Goal: Task Accomplishment & Management: Manage account settings

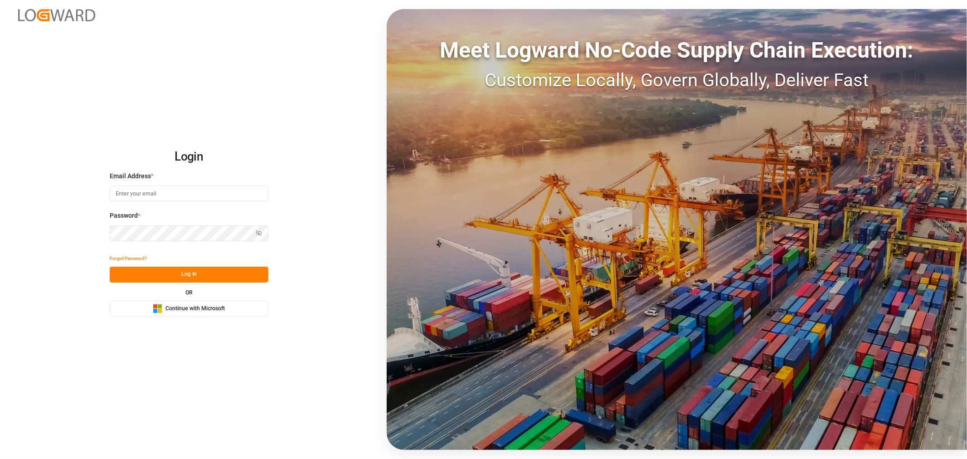
click at [186, 308] on span "Continue with Microsoft" at bounding box center [194, 309] width 59 height 8
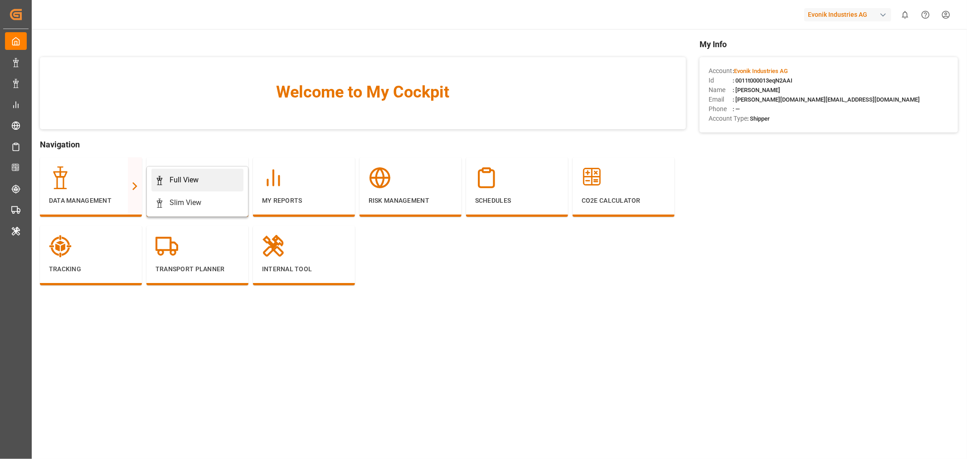
click at [193, 178] on div "Full View" at bounding box center [184, 180] width 29 height 11
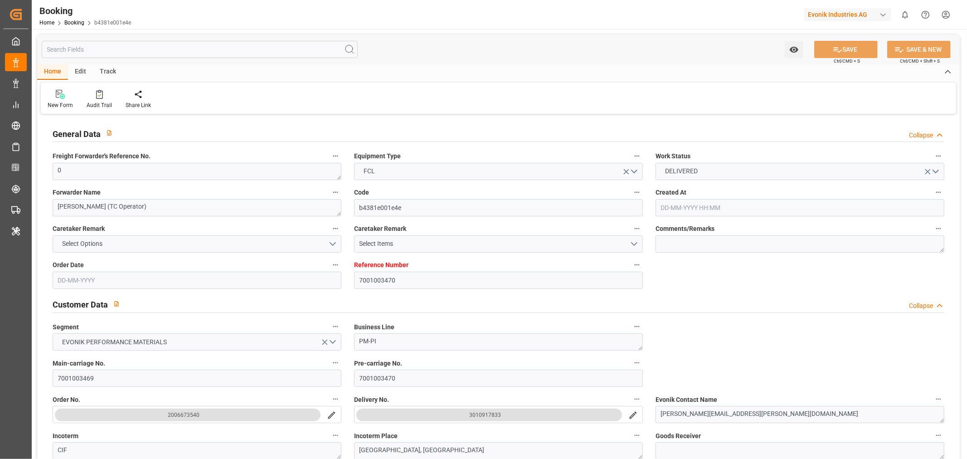
type input "7001003470"
type input "9972995"
type input "9622629"
type input "Hapag [PERSON_NAME]"
type input "Hapag Lloyd Aktiengesellschaft"
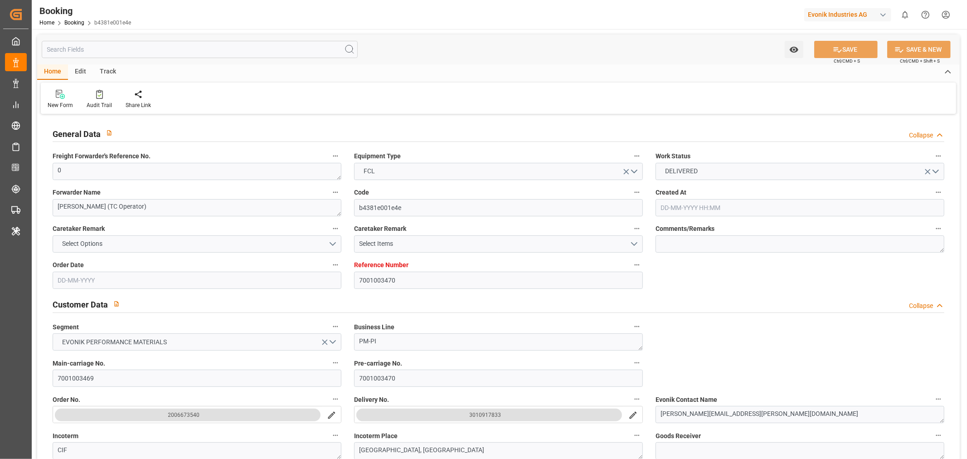
type input "NLRTM"
type input "USORF"
type input "21"
type input "14"
type input "0"
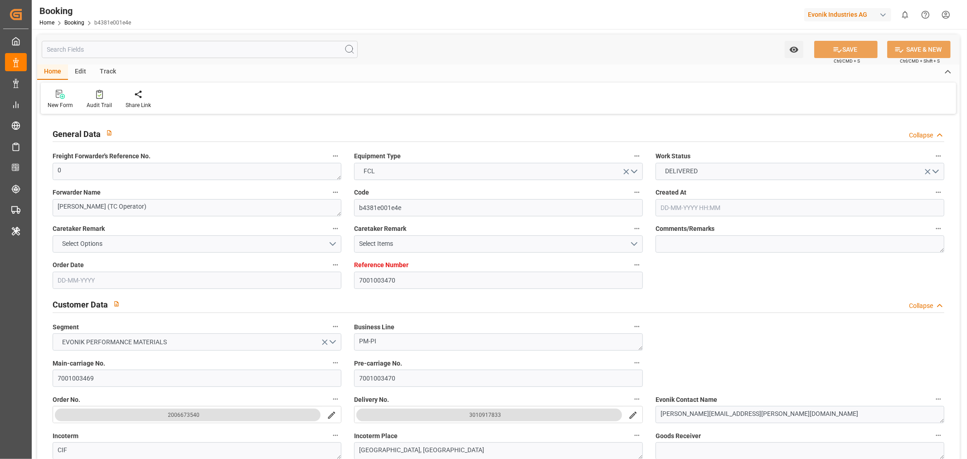
type input "-20"
type input "16-12-2024 09:27"
type input "16-12-2024"
type input "05-01-2025"
type input "16-12-2024"
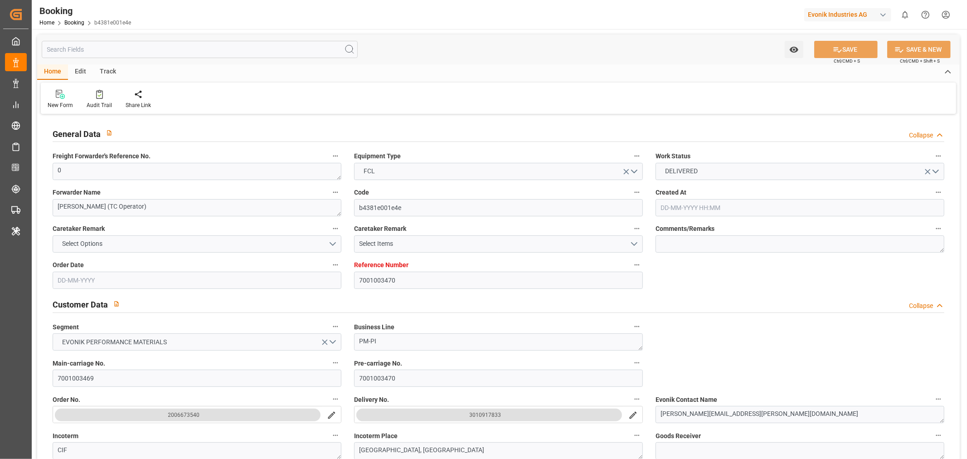
type input "16-12-2024 00:00"
type input "25-01-2025 00:00"
type input "24-12-2024 00:00"
type input "24-12-2024"
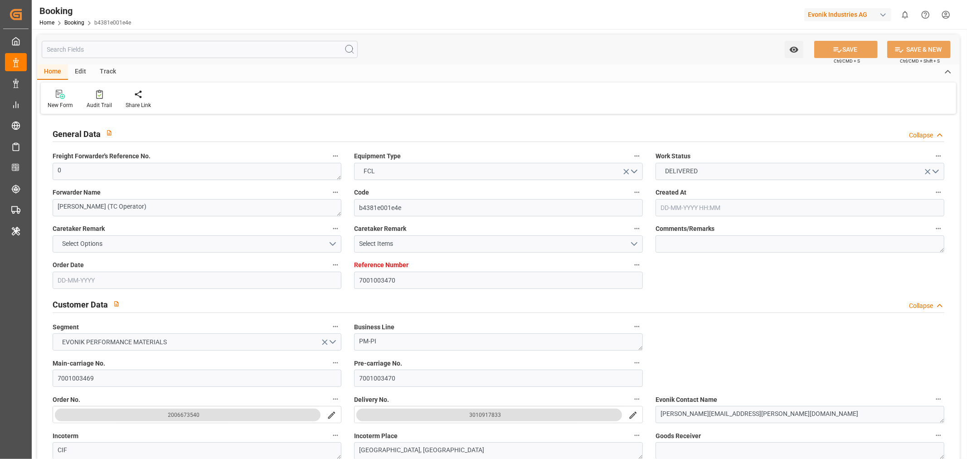
type input "25-01-2025 00:00"
type input "14-01-2025 00:00"
type input "15-02-2025 00:00"
type input "11-01-2025 00:00"
type input "14-02-2025"
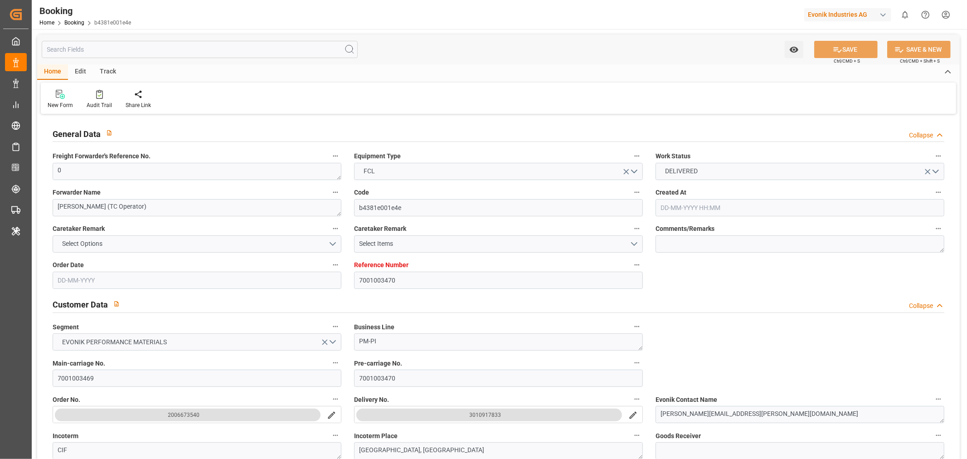
type input "15-02-2025 00:00"
type input "17-02-2025 00:00"
type input "14-02-2025"
type input "19-02-2025 13:21"
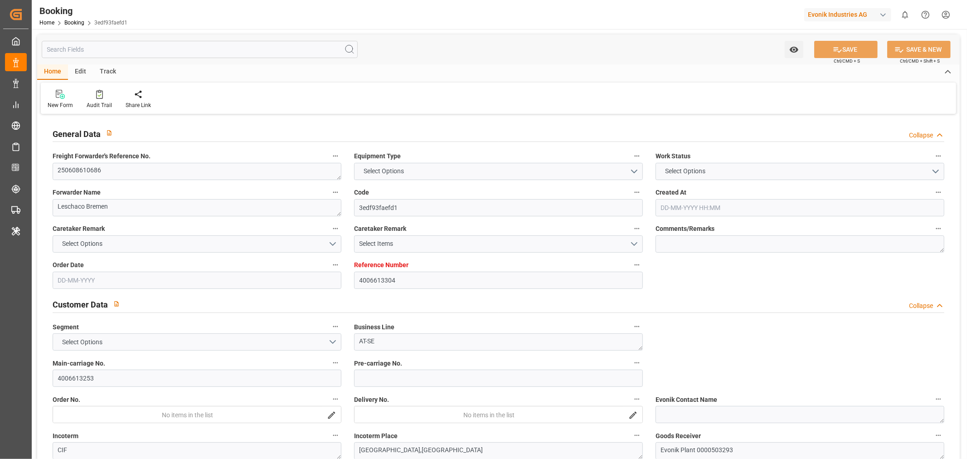
type input "4006613304"
type input "9619919"
type input "Hapag [PERSON_NAME]"
type input "Hapag Lloyd Aktiengesellschaft"
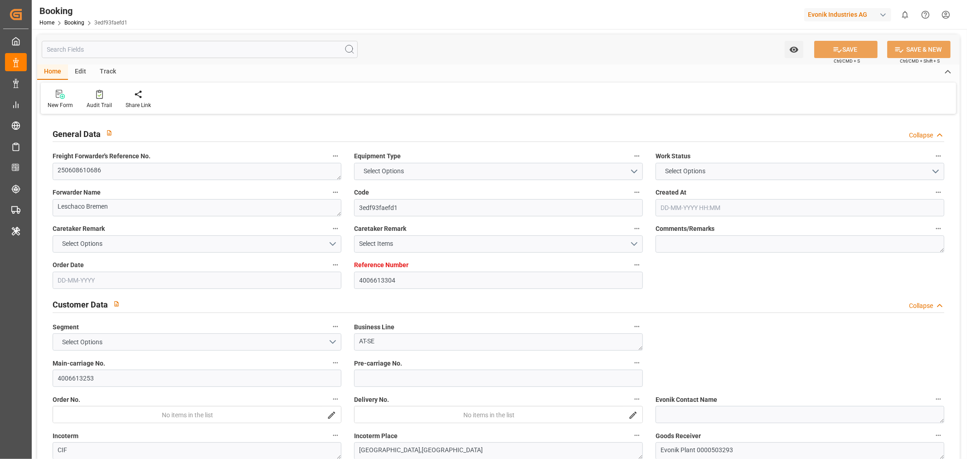
type input "DEHAM"
type input "JPNGO"
type input "CNQDG"
type input "SGSIN"
type input "CNSHG"
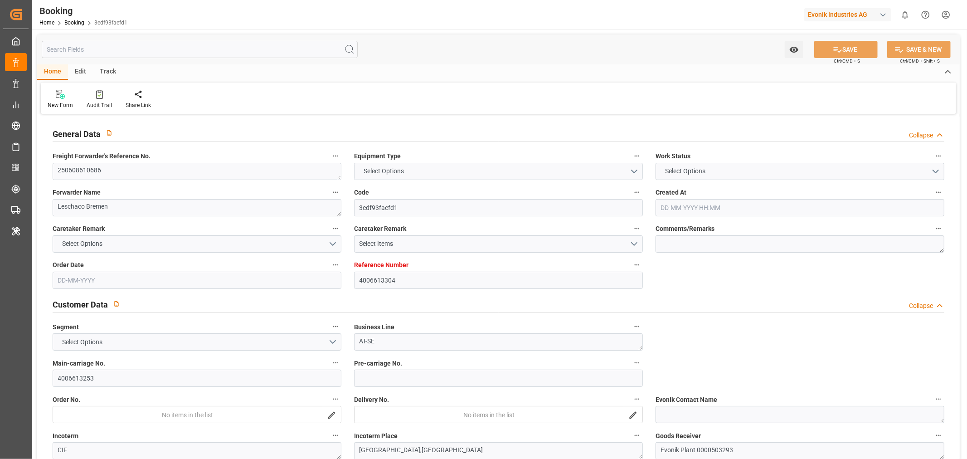
type input "0"
type input "DEHAM"
type input "JPNGO"
type input "9978638"
type input "9736107"
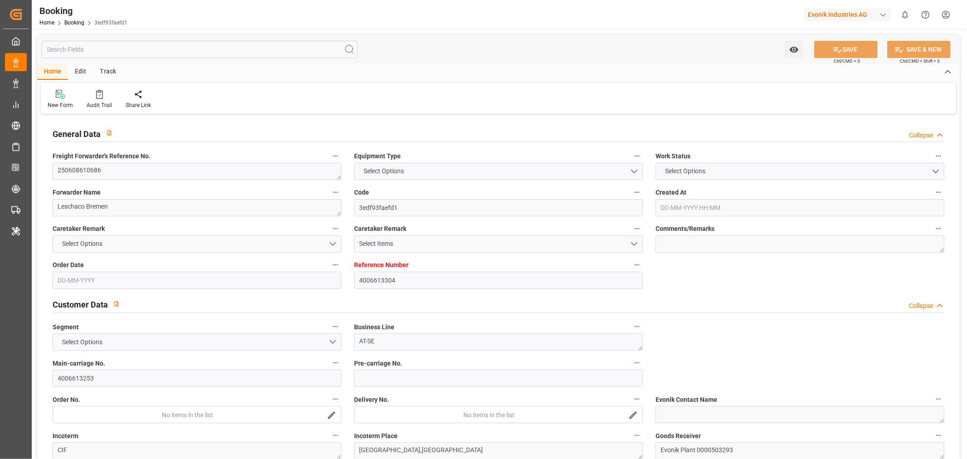
type input "9430765"
type input "9235531"
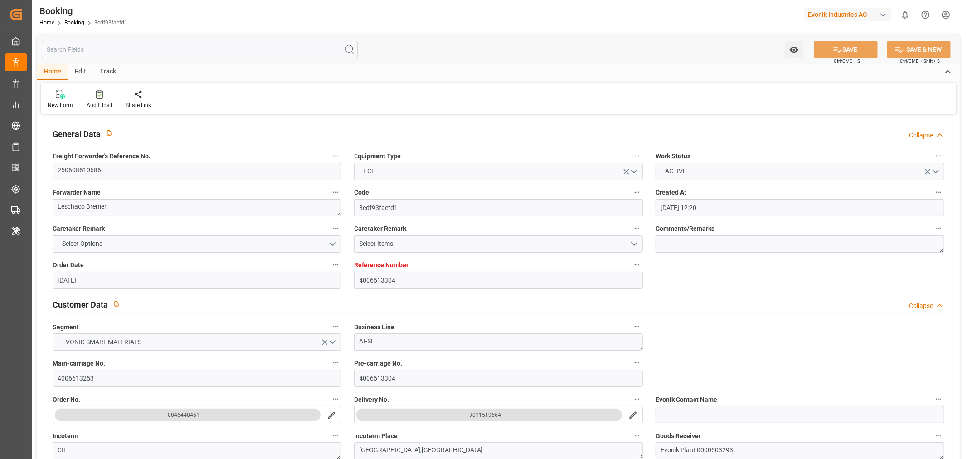
type input "02-06-2025 12:20"
type input "02-06-2025"
type input "[DATE]"
type input "10-09-2025"
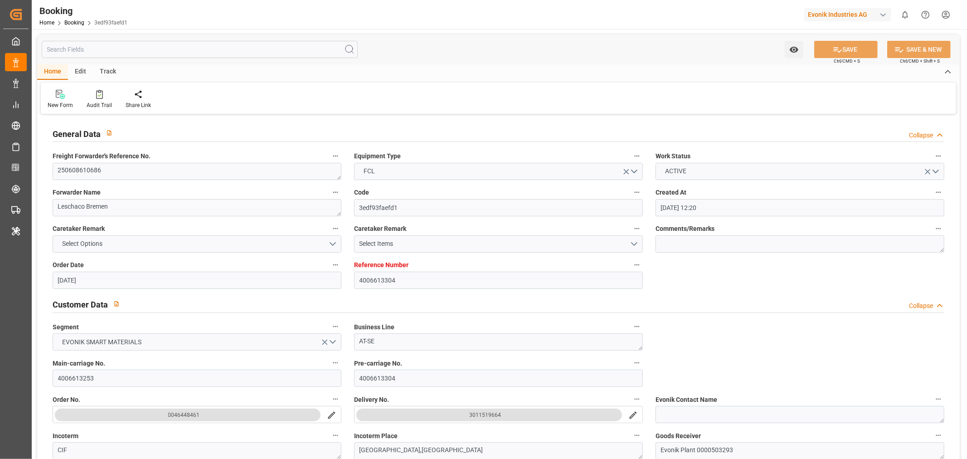
type input "05-07-2025 00:00"
type input "06-07-2025 07:06"
type input "30-06-2025 14:55"
type input "01-10-2025 18:00"
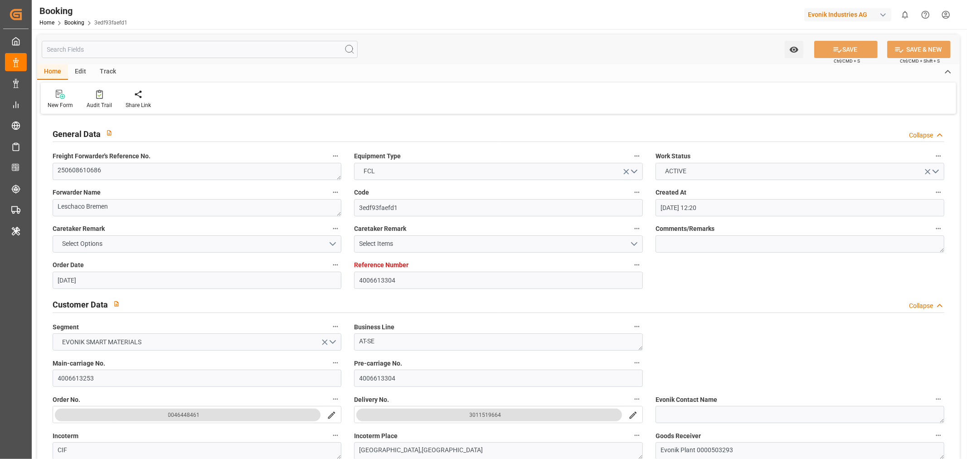
type input "03-09-2025 00:00"
type input "04-09-2025 07:00"
type input "18-08-2025 00:00"
type input "26-08-2025 00:00"
type input "09-09-2025 19:00"
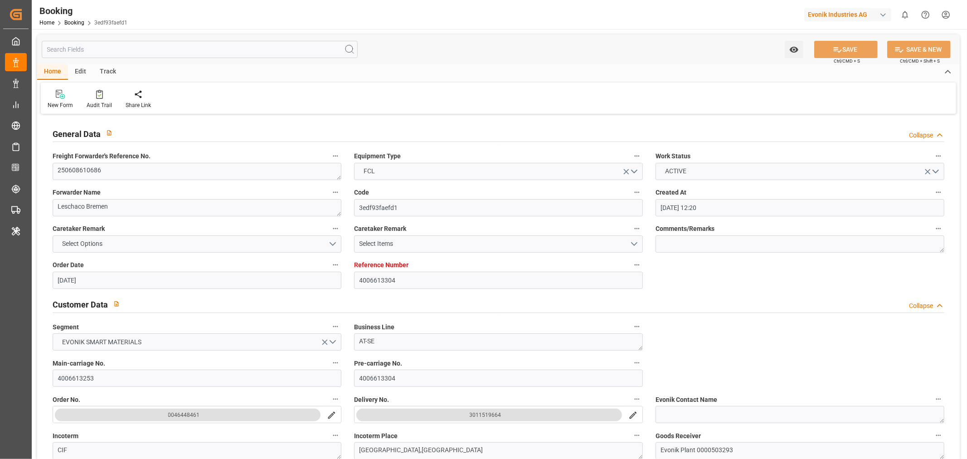
type input "29-08-2025 00:00"
type input "08-09-2025 14:00"
type input "08-09-2025 19:00"
type input "26-08-2025 00:01"
type input "10-09-2025 00:48"
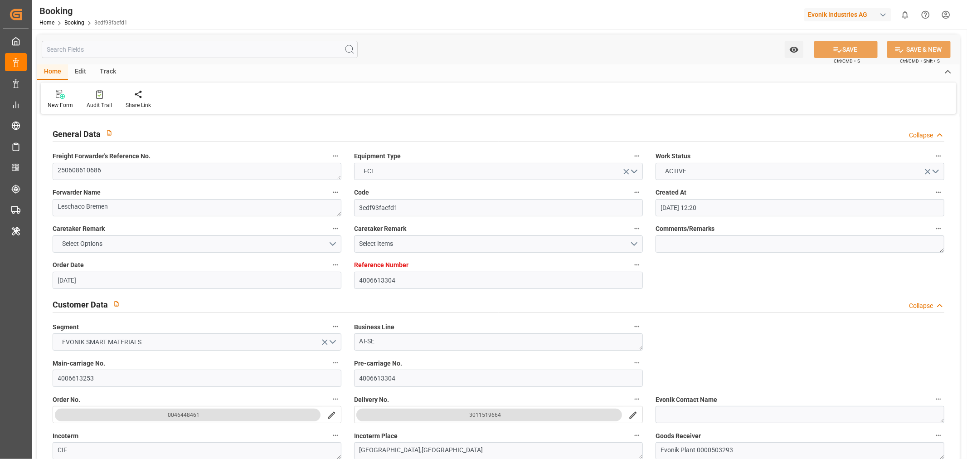
type input "13-09-2025 12:00"
type input "29-08-2025 20:00"
type input "13-09-2025 15:00"
type input "23-09-2025 13:30"
type input "23-09-2025 01:00"
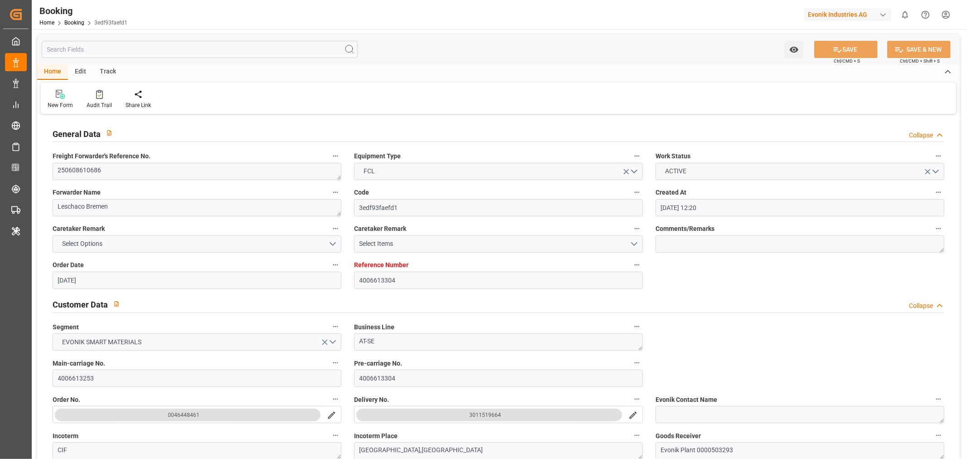
type input "23-09-2025 14:24"
type input "26-09-2025 05:00"
type input "26-09-2025 20:00"
type input "[DATE]"
type input "24-09-2025 01:36"
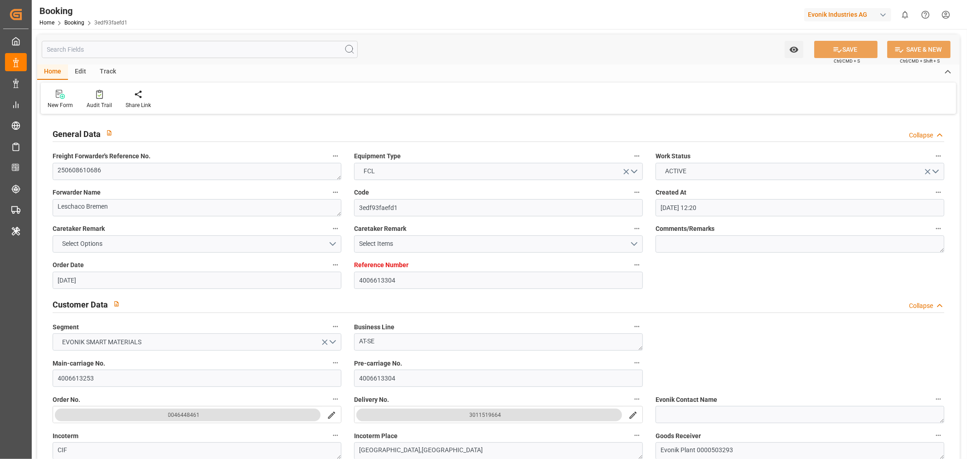
type input "24-09-2025"
type input "18-06-2025 06:11"
type input "04-07-2025 19:11"
type input "06-07-2025 07:00"
type input "06-07-2025 07:33"
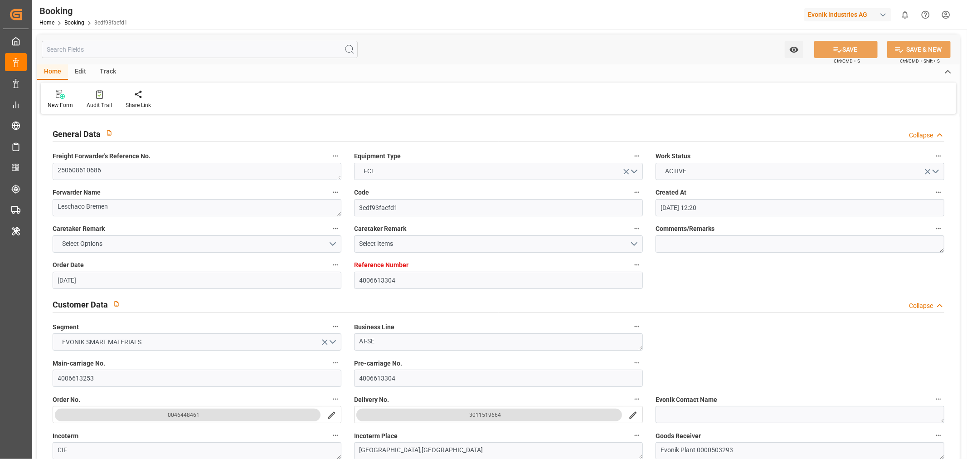
type input "04-09-2025 07:00"
type input "26-08-2025 01:57"
type input "04-09-2025 07:00"
type input "20-08-2025 15:18"
type input "05-09-2025 00:11"
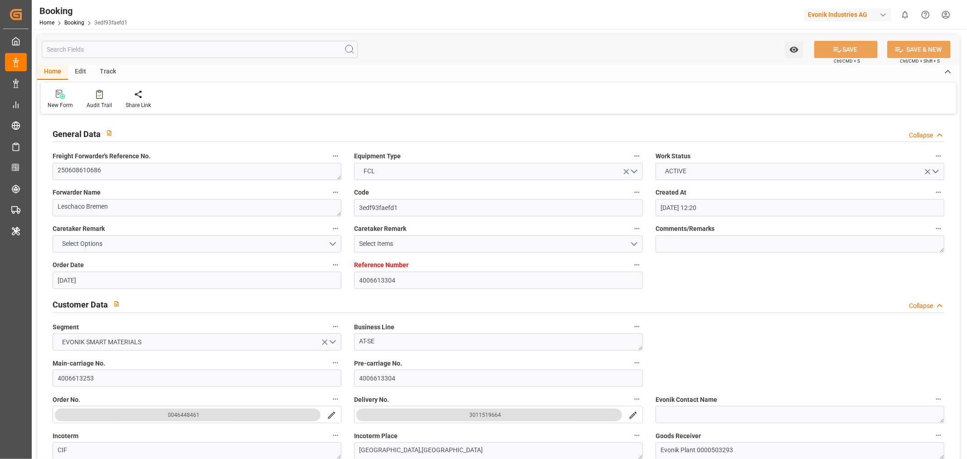
type input "04-09-2025 23:27"
type input "08-09-2025 12:55"
type input "09-09-2025 19:00"
type input "10-09-2025 00:30"
type input "10-09-2025 13:22"
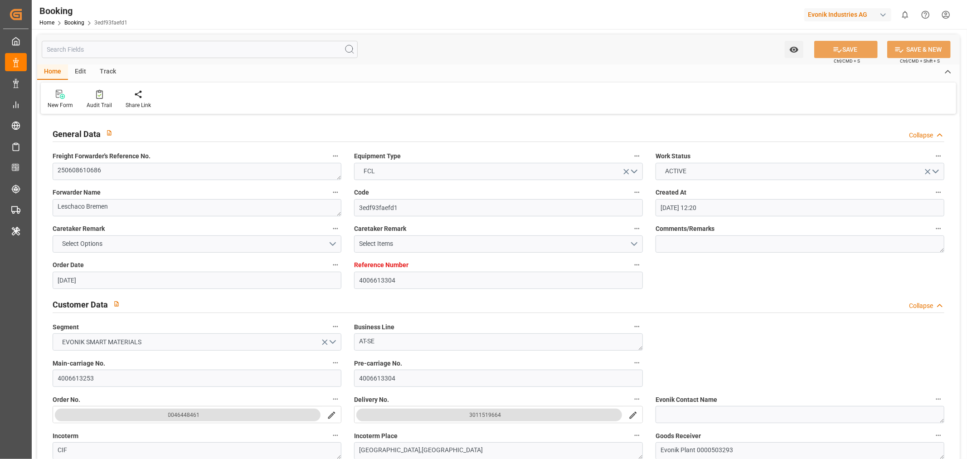
type input "10-09-2025 00:48"
type input "10-09-2025 02:53"
type input "13-09-2025 15:00"
type input "30-09-2025 19:31"
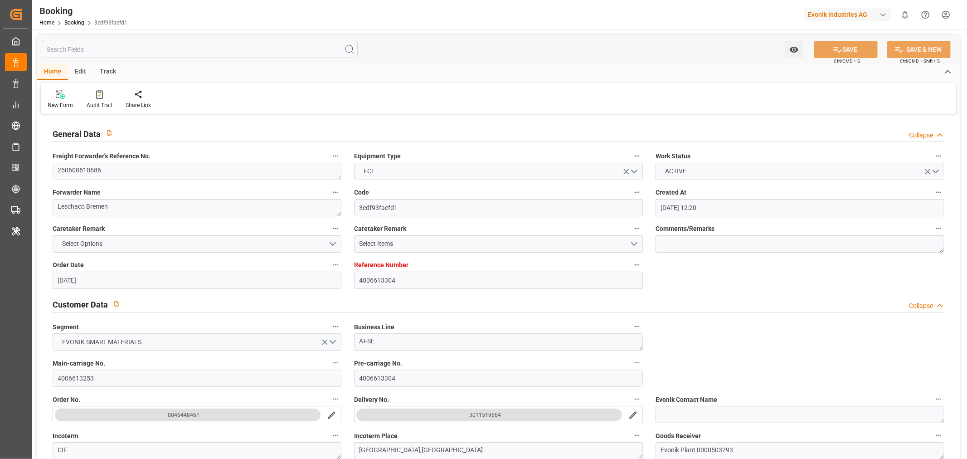
type input "13-09-2025 08:29"
type input "11-09-2025 23:55"
type input "23-09-2025 13:30"
type input "23-09-2025 14:06"
type input "23-09-2025 22:55"
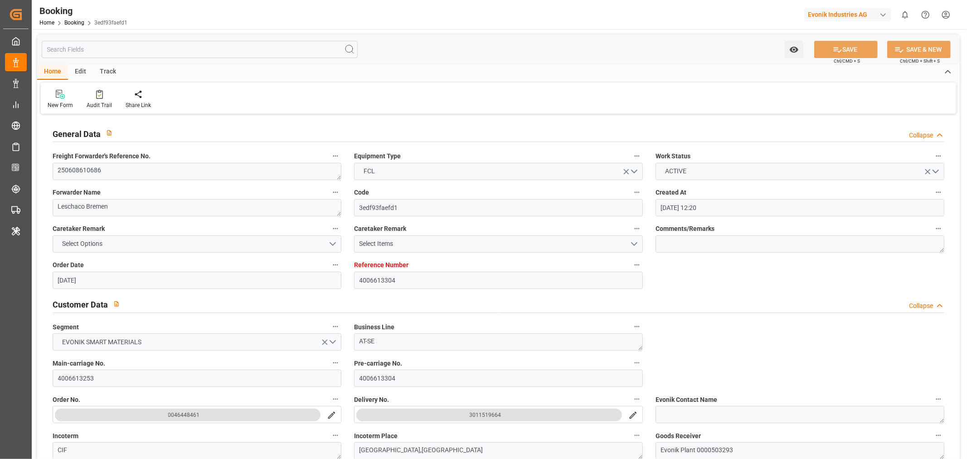
type input "23-09-2025 14:24"
type input "26-09-2025 05:00"
type input "01-10-2025 18:00"
type input "01-10-2025 21:35"
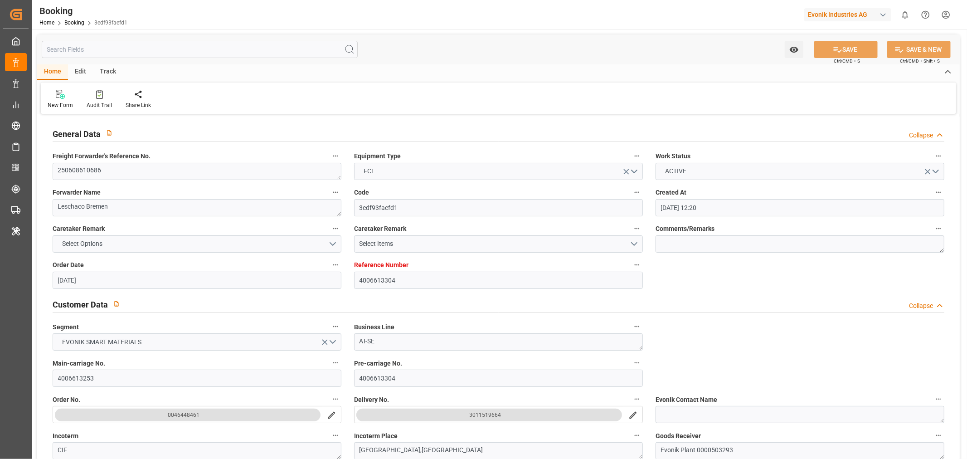
type input "06-10-2025 12:00"
type input "05-10-2025 21:35"
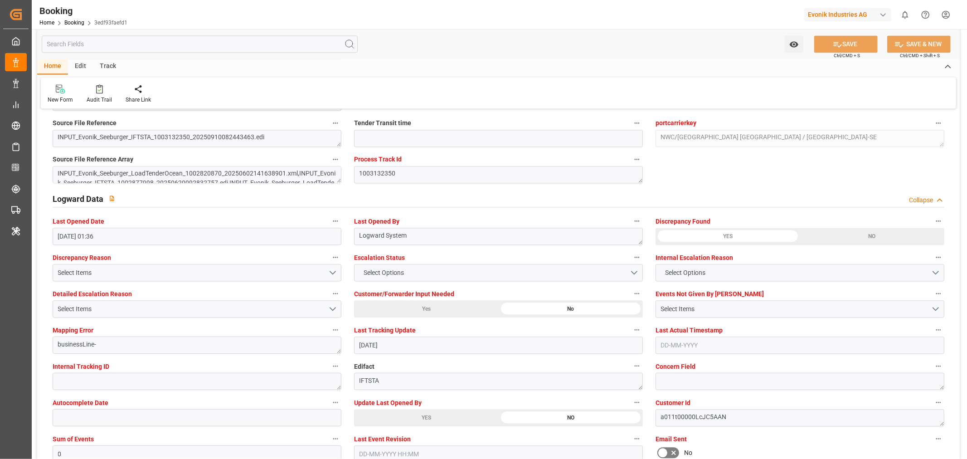
scroll to position [1561, 0]
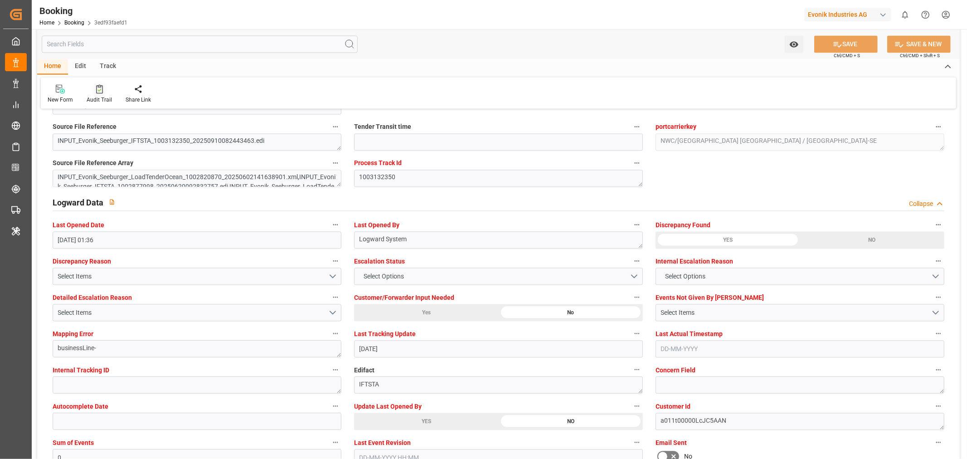
click at [104, 103] on div "Audit Trail" at bounding box center [99, 100] width 25 height 8
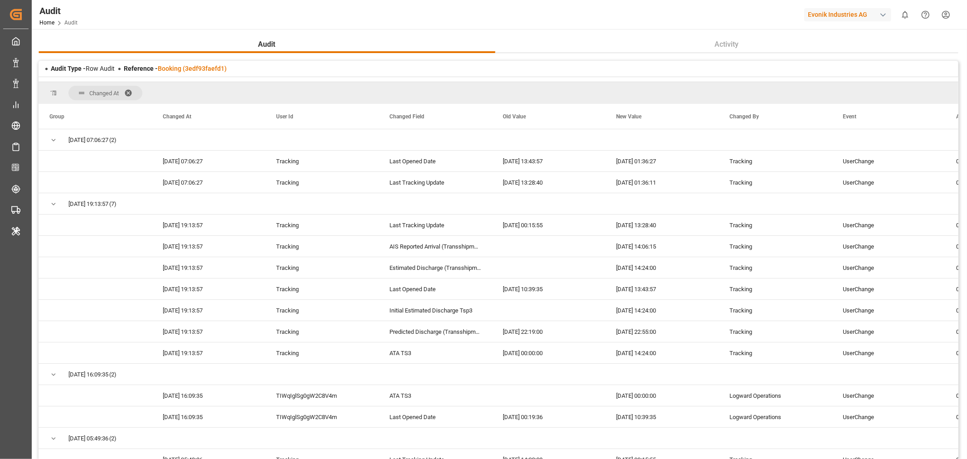
click at [131, 89] on span at bounding box center [131, 93] width 15 height 8
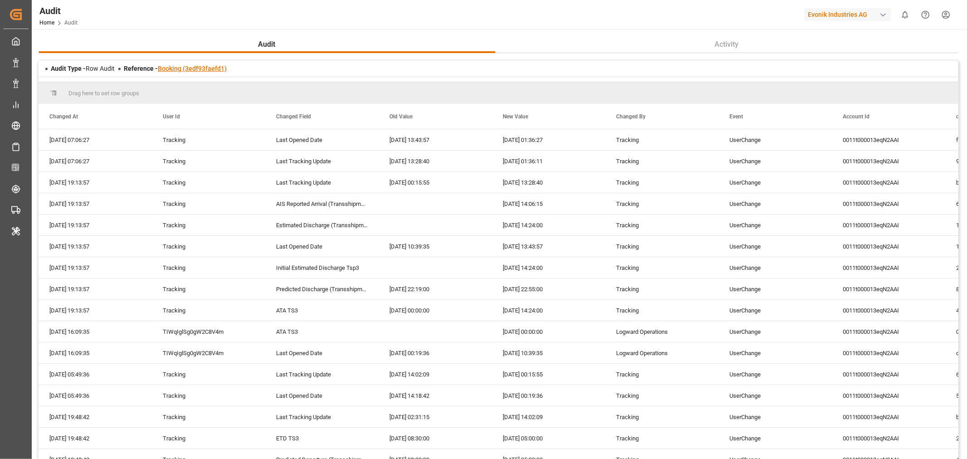
click at [189, 69] on link "Booking (3edf93faefd1)" at bounding box center [192, 68] width 69 height 7
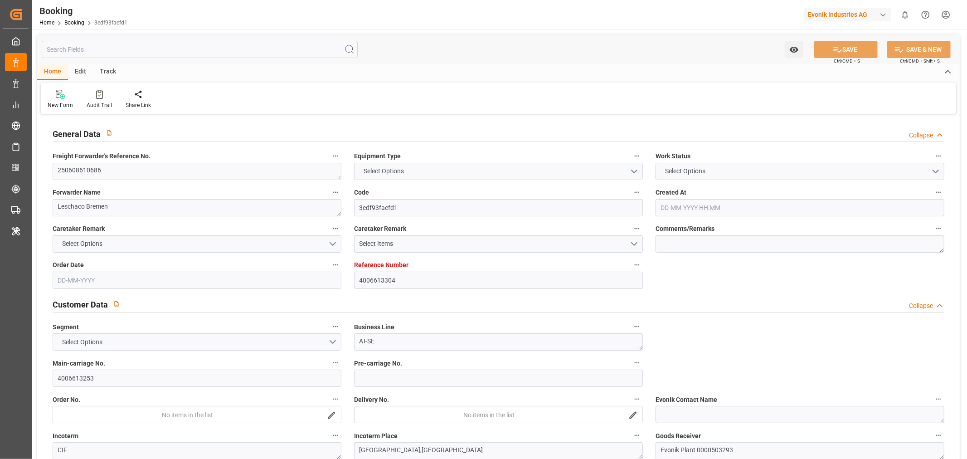
type input "4006613304"
type input "9619919"
type input "Hapag Lloyd"
type input "Hapag Lloyd Aktiengesellschaft"
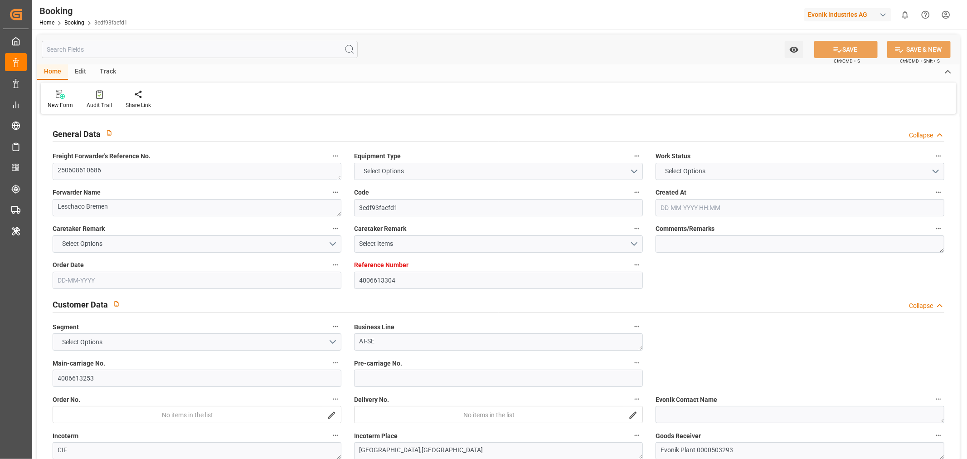
type input "DEHAM"
type input "JPNGO"
type input "CNQDG"
type input "SGSIN"
type input "CNSHG"
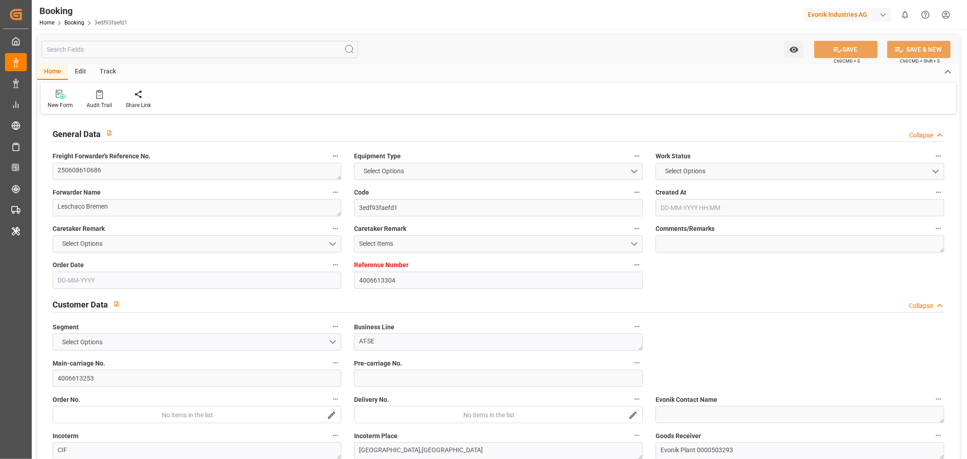
type input "0"
type input "DEHAM"
type input "JPNGO"
type input "9978638"
type input "9736107"
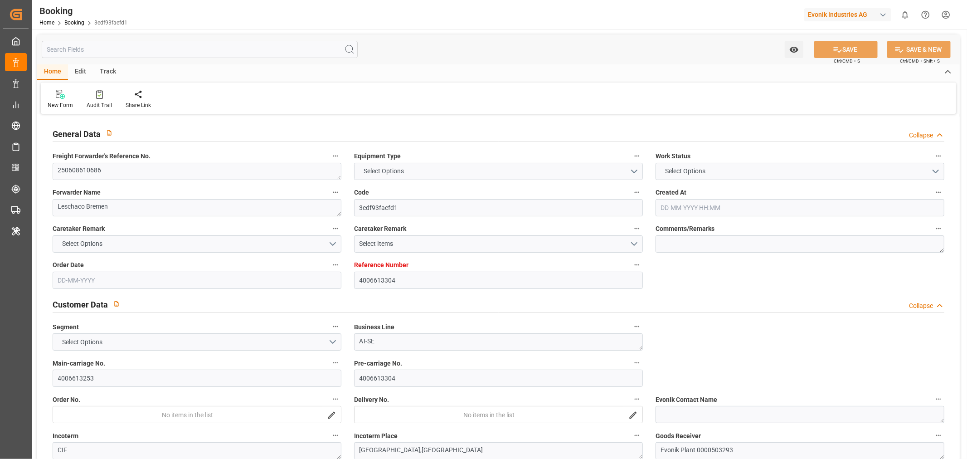
type input "9430765"
type input "9235531"
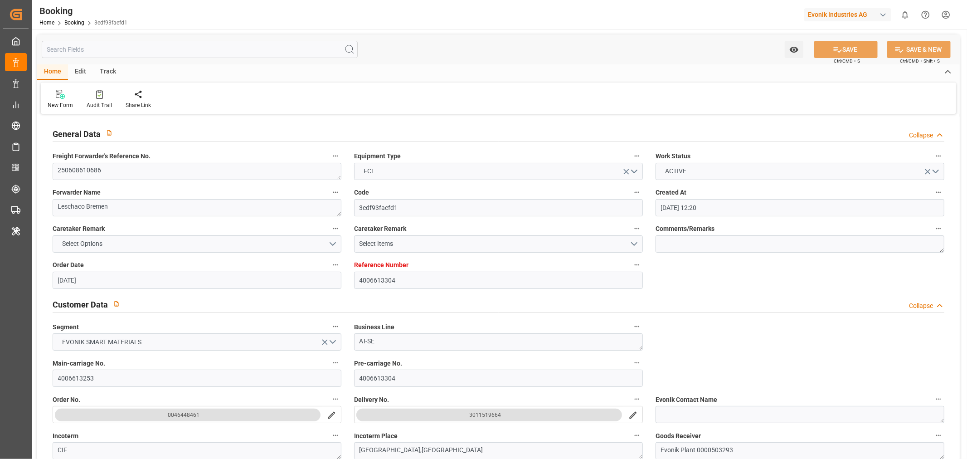
type input "02-06-2025 12:20"
type input "02-06-2025"
type input "20-08-2025"
type input "20-06-2025"
type input "10-09-2025"
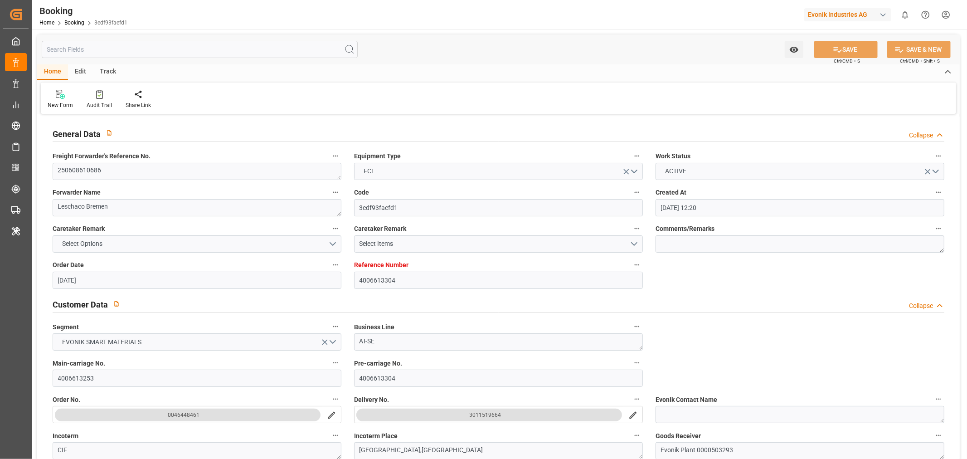
type input "05-07-2025 00:00"
type input "06-07-2025 07:06"
type input "30-06-2025 14:55"
type input "01-10-2025 18:00"
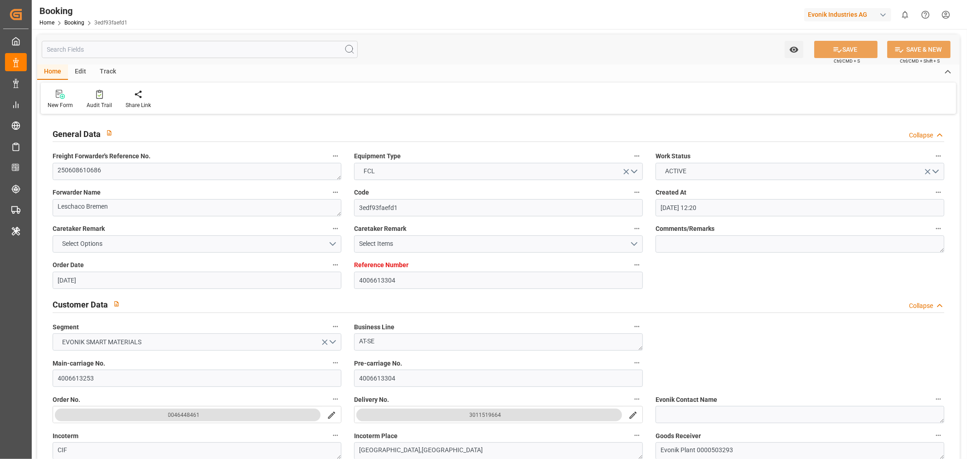
type input "03-09-2025 00:00"
type input "04-09-2025 07:00"
type input "[DATE] 00:00"
type input "26-08-2025 00:00"
type input "09-09-2025 19:00"
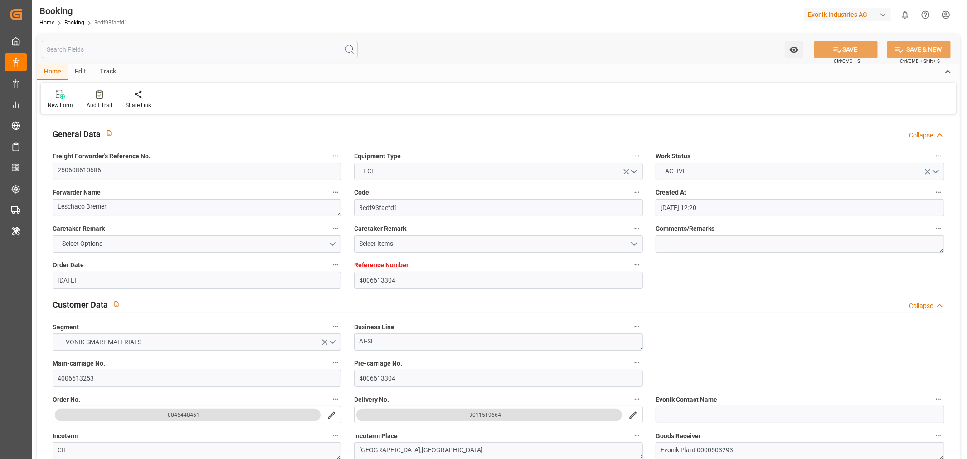
type input "29-08-2025 00:00"
type input "08-09-2025 14:00"
type input "08-09-2025 19:00"
type input "26-08-2025 00:01"
type input "10-09-2025 00:48"
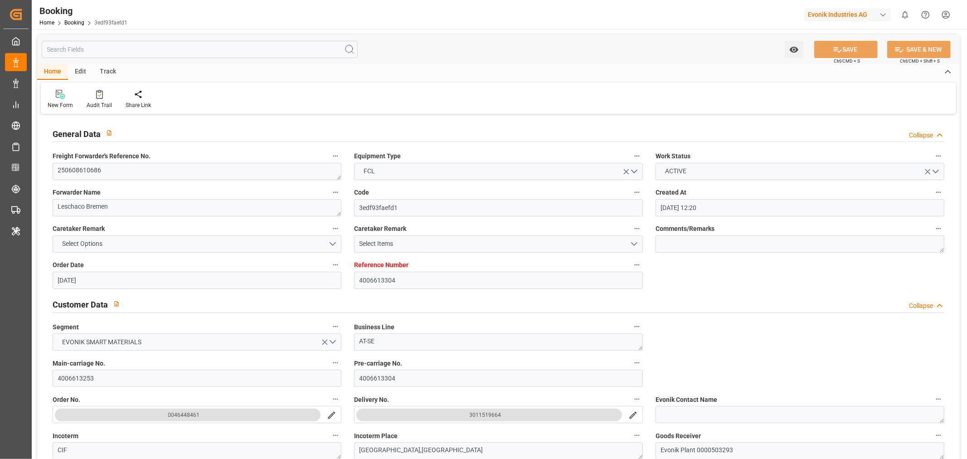
type input "13-09-2025 12:00"
type input "29-08-2025 20:00"
type input "13-09-2025 15:00"
type input "23-09-2025 13:30"
type input "23-09-2025 01:00"
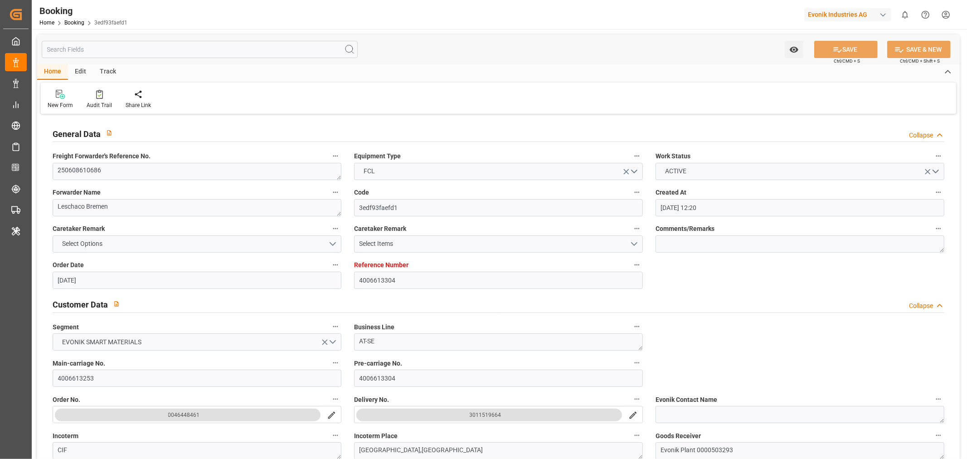
type input "23-09-2025 14:24"
type input "26-09-2025 05:00"
type input "26-09-2025 20:00"
type input "27-06-2025"
type input "24-09-2025 01:36"
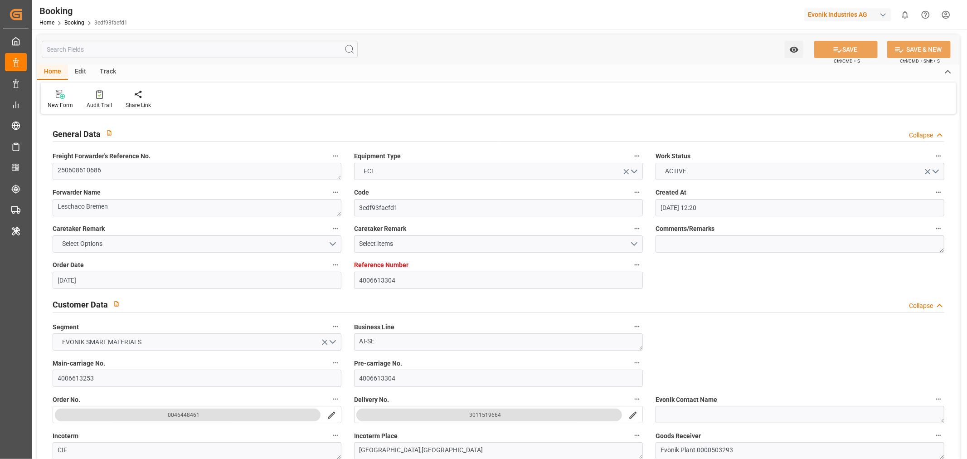
type input "24-09-2025"
type input "18-06-2025 06:11"
type input "04-07-2025 19:11"
type input "06-07-2025 07:00"
type input "06-07-2025 07:33"
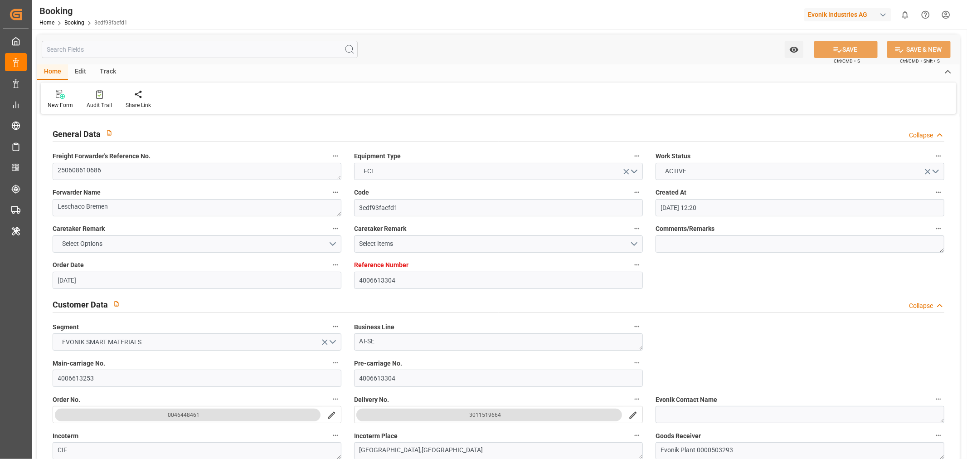
type input "04-09-2025 07:00"
type input "26-08-2025 01:57"
type input "04-09-2025 07:00"
type input "20-08-2025 15:18"
type input "05-09-2025 00:11"
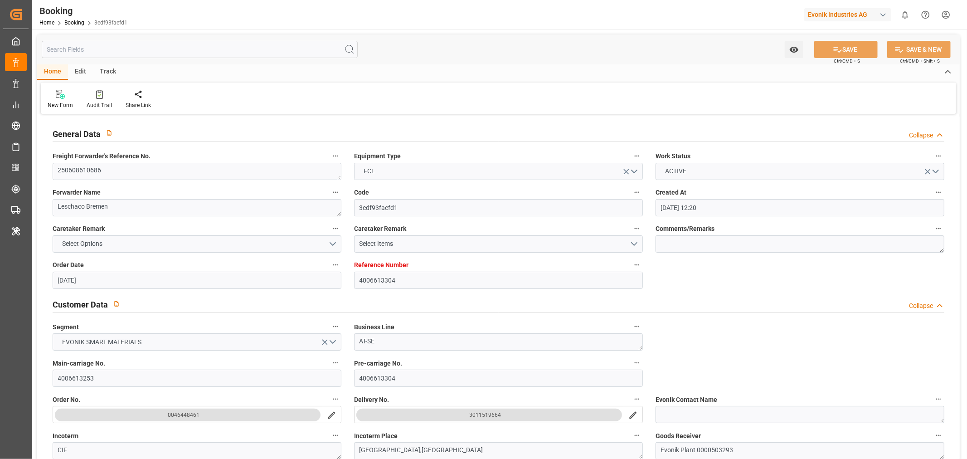
type input "04-09-2025 23:27"
type input "08-09-2025 12:55"
type input "09-09-2025 19:00"
type input "10-09-2025 00:30"
type input "10-09-2025 13:22"
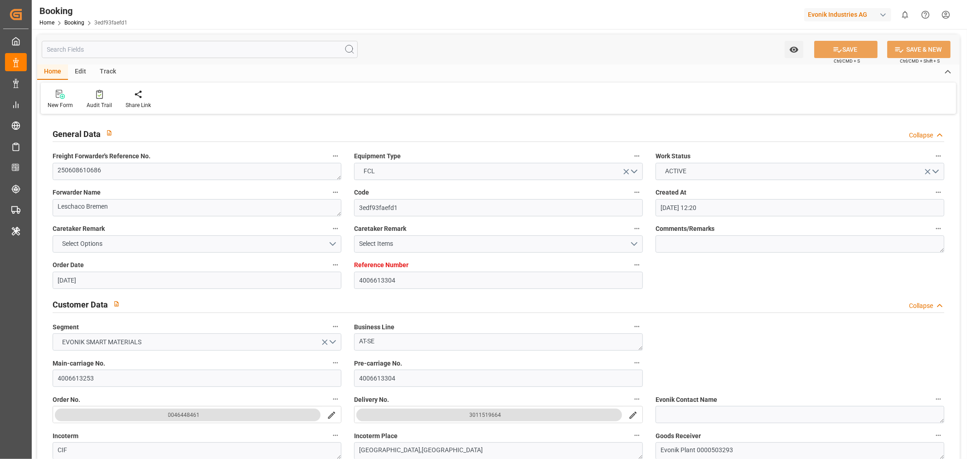
type input "10-09-2025 00:48"
type input "10-09-2025 02:53"
type input "13-09-2025 15:00"
type input "30-09-2025 19:31"
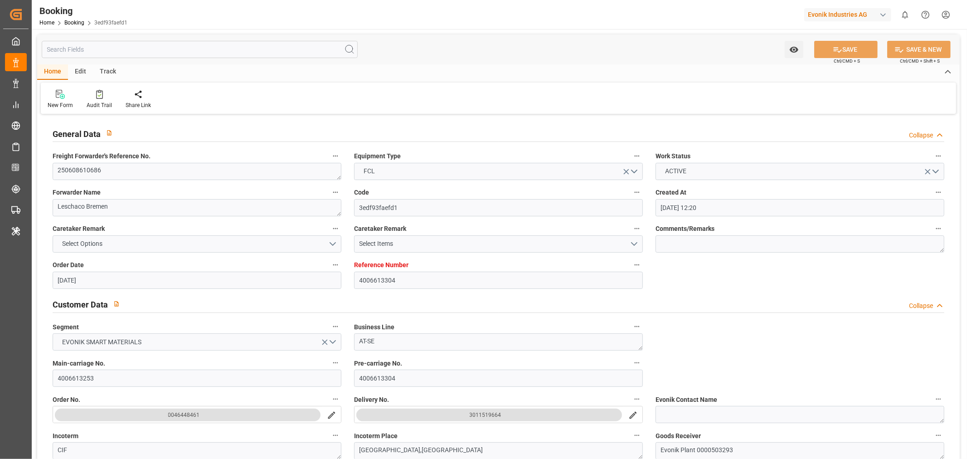
type input "13-09-2025 08:29"
type input "11-09-2025 23:55"
type input "23-09-2025 13:30"
type input "23-09-2025 14:06"
type input "23-09-2025 22:55"
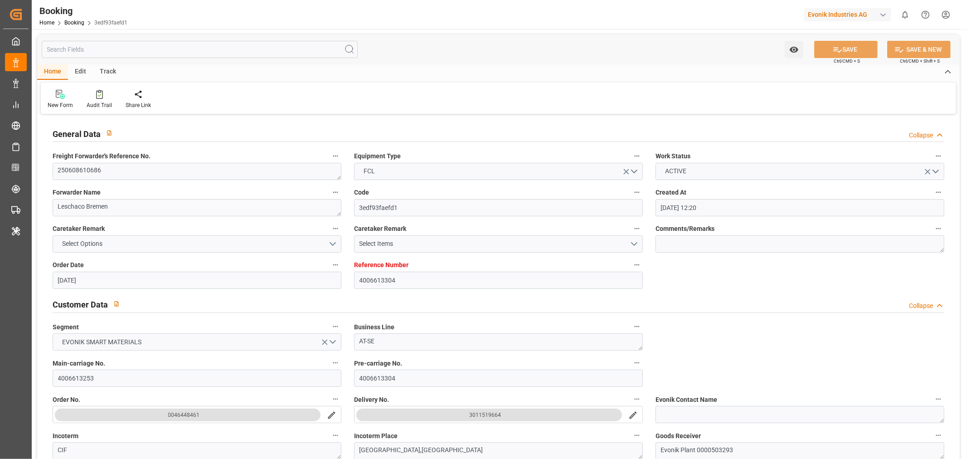
type input "23-09-2025 14:24"
type input "26-09-2025 05:00"
type input "01-10-2025 18:00"
type input "01-10-2025 21:35"
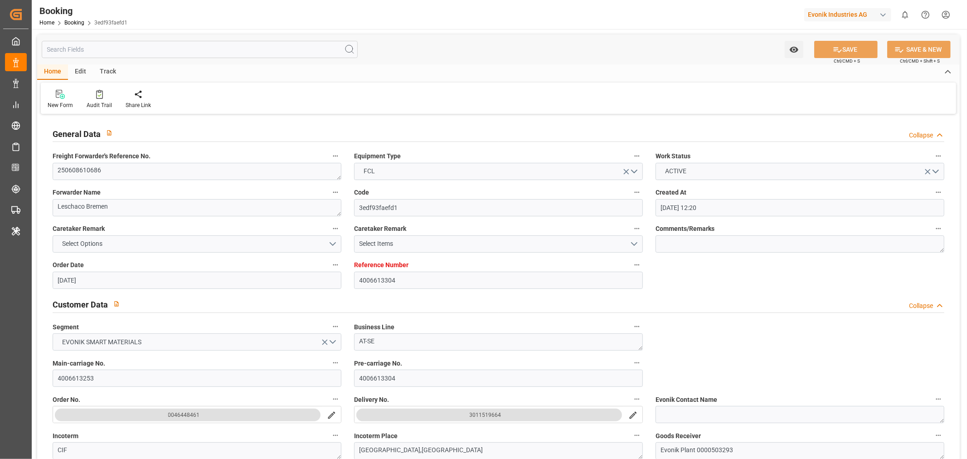
type input "06-10-2025 12:00"
type input "05-10-2025 21:35"
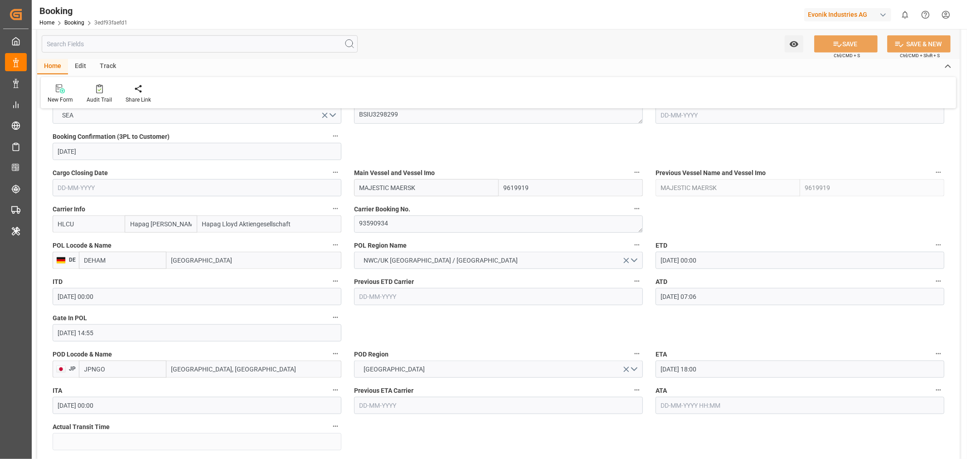
scroll to position [453, 0]
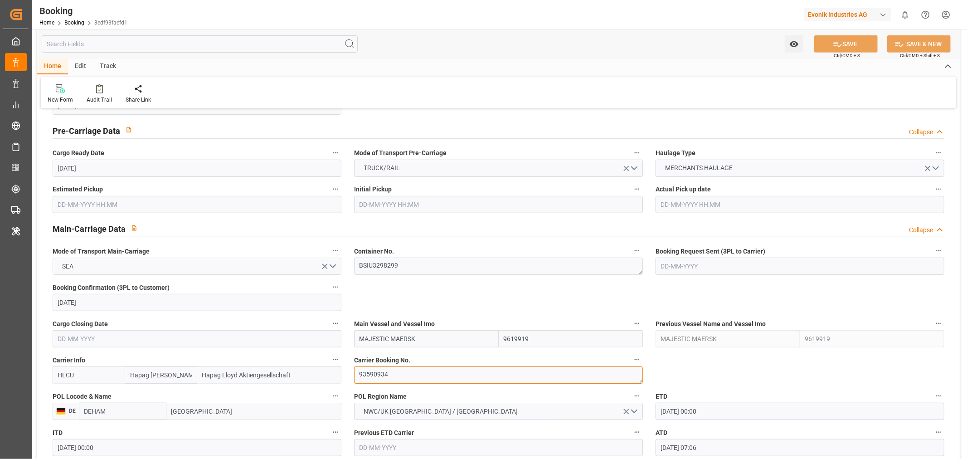
click at [378, 377] on textarea "93590934" at bounding box center [498, 374] width 289 height 17
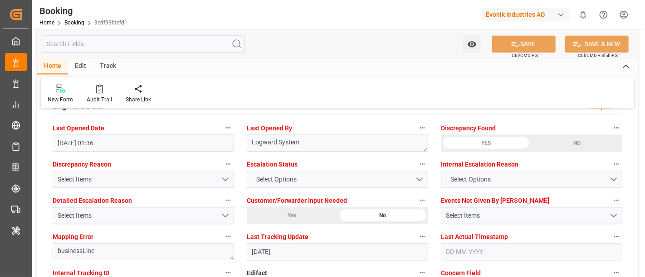
scroll to position [1661, 0]
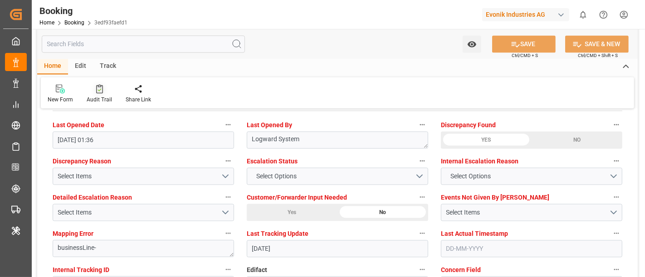
click at [107, 98] on div "Audit Trail" at bounding box center [99, 100] width 25 height 8
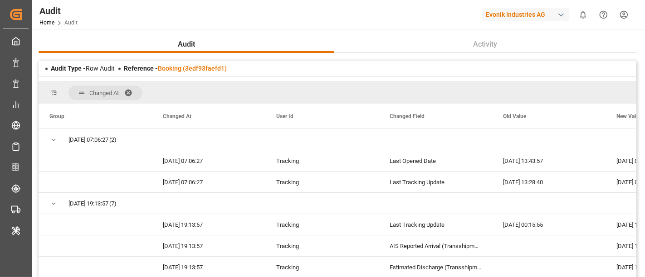
click at [130, 92] on span at bounding box center [131, 93] width 15 height 8
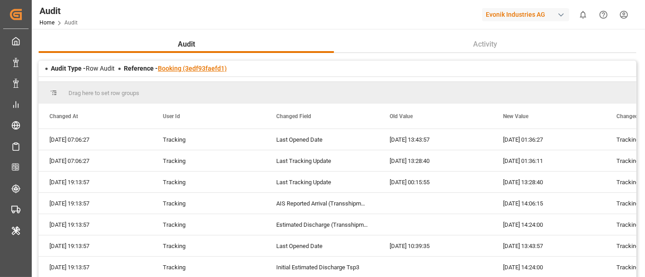
click at [188, 68] on link "Booking (3edf93faefd1)" at bounding box center [192, 68] width 69 height 7
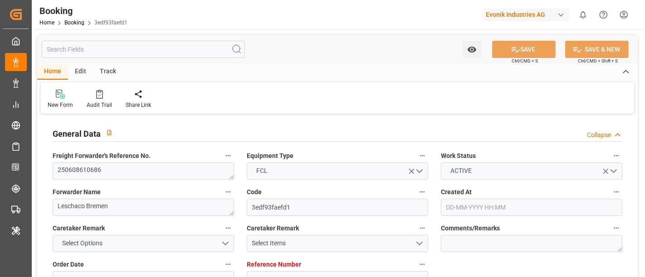
type input "4006613304"
type input "9619919"
type input "Hapag Lloyd"
type input "Hapag Lloyd Aktiengesellschaft"
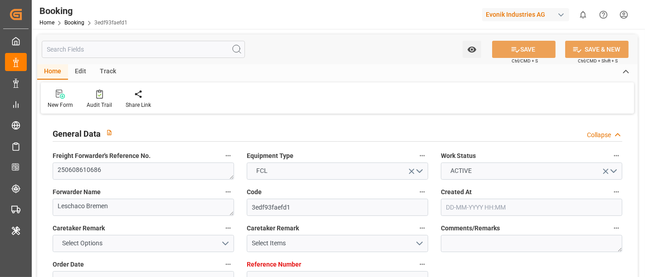
type input "DEHAM"
type input "JPNGO"
type input "CNQDG"
type input "SGSIN"
type input "CNSHG"
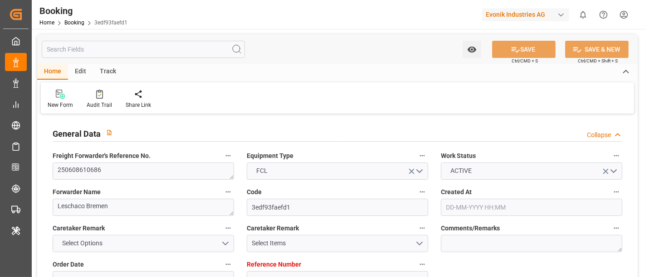
type input "0"
type input "DEHAM"
type input "JPNGO"
type input "9978638"
type input "9736107"
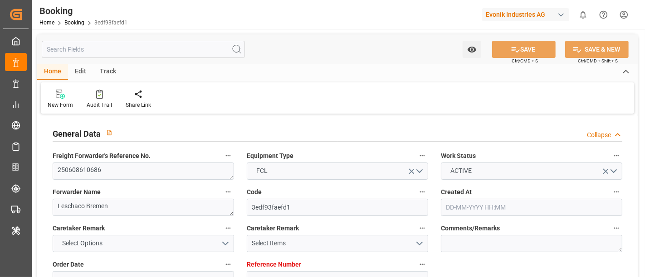
type input "9430765"
type input "9235531"
type input "02-06-2025 12:20"
type input "02-06-2025"
type input "20-08-2025"
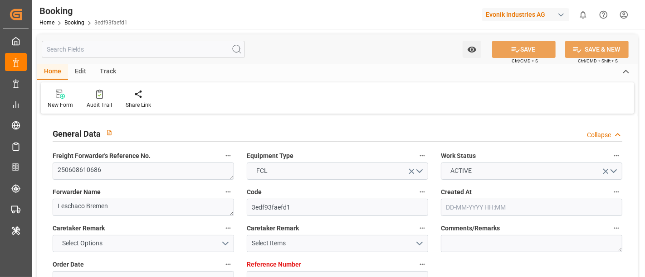
type input "20-06-2025"
type input "10-09-2025"
type input "05-07-2025 00:00"
type input "06-07-2025 07:06"
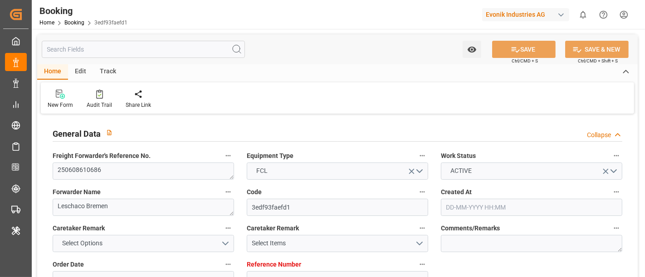
type input "30-06-2025 14:55"
type input "01-10-2025 18:00"
type input "03-09-2025 00:00"
type input "04-09-2025 07:00"
type input "18-08-2025 00:00"
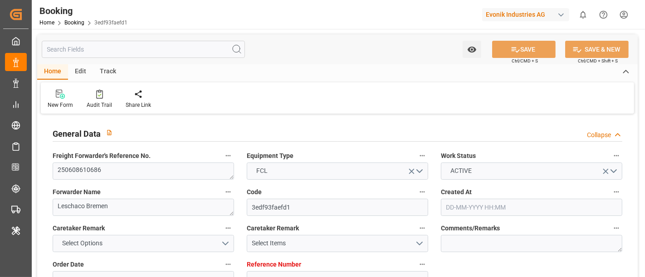
type input "26-08-2025 00:00"
type input "09-09-2025 19:00"
type input "29-08-2025 00:00"
type input "08-09-2025 14:00"
type input "08-09-2025 19:00"
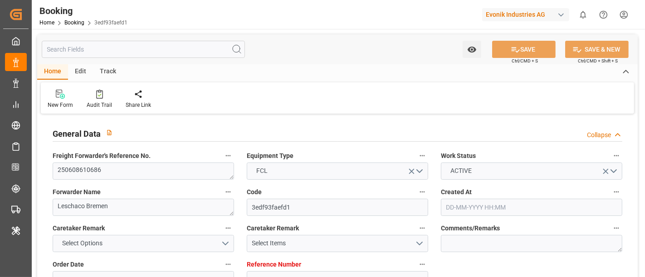
type input "26-08-2025 00:01"
type input "10-09-2025 00:48"
type input "13-09-2025 12:00"
type input "29-08-2025 20:00"
type input "13-09-2025 15:00"
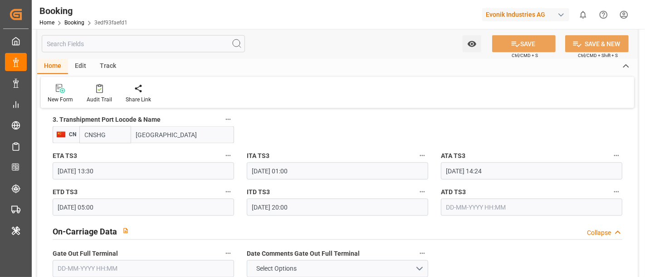
scroll to position [1228, 0]
click at [227, 190] on icon "button" at bounding box center [227, 191] width 7 height 7
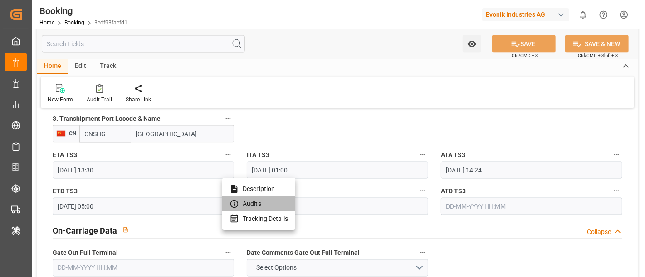
click at [254, 200] on li "Audits" at bounding box center [258, 204] width 73 height 15
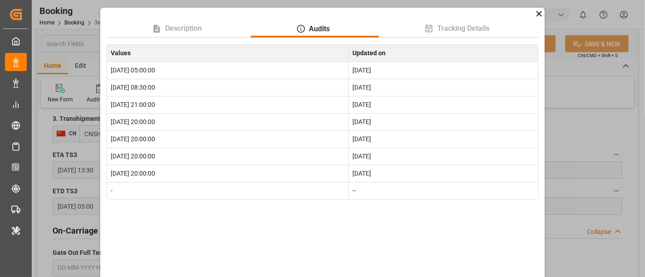
click at [560, 130] on div "Description Audits Tracking Details Values Updated on 2025-09-26 05:00:00 Sep 2…" at bounding box center [322, 138] width 645 height 277
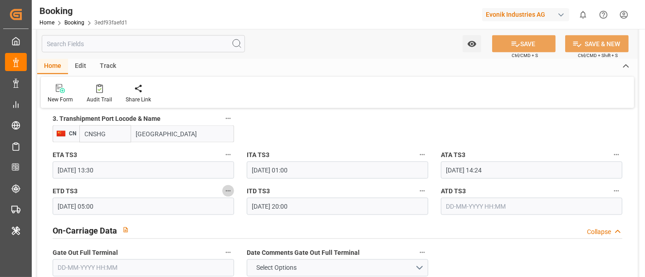
click at [227, 191] on icon "button" at bounding box center [227, 191] width 7 height 7
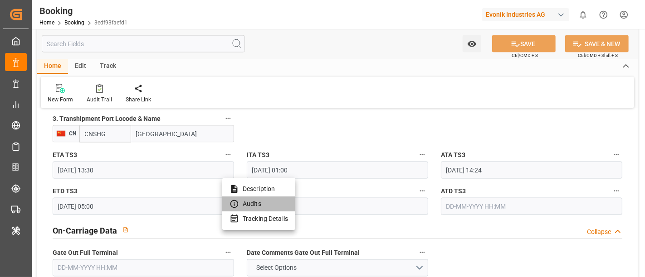
click at [250, 209] on li "Audits" at bounding box center [258, 204] width 73 height 15
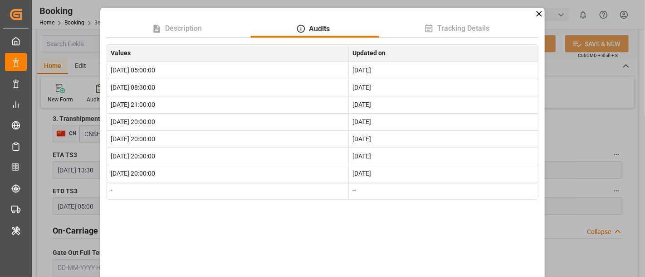
click at [614, 127] on div "Description Audits Tracking Details Values Updated on 2025-09-26 05:00:00 Sep 2…" at bounding box center [322, 138] width 645 height 277
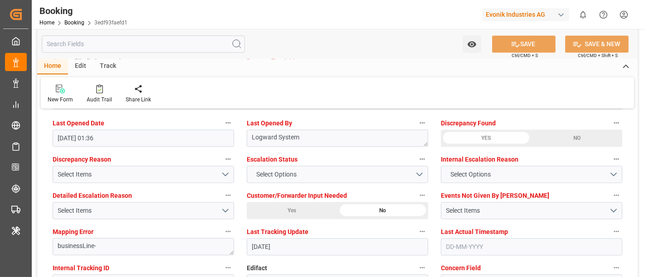
scroll to position [1664, 0]
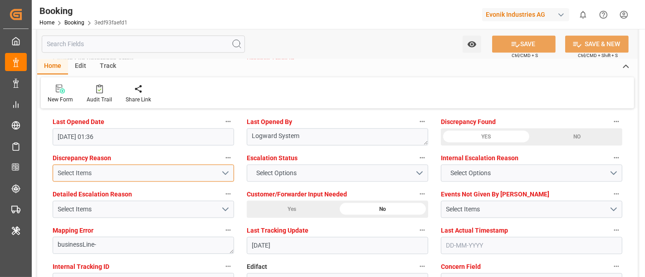
click at [228, 167] on button "Select Items" at bounding box center [143, 173] width 181 height 17
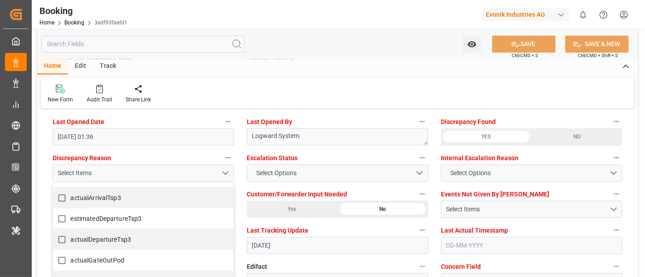
scroll to position [602, 0]
click at [471, 134] on div "YES" at bounding box center [486, 136] width 91 height 17
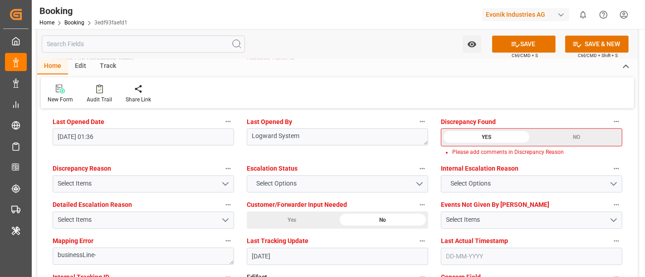
drag, startPoint x: 574, startPoint y: 131, endPoint x: 338, endPoint y: 101, distance: 238.2
click at [338, 101] on div "New Form Audit Trail Share Link" at bounding box center [337, 92] width 593 height 31
click at [573, 136] on div "NO" at bounding box center [576, 137] width 90 height 17
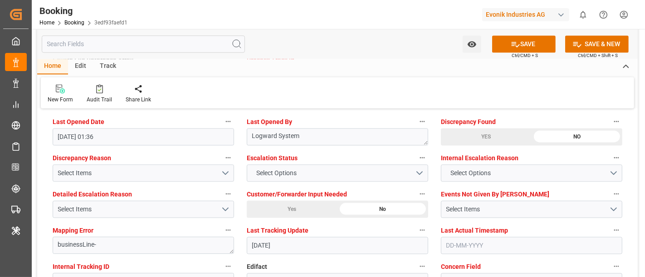
click at [476, 131] on div "YES" at bounding box center [486, 136] width 91 height 17
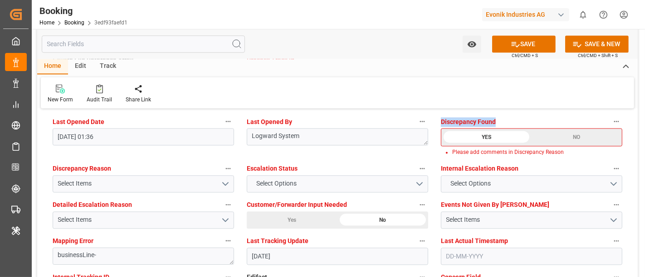
drag, startPoint x: 440, startPoint y: 119, endPoint x: 497, endPoint y: 120, distance: 57.6
click at [497, 120] on div "Discrepancy Found YES NO Please add comments in Discrepancy Reason" at bounding box center [531, 135] width 194 height 47
click at [224, 179] on button "Select Items" at bounding box center [143, 183] width 181 height 17
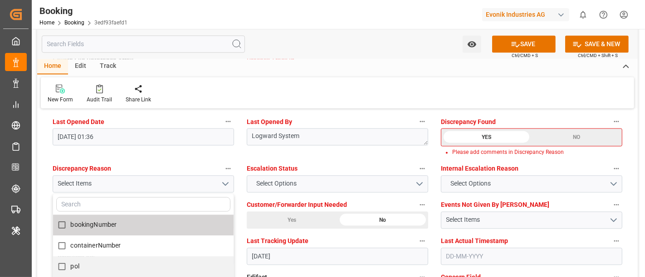
click at [150, 220] on label "bookingNumber" at bounding box center [138, 225] width 171 height 18
click at [492, 131] on div "YES" at bounding box center [486, 137] width 90 height 17
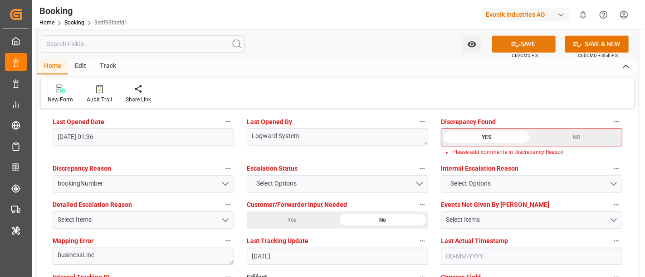
click at [530, 45] on button "SAVE" at bounding box center [523, 43] width 63 height 17
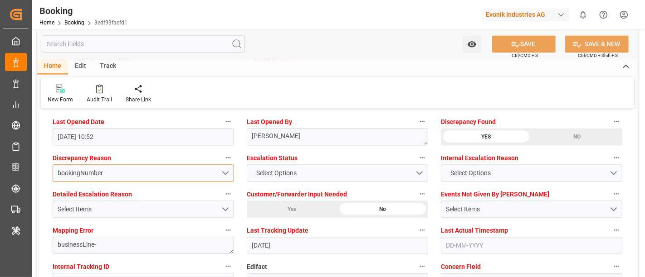
click at [226, 172] on button "bookingNumber" at bounding box center [143, 173] width 181 height 17
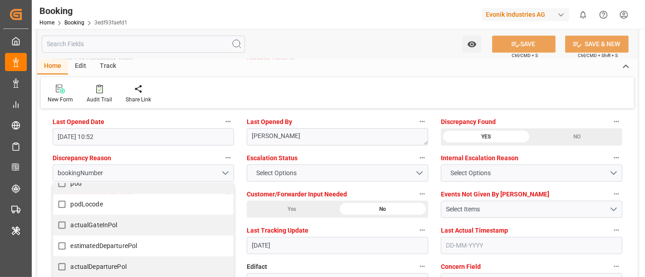
scroll to position [0, 0]
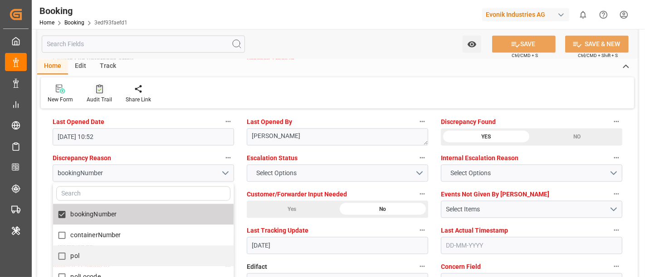
click at [93, 97] on div "Audit Trail" at bounding box center [99, 100] width 25 height 8
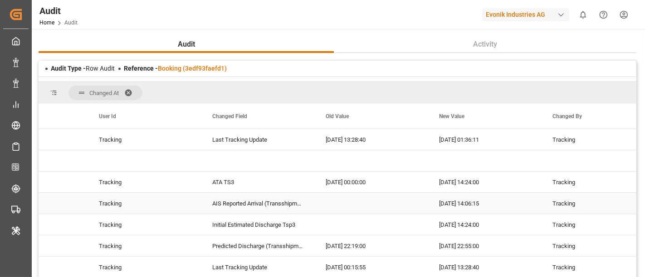
scroll to position [127, 0]
click at [179, 71] on link "Booking (3edf93faefd1)" at bounding box center [192, 68] width 69 height 7
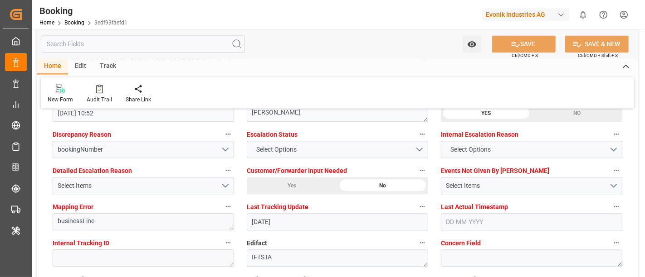
scroll to position [1688, 0]
click at [229, 181] on button "Select Items" at bounding box center [143, 185] width 181 height 17
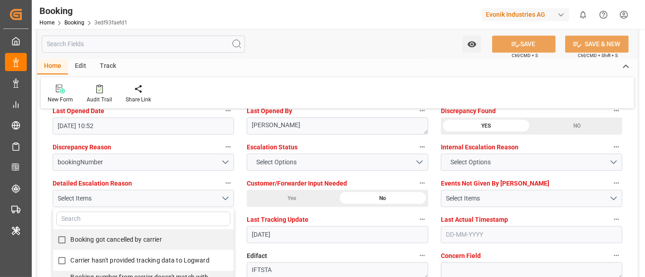
scroll to position [1676, 0]
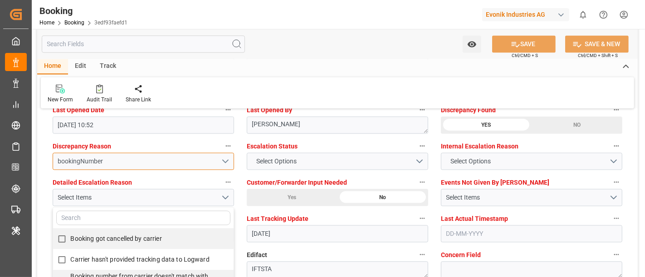
click at [226, 163] on button "bookingNumber" at bounding box center [143, 161] width 181 height 17
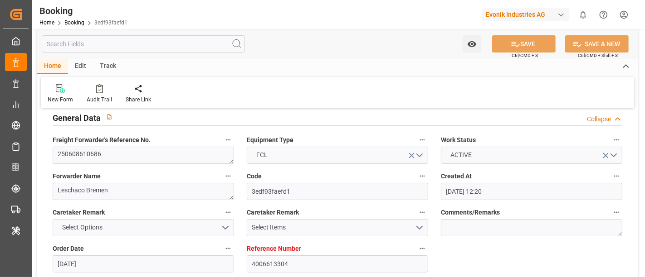
scroll to position [0, 0]
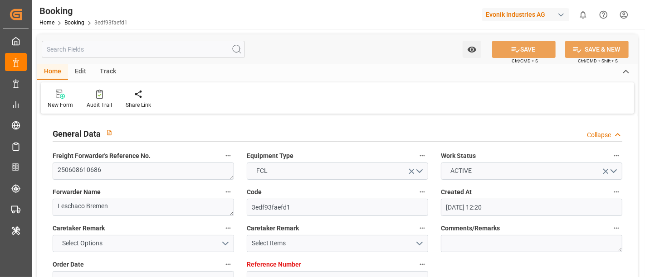
click at [133, 55] on input "text" at bounding box center [143, 49] width 203 height 17
paste input "2e86be0083aa"
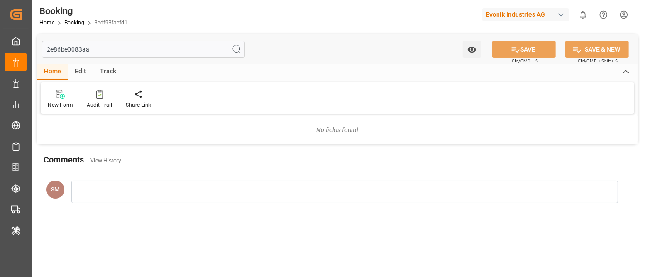
click at [239, 51] on line at bounding box center [240, 52] width 2 height 2
click at [93, 53] on input "2e86be0083aa" at bounding box center [143, 49] width 203 height 17
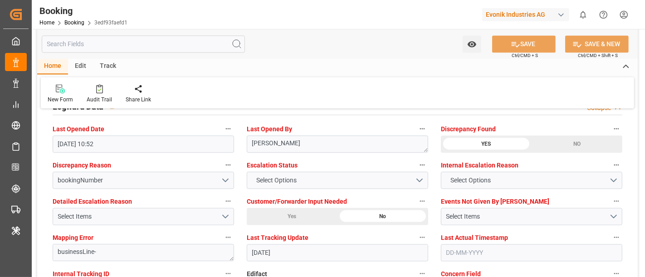
scroll to position [1655, 0]
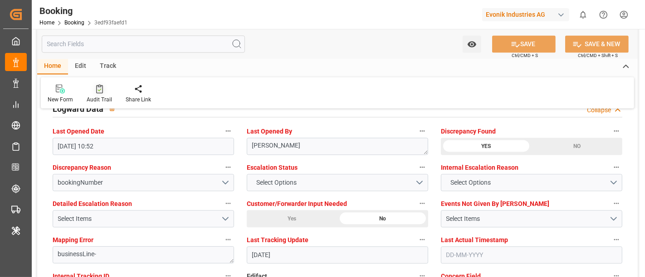
click at [88, 99] on div "Audit Trail" at bounding box center [99, 100] width 25 height 8
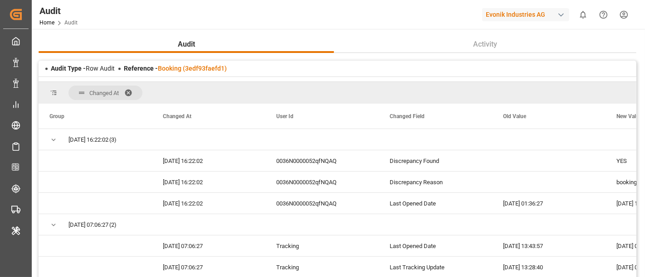
click at [129, 90] on span at bounding box center [131, 93] width 15 height 8
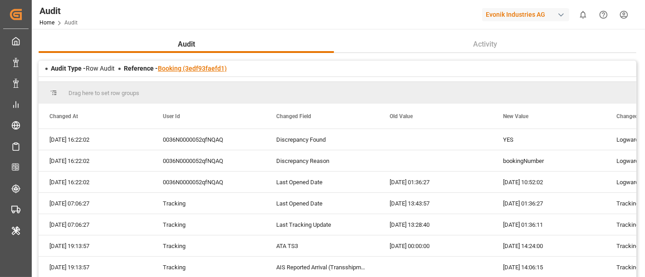
click at [192, 65] on link "Booking (3edf93faefd1)" at bounding box center [192, 68] width 69 height 7
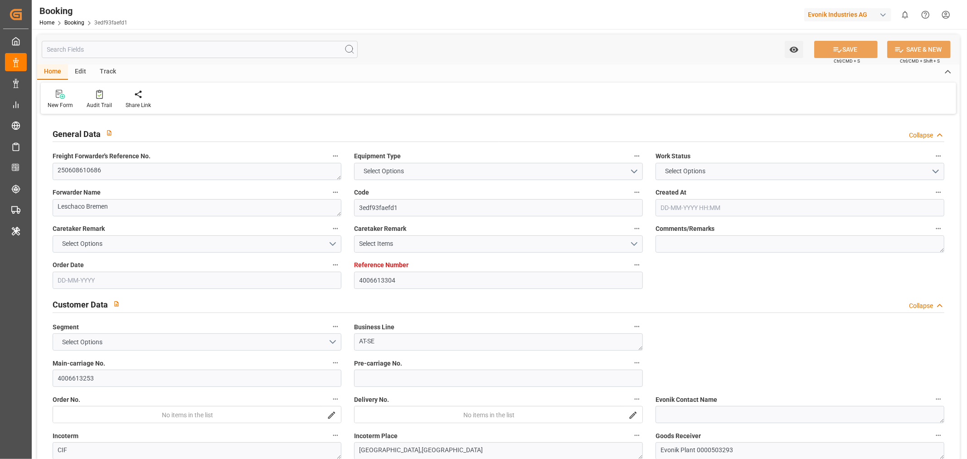
type input "4006613304"
type input "9619919"
type input "Hapag Lloyd"
type input "Hapag Lloyd Aktiengesellschaft"
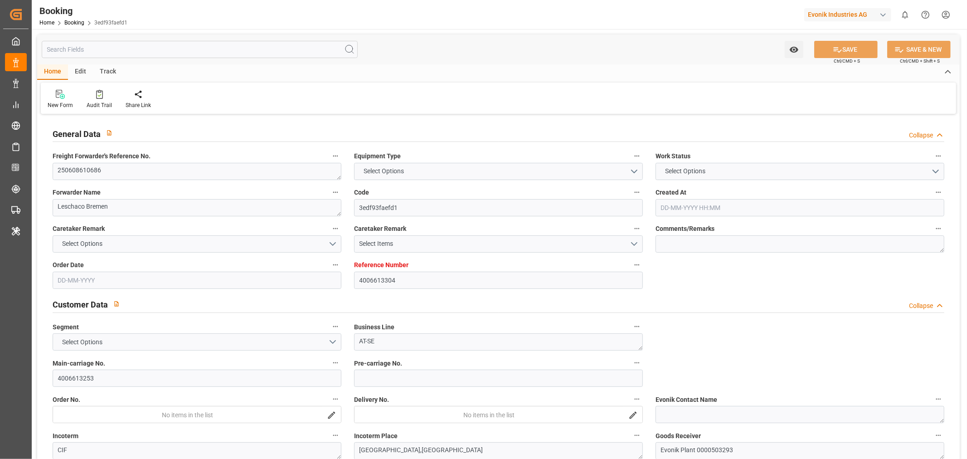
type input "DEHAM"
type input "JPNGO"
type input "CNQDG"
type input "SGSIN"
type input "CNSHG"
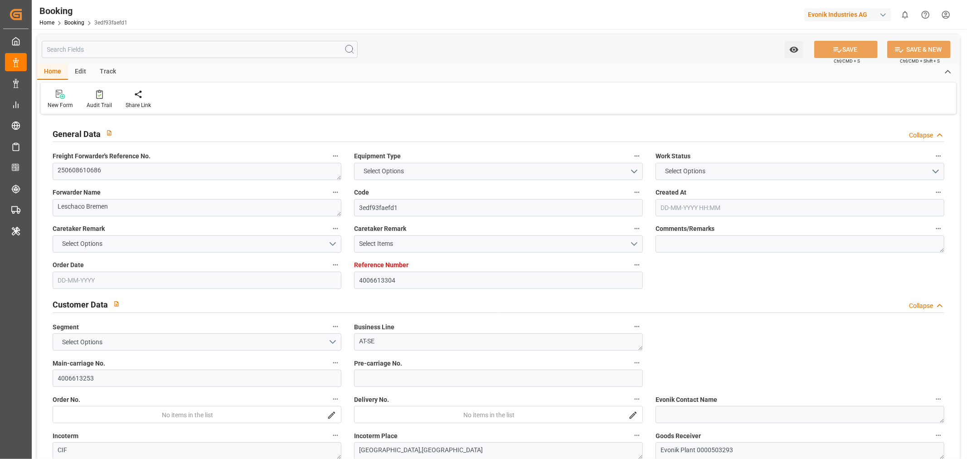
type input "0"
type input "DEHAM"
type input "JPNGO"
type input "9978638"
type input "9736107"
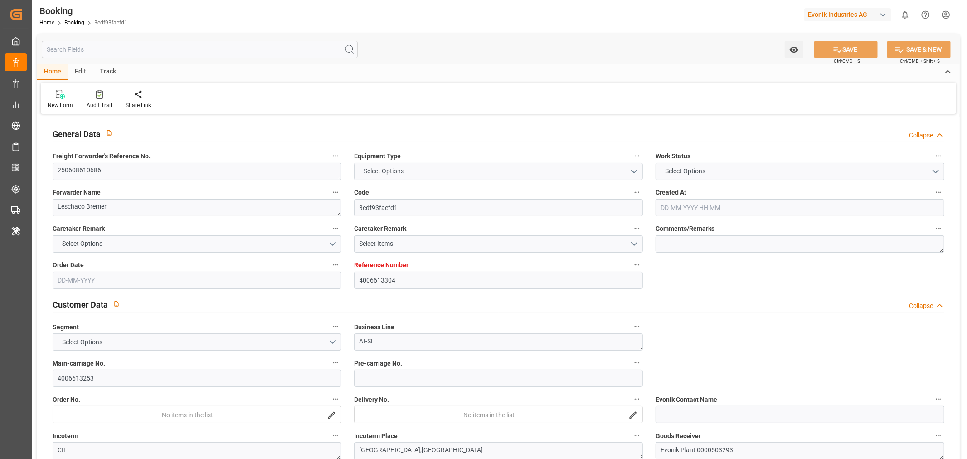
type input "9430765"
type input "9235531"
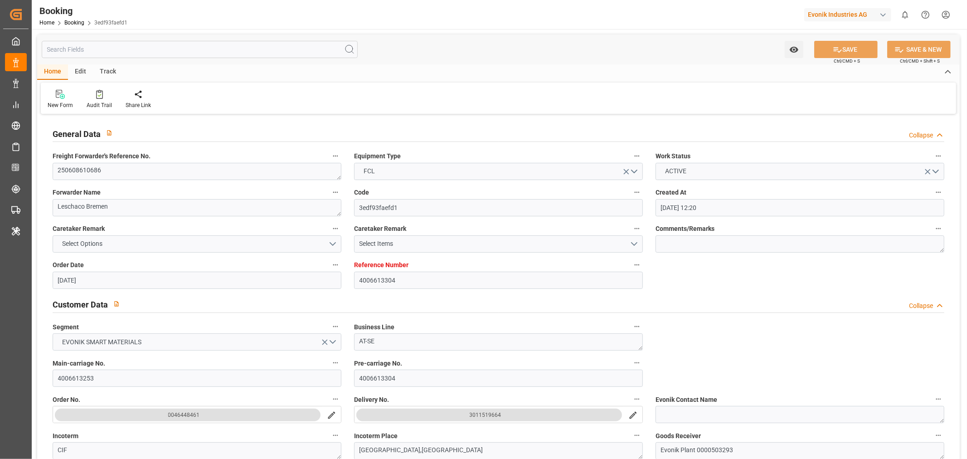
type input "02-06-2025 12:20"
type input "02-06-2025"
type input "20-08-2025"
type input "20-06-2025"
type input "10-09-2025"
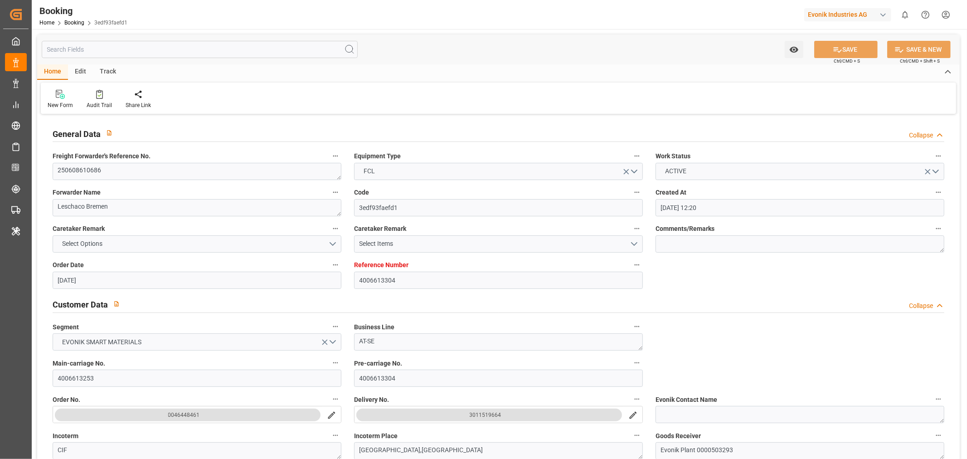
type input "05-07-2025 00:00"
type input "06-07-2025 07:06"
type input "30-06-2025 14:55"
type input "01-10-2025 18:00"
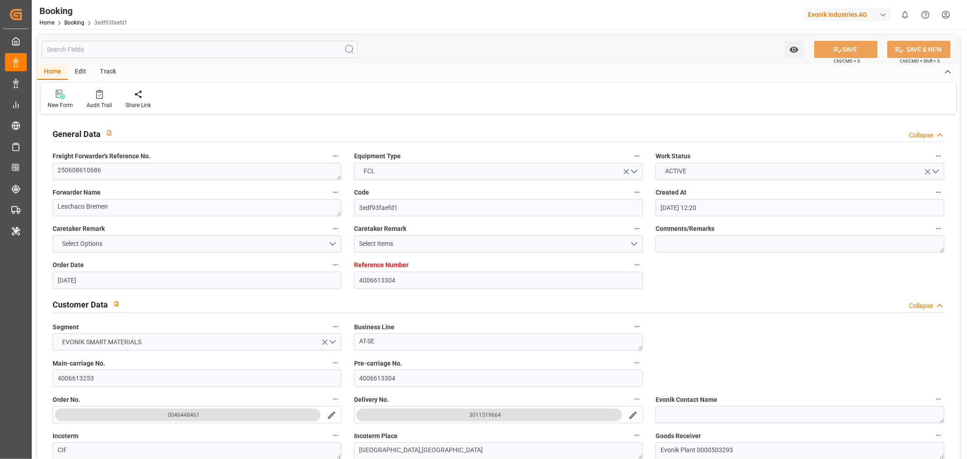
type input "03-09-2025 00:00"
type input "04-09-2025 07:00"
type input "18-08-2025 00:00"
type input "26-08-2025 00:00"
type input "09-09-2025 19:00"
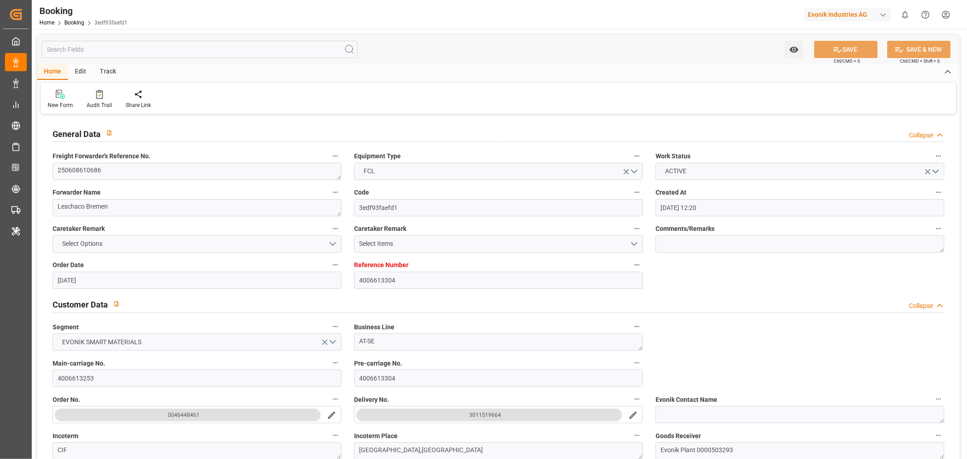
type input "29-08-2025 00:00"
type input "08-09-2025 14:00"
type input "08-09-2025 19:00"
type input "26-08-2025 00:01"
type input "10-09-2025 00:48"
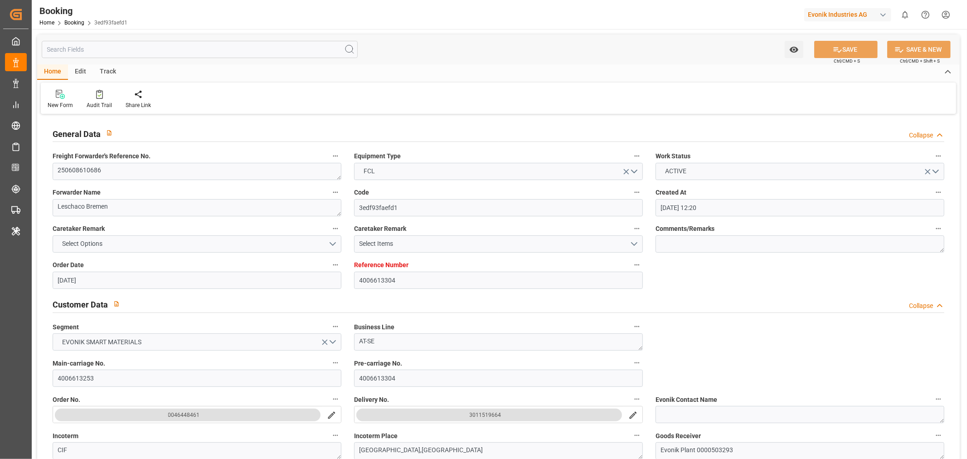
type input "13-09-2025 12:00"
type input "29-08-2025 20:00"
type input "13-09-2025 15:00"
type input "23-09-2025 13:30"
type input "23-09-2025 01:00"
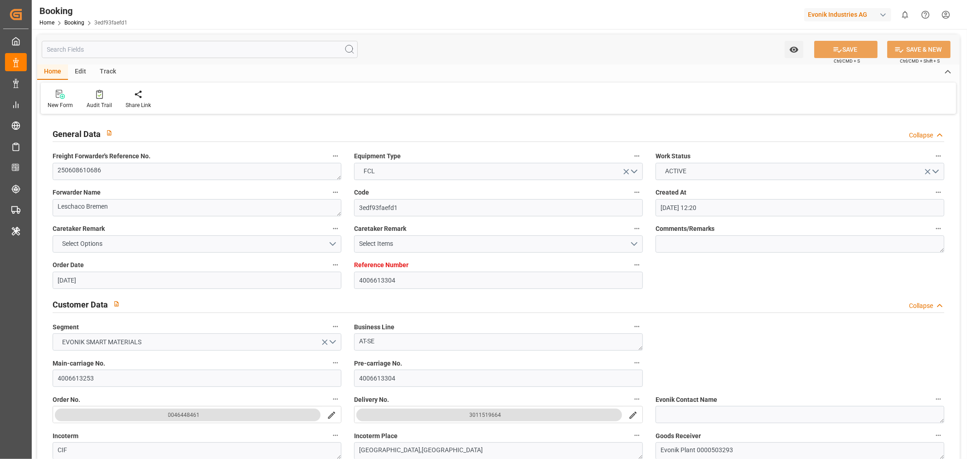
type input "[DATE] 14:24"
type input "[DATE] 05:00"
type input "[DATE] 20:00"
type input "[DATE]"
type input "24-09-2025 01:36"
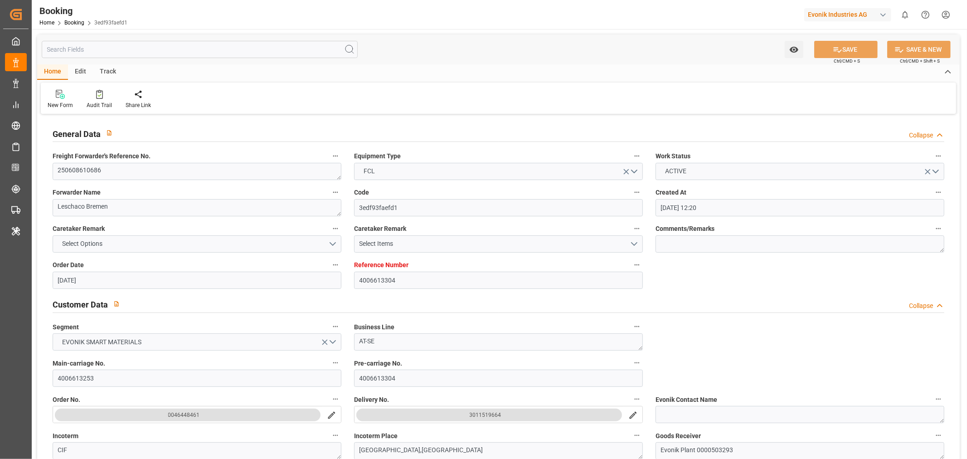
type input "[DATE]"
type input "18-06-2025 06:11"
type input "04-07-2025 19:11"
type input "06-07-2025 07:00"
type input "06-07-2025 07:33"
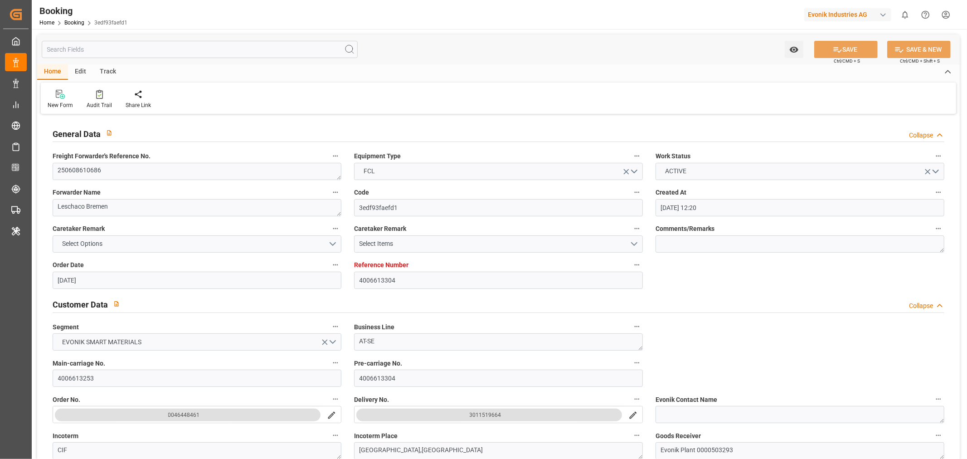
type input "04-09-2025 07:00"
type input "26-08-2025 01:57"
type input "04-09-2025 07:00"
type input "20-08-2025 15:18"
type input "05-09-2025 00:11"
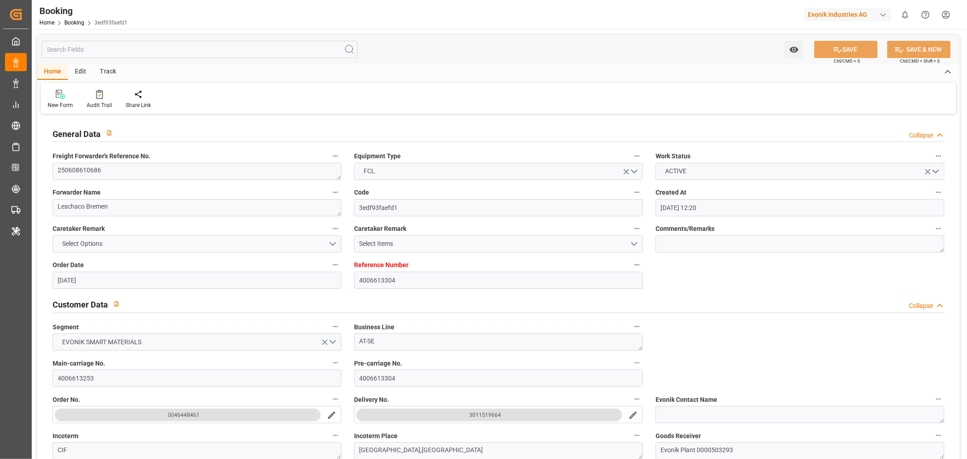
type input "04-09-2025 23:27"
type input "08-09-2025 12:55"
type input "09-09-2025 19:00"
type input "10-09-2025 00:30"
type input "10-09-2025 13:22"
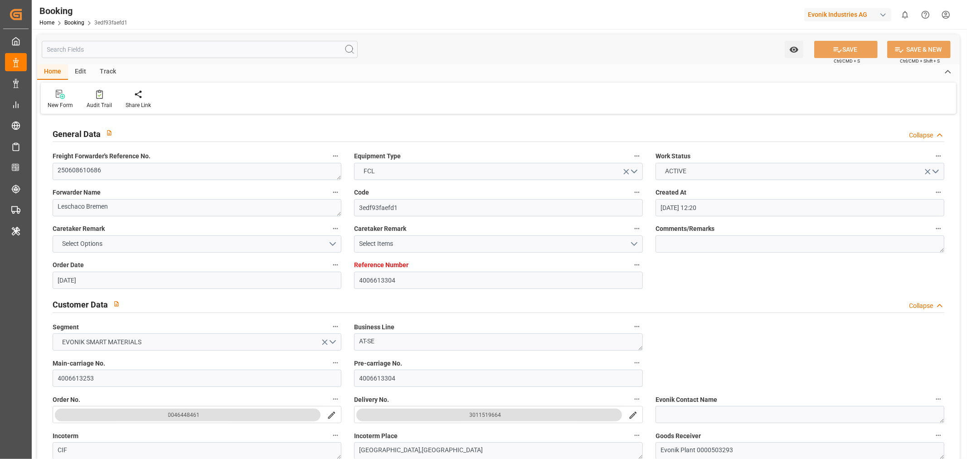
type input "10-09-2025 00:48"
type input "10-09-2025 02:53"
type input "13-09-2025 15:00"
type input "30-09-2025 19:31"
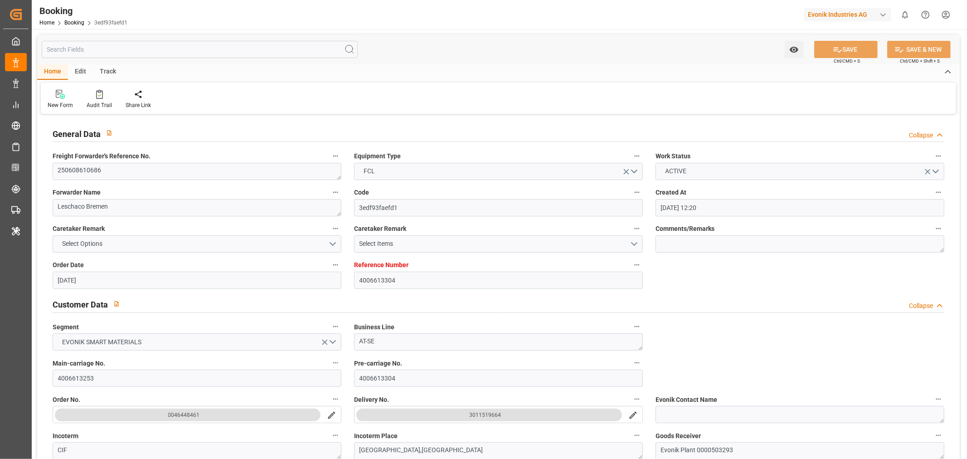
type input "13-09-2025 08:29"
type input "11-09-2025 23:55"
type input "23-09-2025 13:30"
type input "23-09-2025 14:06"
type input "23-09-2025 22:55"
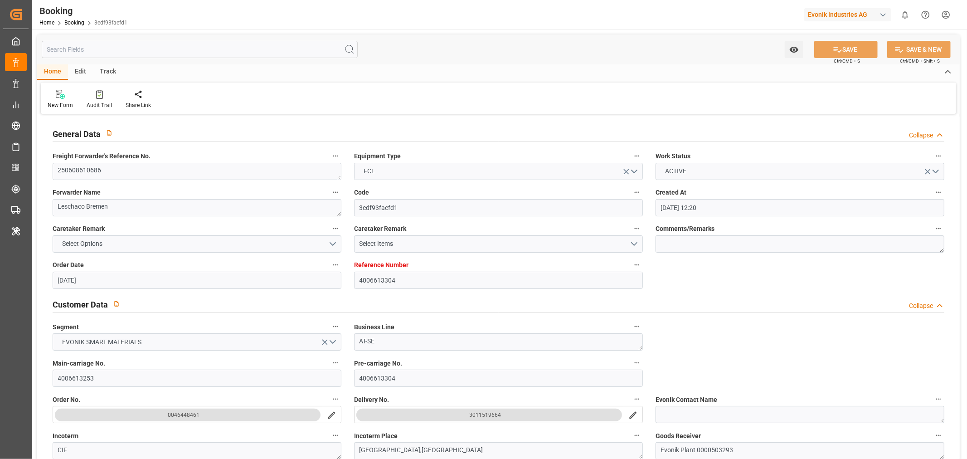
type input "23-09-2025 14:24"
type input "26-09-2025 05:00"
type input "01-10-2025 18:00"
type input "01-10-2025 21:35"
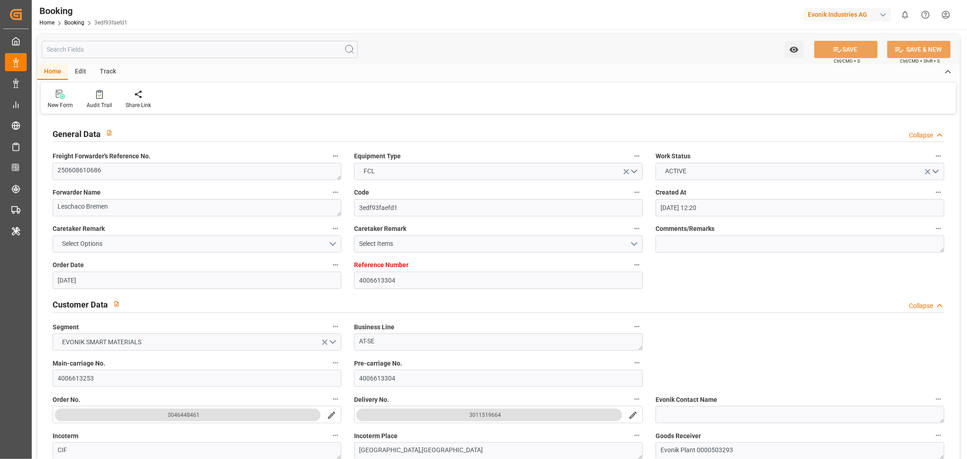
type input "06-10-2025 12:00"
type input "05-10-2025 21:35"
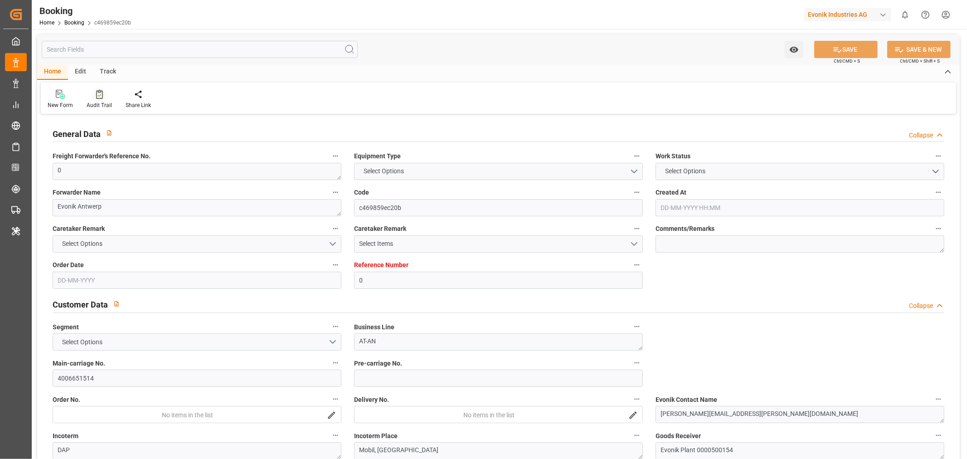
type input "0"
type input "9535204"
type input "MSC"
type input "Mediterranean Shipping Company"
type input "BEANR"
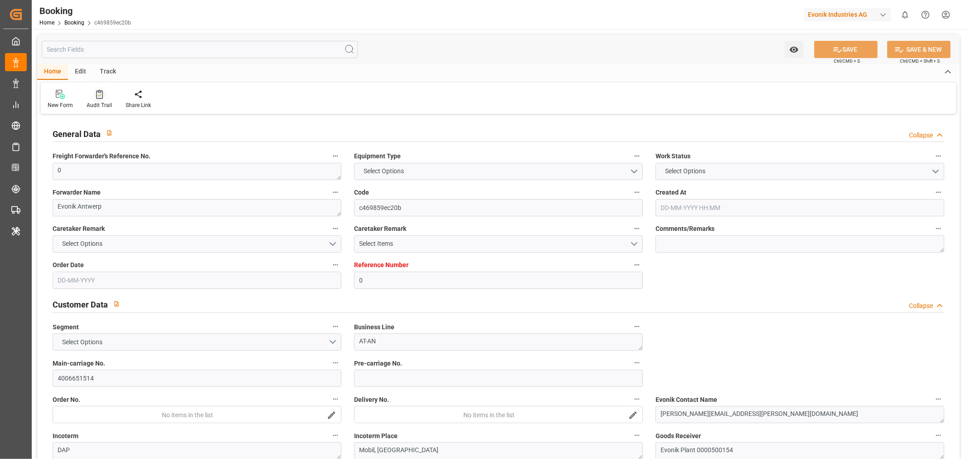
type input "USMOB"
type input "27"
type input "0"
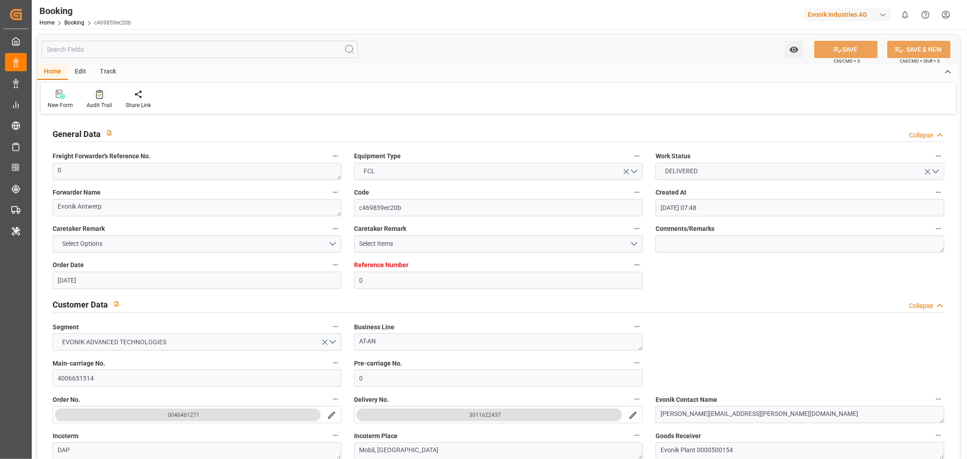
type input "30-06-2025 07:48"
type input "30-06-2025"
type input "22-08-2025"
type input "04-07-2025"
type input "18-07-2025 00:00"
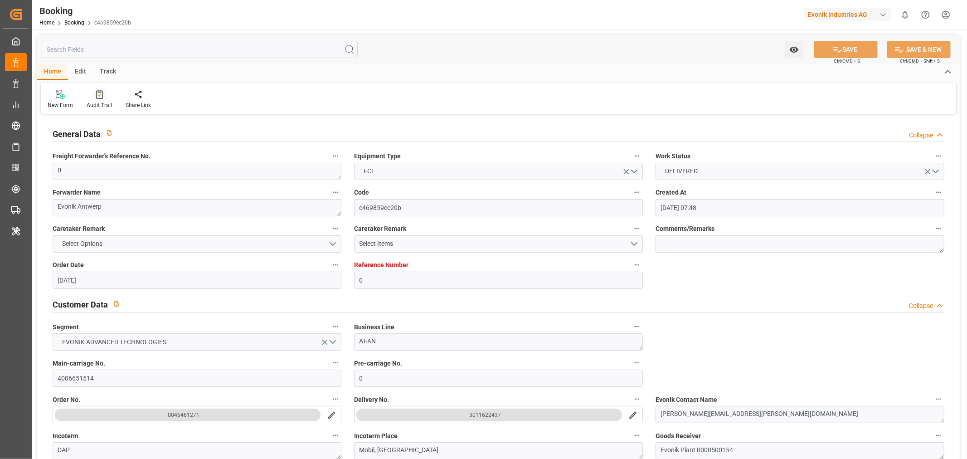
type input "18-07-2025 00:00"
type input "10-07-2025 00:00"
type input "14-08-2025 00:00"
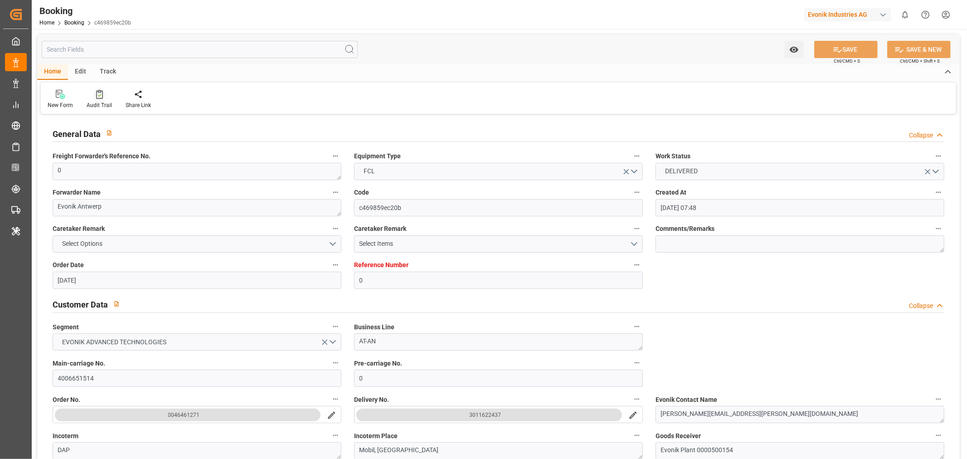
type input "14-08-2025 00:00"
type input "18-08-2025 00:00"
type input "[DATE] 00:00"
type input "23-09-2025 12:02"
click at [97, 104] on div "Audit Trail" at bounding box center [99, 105] width 25 height 8
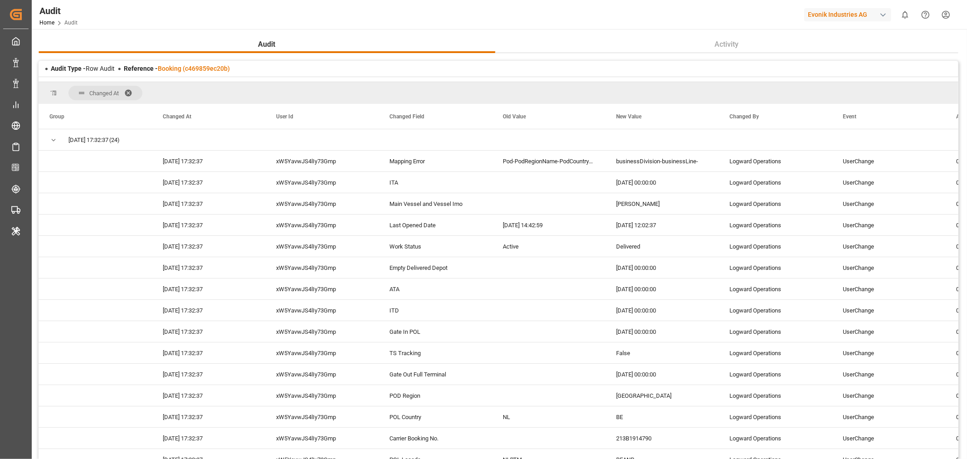
click at [129, 89] on span at bounding box center [131, 93] width 15 height 8
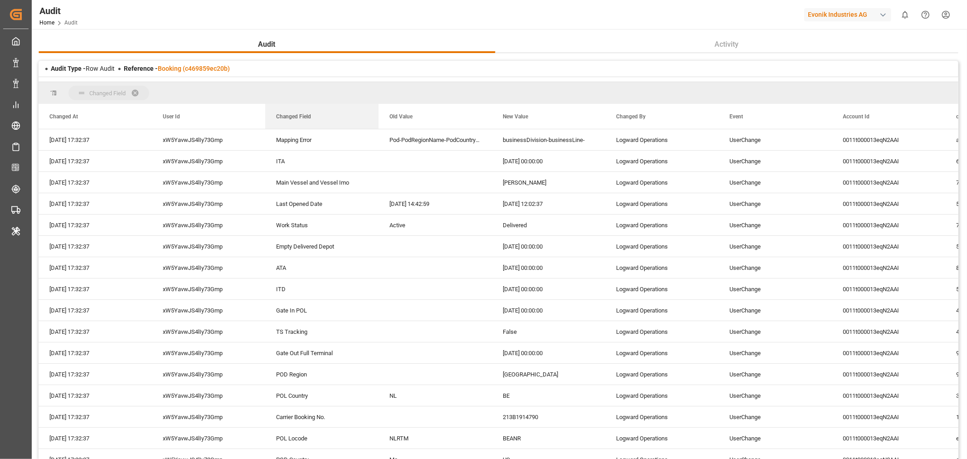
drag, startPoint x: 292, startPoint y: 118, endPoint x: 304, endPoint y: 92, distance: 29.2
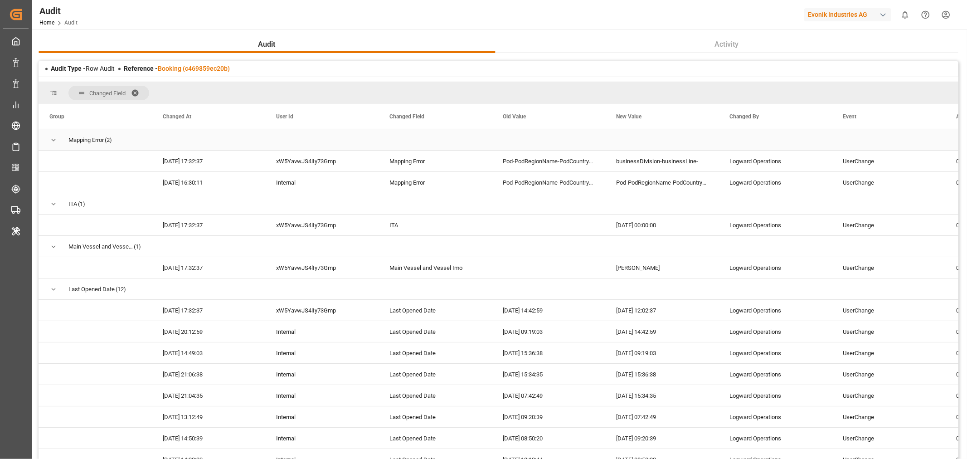
click at [54, 139] on span "Press SPACE to select this row." at bounding box center [53, 140] width 8 height 8
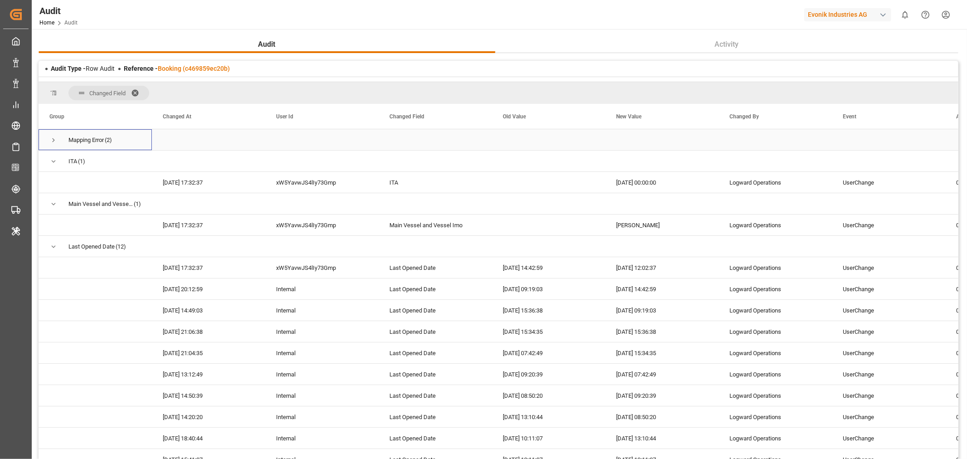
click at [52, 139] on span "Press SPACE to select this row." at bounding box center [53, 140] width 8 height 8
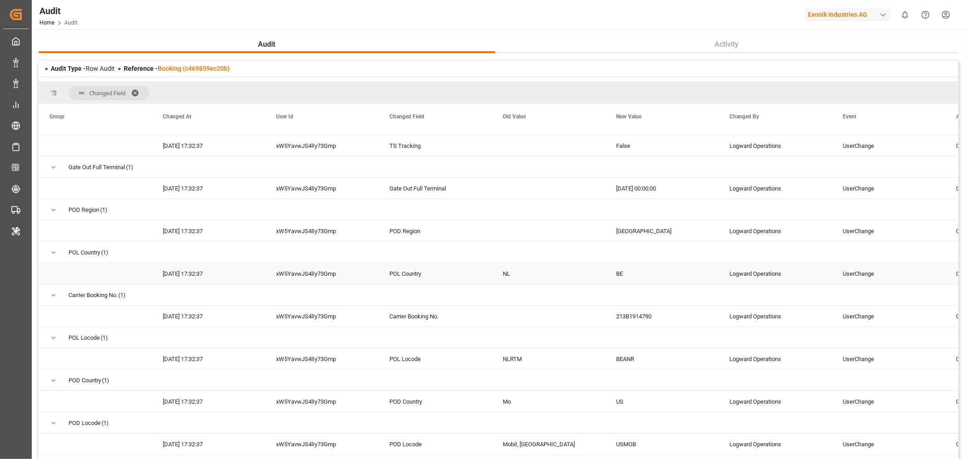
scroll to position [755, 0]
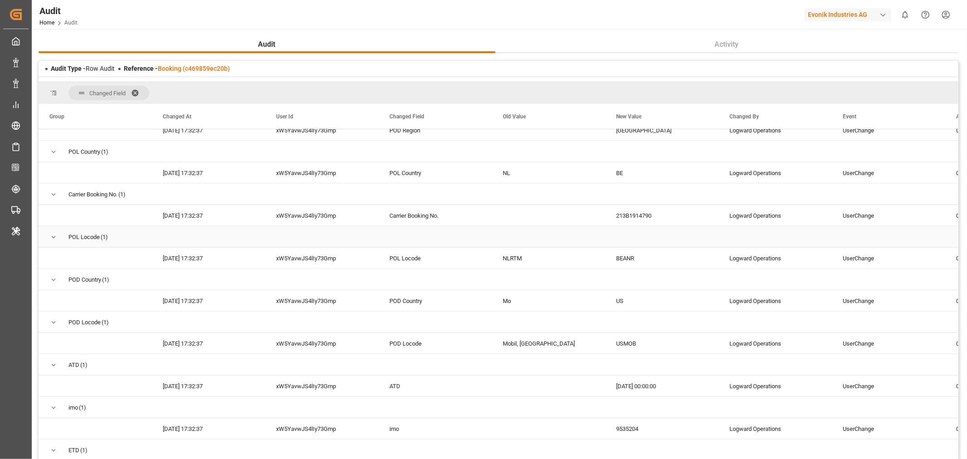
click at [53, 239] on span "Press SPACE to select this row." at bounding box center [53, 237] width 8 height 8
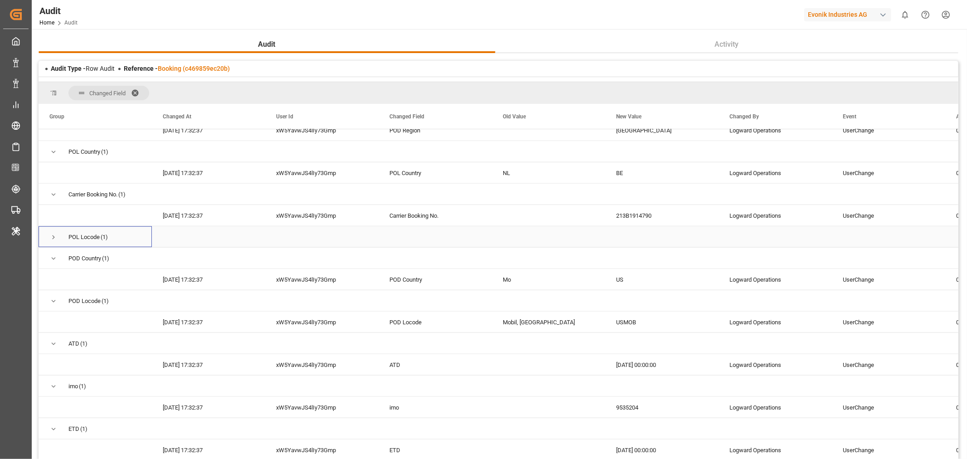
click at [56, 235] on span "Press SPACE to select this row." at bounding box center [53, 237] width 8 height 8
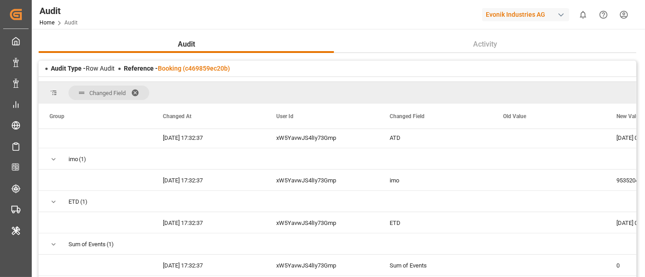
scroll to position [998, 0]
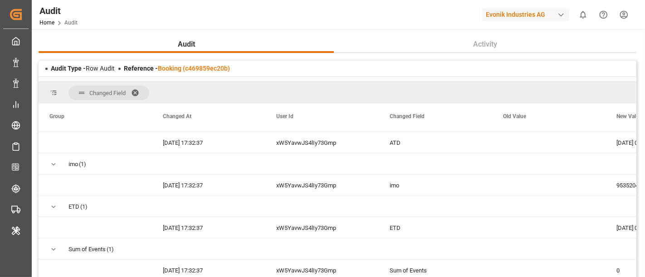
click at [140, 91] on span at bounding box center [138, 93] width 15 height 8
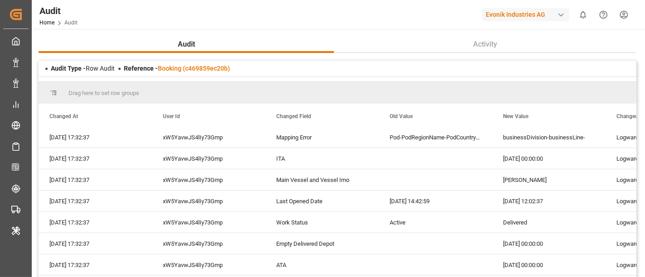
scroll to position [0, 0]
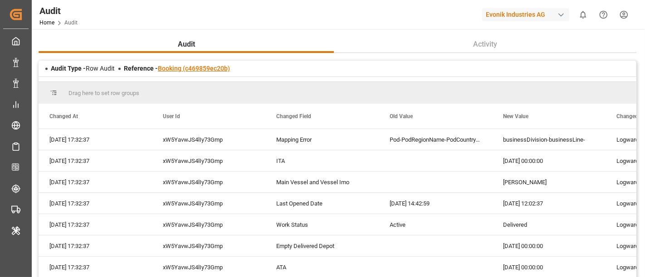
click at [190, 69] on link "Booking (c469859ec20b)" at bounding box center [194, 68] width 72 height 7
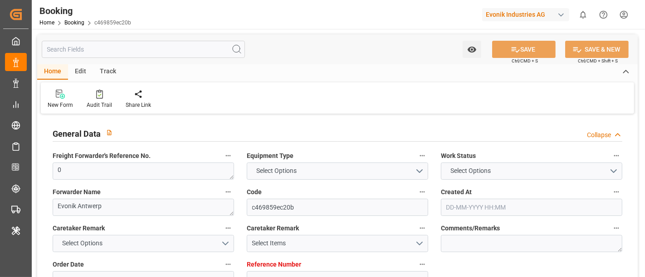
type input "0"
type input "9535204"
type input "MSC"
type input "Mediterranean Shipping Company"
type input "BEANR"
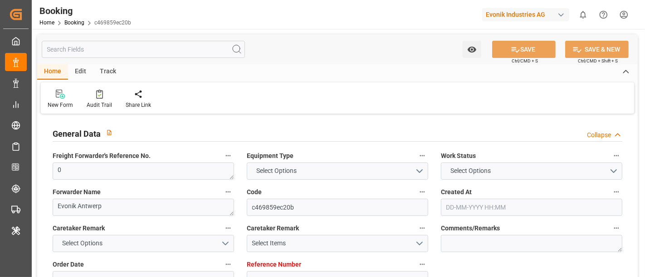
type input "USMOB"
type input "27"
type input "0"
type input "30-06-2025 07:48"
type input "30-06-2025"
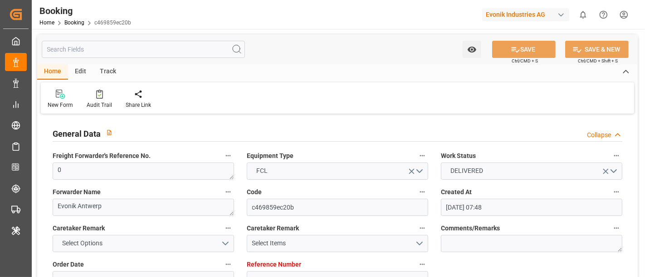
type input "[DATE]"
type input "04-07-2025"
type input "18-07-2025 00:00"
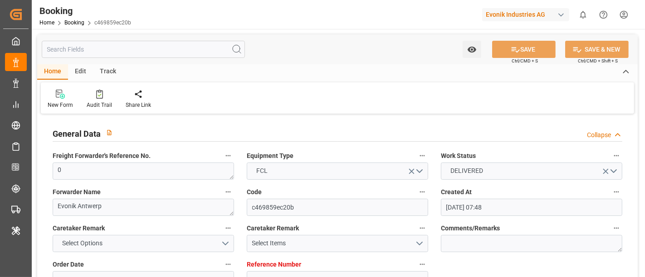
type input "10-07-2025 00:00"
type input "14-08-2025 00:00"
type input "18-08-2025 00:00"
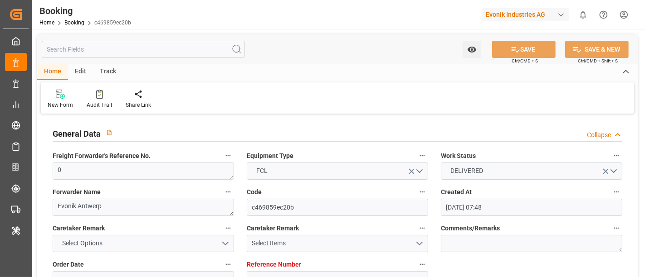
type input "18-08-2025 00:00"
type input "23-09-2025 12:02"
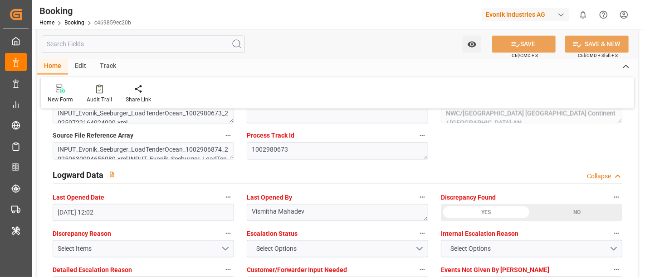
scroll to position [1649, 0]
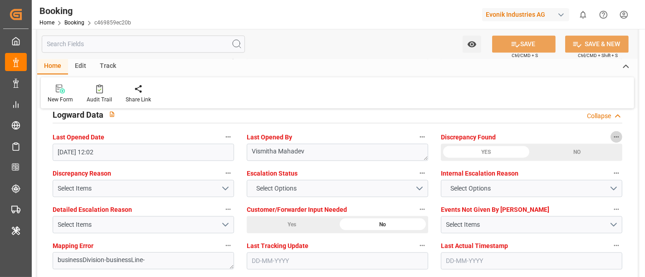
click at [621, 134] on button "Discrepancy Found" at bounding box center [616, 137] width 12 height 12
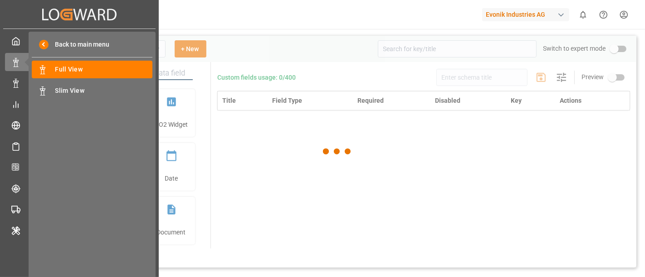
type input "Booking"
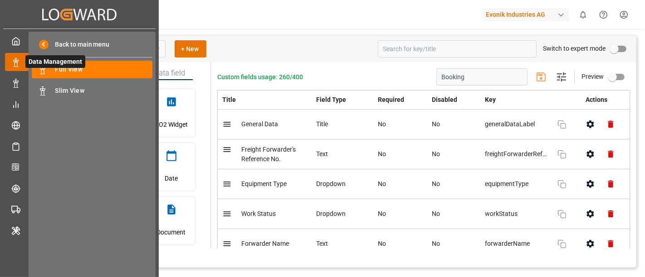
click at [17, 58] on icon at bounding box center [26, 62] width 19 height 19
click at [71, 69] on span "Full View" at bounding box center [103, 70] width 97 height 10
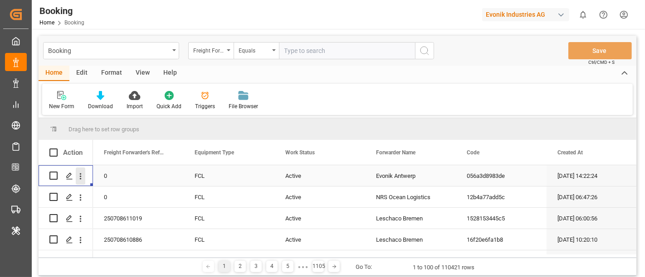
click at [81, 178] on icon "open menu" at bounding box center [81, 177] width 10 height 10
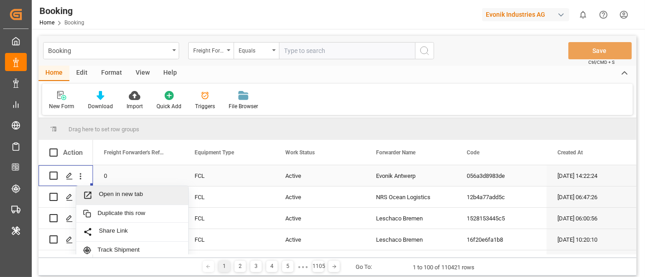
click at [126, 198] on span "Open in new tab" at bounding box center [140, 196] width 83 height 10
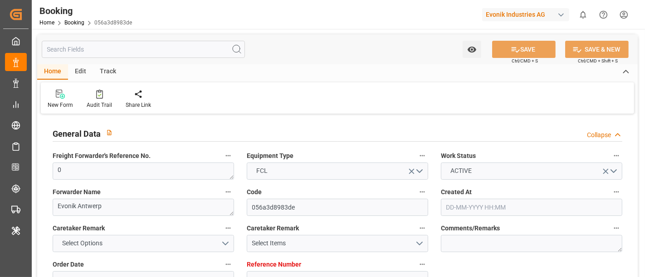
type input "0"
type input "9944467"
type input "ONE"
type input "Ocean Network Express"
type input "BEANR"
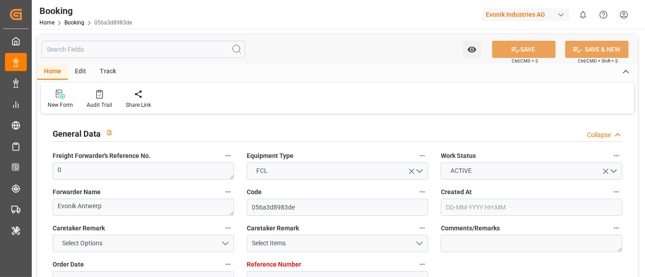
type input "KEMBA"
type input "66"
type input "SGSIN"
type input "0"
type input "BEANR"
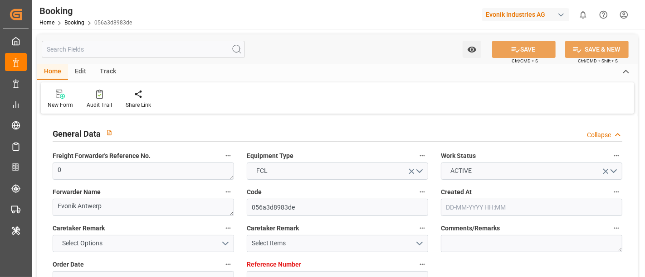
type input "KEMBA"
type input "9645463"
type input "[DATE] 14:22"
type input "[DATE]"
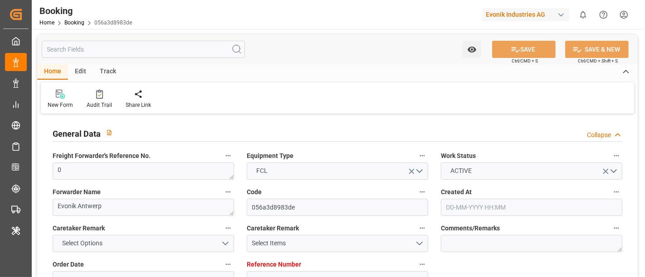
type input "[DATE]"
type input "[DATE] 05:30"
type input "[DATE] 06:20"
type input "[DATE] 19:38"
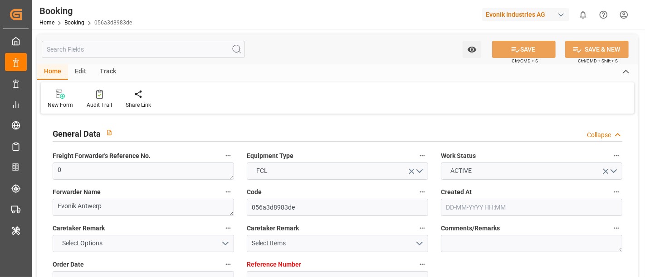
type input "[DATE] 15:00"
type input "[DATE] 00:00"
type input "[DATE] 17:10"
type input "[DATE] 00:00"
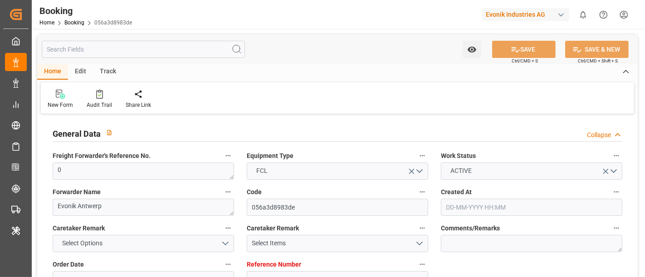
type input "[DATE] 07:50"
type input "[DATE] 00:00"
type input "[DATE] 03:45"
type input "[DATE] 10:54"
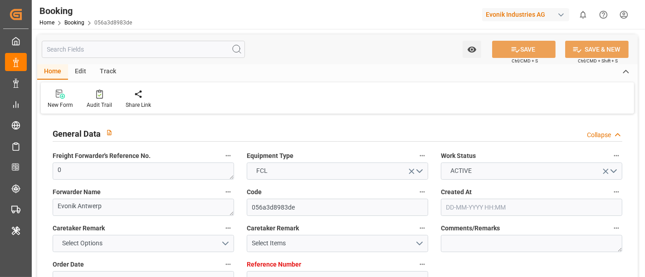
type input "[DATE]"
type input "[DATE] 17:37"
type input "[DATE] 06:29"
type input "[DATE] 06:08"
type input "[DATE] 21:34"
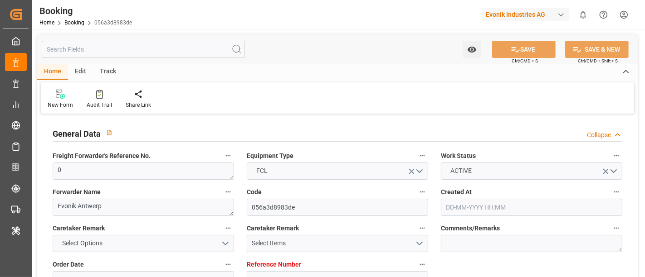
type input "[DATE] 02:03"
type input "[DATE] 04:29"
type input "[DATE] 15:00"
type input "[DATE] 17:08"
type input "[DATE] 16:52"
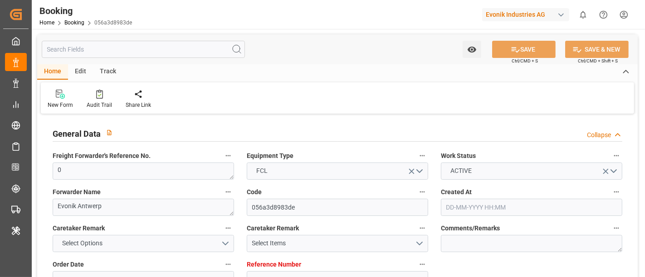
type input "[DATE] 16:30"
type input "[DATE] 09:30"
type input "[DATE] 04:49"
type input "[DATE] 09:19"
type input "[DATE] 14:00"
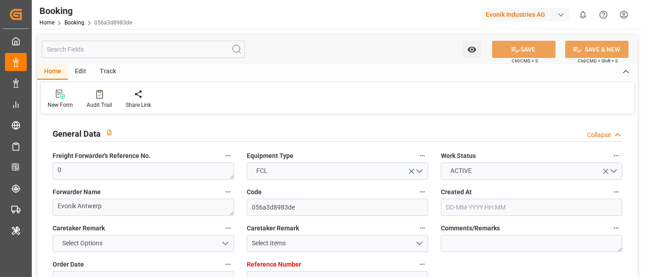
type input "[DATE] 04:49"
type input "[DATE] 12:19"
type input "[DATE] 17:00"
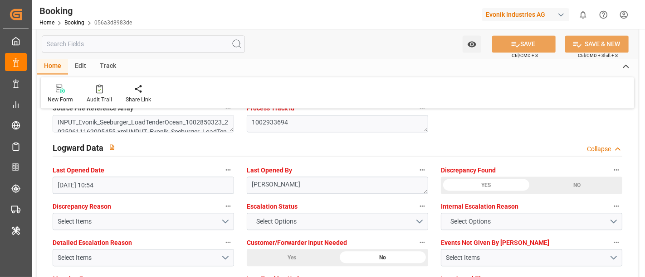
scroll to position [1661, 0]
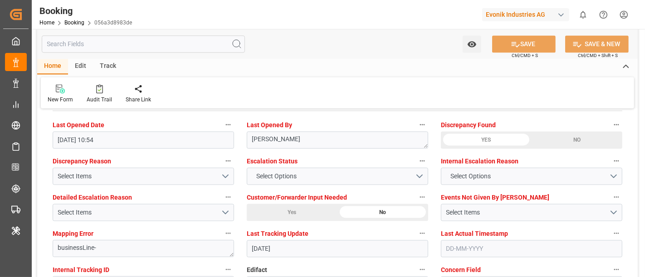
click at [485, 138] on div "YES" at bounding box center [486, 139] width 91 height 17
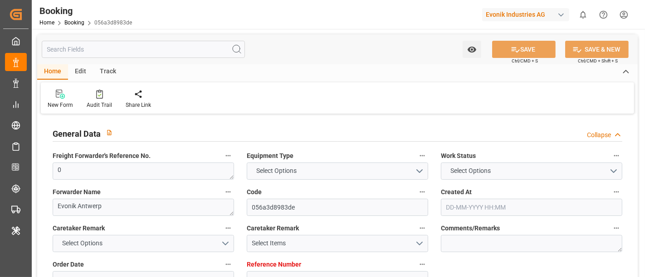
type input "0"
type input "9944467"
type input "ONE"
type input "Ocean Network Express"
type input "BEANR"
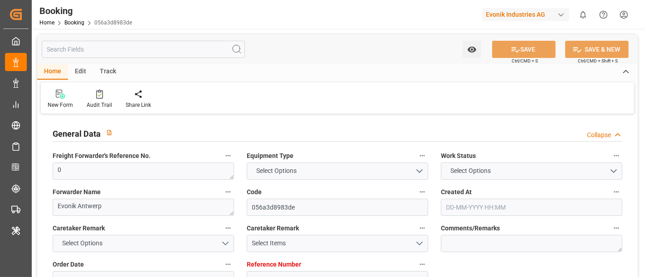
type input "KEMBA"
type input "66"
type input "SGSIN"
type input "0"
type input "BEANR"
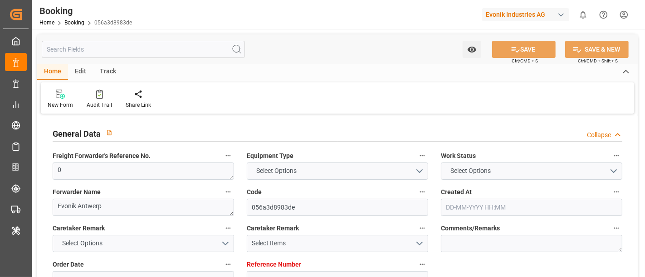
type input "KEMBA"
type input "9645463"
type input "[DATE] 14:22"
type input "[DATE]"
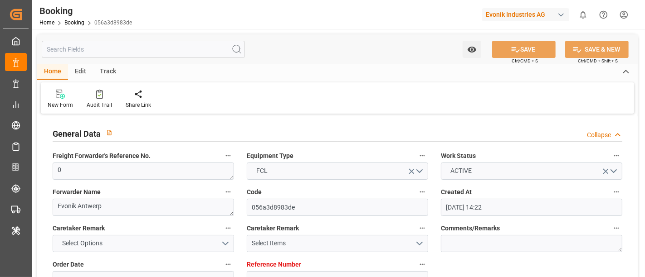
type input "[DATE]"
type input "[DATE] 05:30"
type input "[DATE] 06:20"
type input "[DATE] 19:38"
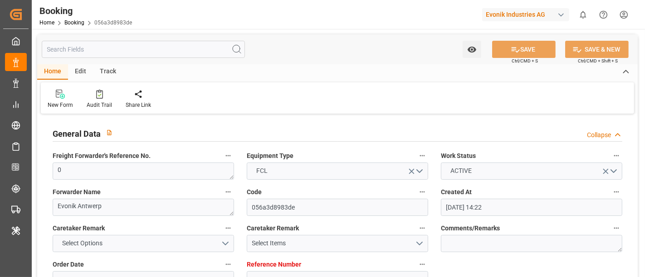
type input "[DATE] 15:00"
type input "[DATE] 00:00"
type input "[DATE] 17:10"
type input "[DATE] 00:00"
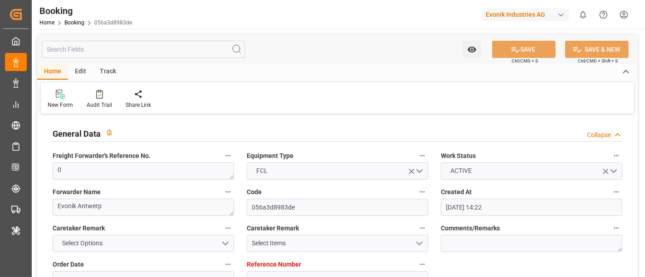
type input "[DATE] 07:50"
type input "[DATE] 00:00"
type input "[DATE] 03:45"
type input "[DATE] 10:54"
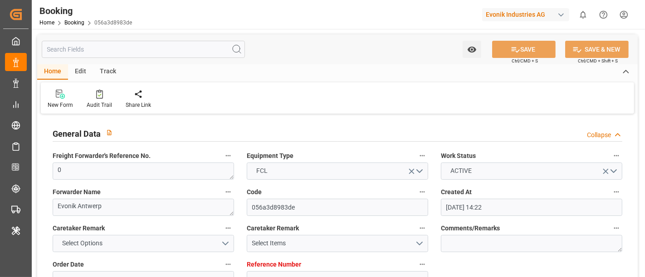
type input "[DATE]"
type input "[DATE] 17:37"
type input "[DATE] 06:29"
type input "[DATE] 06:08"
type input "[DATE] 21:34"
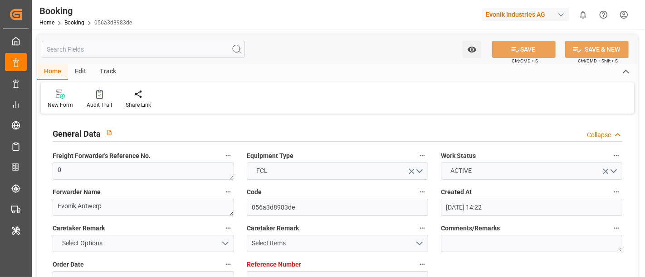
type input "[DATE] 02:03"
type input "[DATE] 04:29"
type input "[DATE] 15:00"
type input "[DATE] 17:08"
type input "[DATE] 16:52"
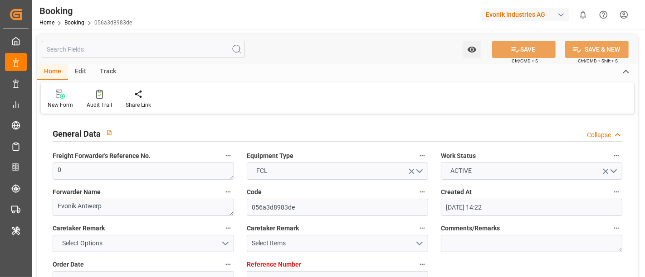
type input "[DATE] 16:30"
type input "[DATE] 09:30"
type input "[DATE] 04:49"
type input "[DATE] 09:19"
type input "[DATE] 14:00"
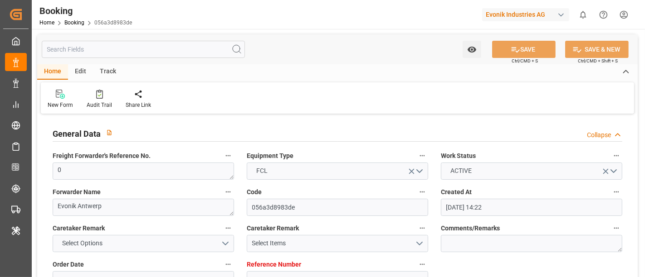
type input "[DATE] 04:49"
type input "[DATE] 12:19"
type input "[DATE] 17:00"
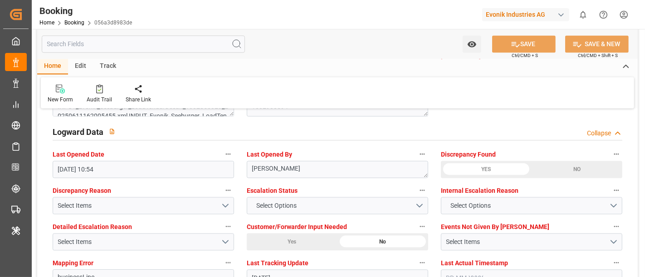
scroll to position [1655, 0]
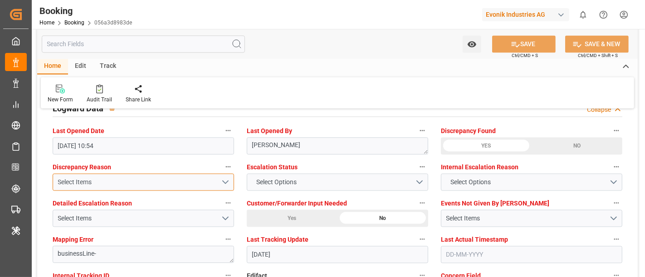
click at [228, 179] on button "Select Items" at bounding box center [143, 182] width 181 height 17
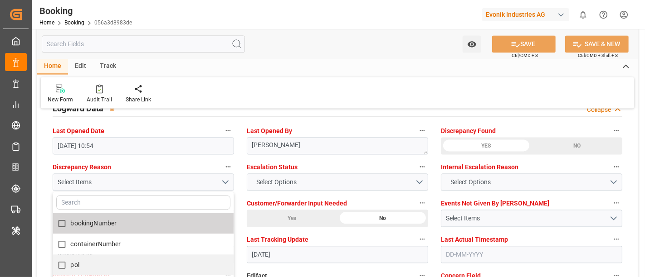
click at [125, 222] on label "bookingNumber" at bounding box center [138, 224] width 171 height 18
checkbox input "true"
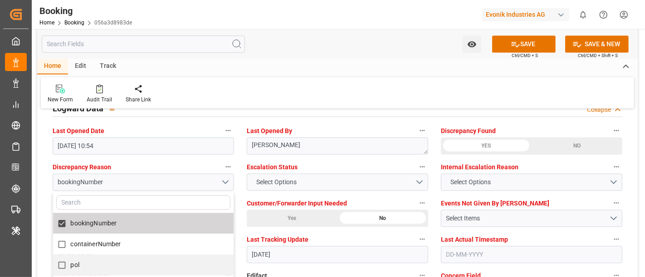
click at [469, 67] on div "Home Edit Track" at bounding box center [337, 66] width 600 height 15
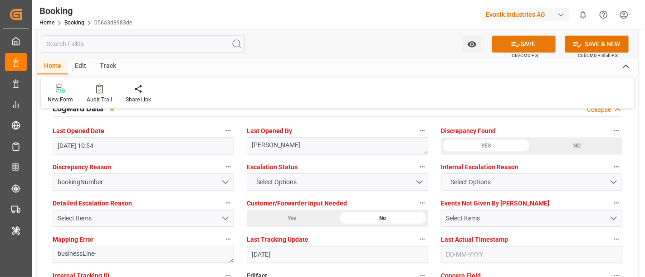
click at [526, 47] on button "SAVE" at bounding box center [523, 43] width 63 height 17
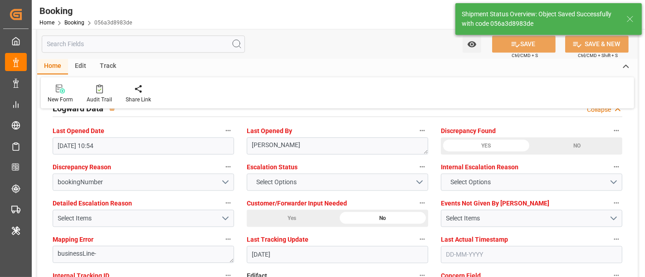
type textarea "[PERSON_NAME]"
type input "[DATE] 10:55"
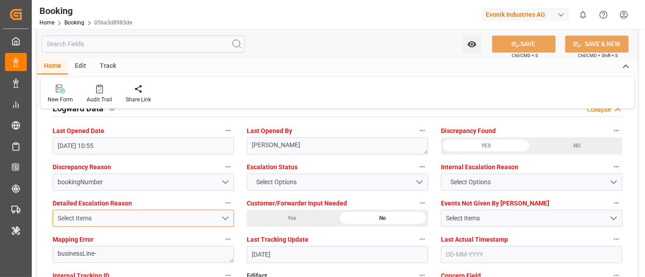
click at [226, 217] on button "Select Items" at bounding box center [143, 218] width 181 height 17
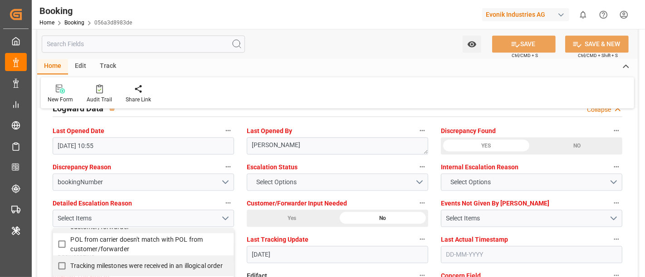
scroll to position [281, 0]
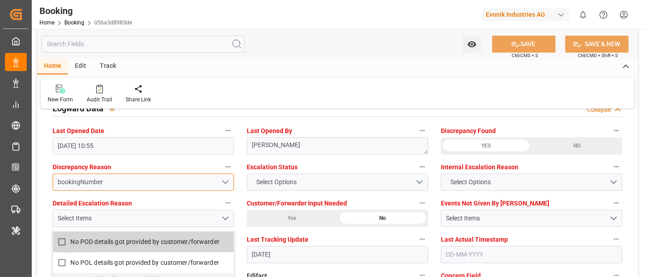
click at [226, 181] on button "bookingNumber" at bounding box center [143, 182] width 181 height 17
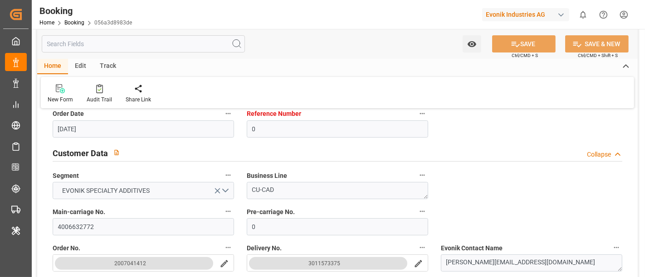
scroll to position [0, 0]
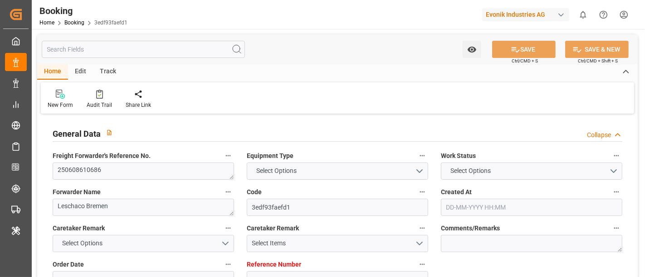
type input "4006613304"
type input "9619919"
type input "Hapag [PERSON_NAME]"
type input "Hapag Lloyd Aktiengesellschaft"
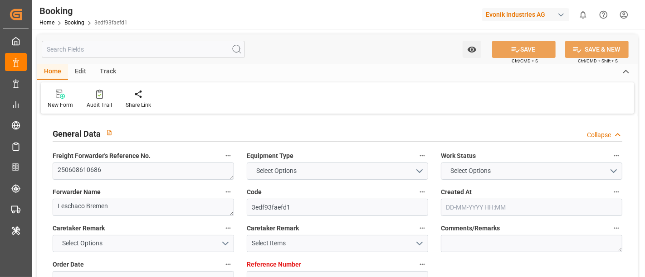
type input "DEHAM"
type input "JPNGO"
type input "CNQDG"
type input "SGSIN"
type input "CNSHG"
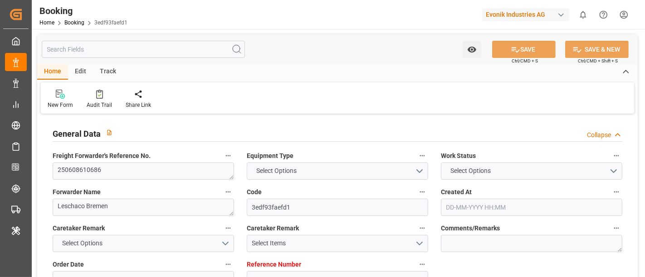
type input "0"
type input "DEHAM"
type input "JPNGO"
type input "9978638"
type input "9736107"
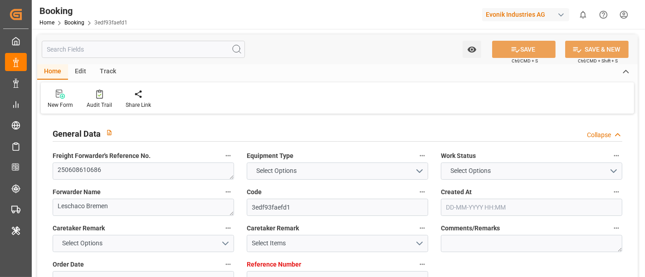
type input "9430765"
type input "9235531"
type input "02-06-2025 12:20"
type input "02-06-2025"
type input "20-08-2025"
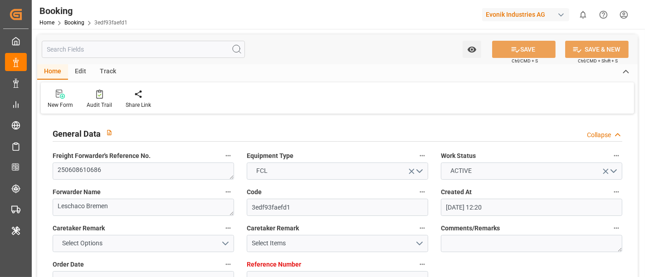
type input "[DATE]"
type input "05-07-2025 00:00"
type input "06-07-2025 07:06"
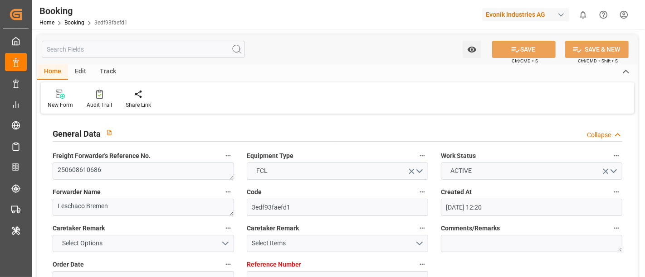
type input "30-06-2025 14:55"
type input "01-10-2025 18:00"
type input "03-09-2025 00:00"
type input "04-09-2025 07:00"
type input "18-08-2025 00:00"
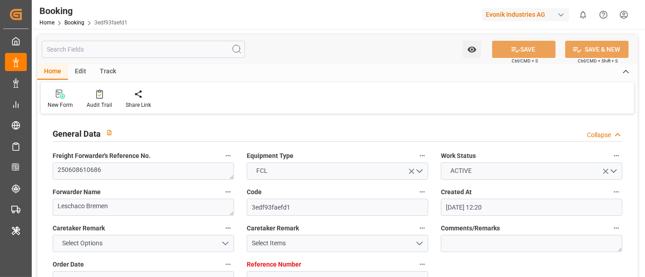
type input "26-08-2025 00:00"
type input "09-09-2025 19:00"
type input "29-08-2025 00:00"
type input "08-09-2025 14:00"
type input "08-09-2025 19:00"
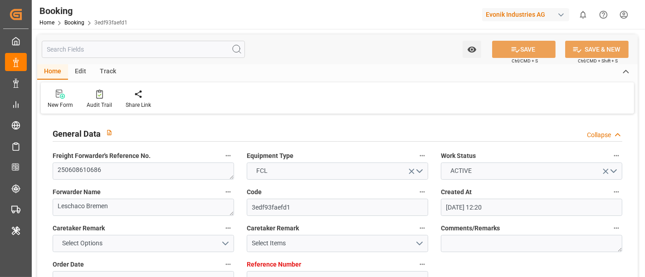
type input "26-08-2025 00:01"
type input "10-09-2025 00:48"
type input "13-09-2025 12:00"
type input "29-08-2025 20:00"
type input "13-09-2025 15:00"
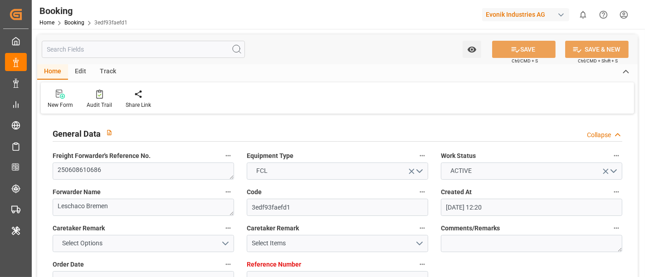
type input "23-09-2025 13:30"
type input "23-09-2025 01:00"
type input "23-09-2025 14:24"
type input "26-09-2025 05:00"
type input "26-09-2025 20:00"
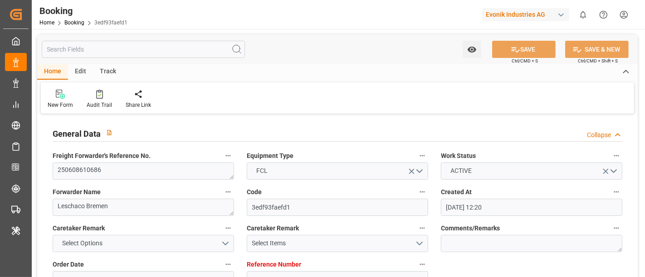
type input "27-06-2025"
type input "24-09-2025 10:52"
type input "24-09-2025"
type input "18-06-2025 06:11"
type input "04-07-2025 19:11"
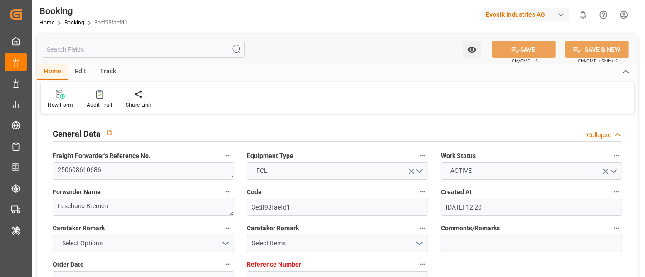
type input "06-07-2025 07:00"
type input "06-07-2025 07:33"
type input "04-09-2025 07:00"
type input "26-08-2025 01:57"
type input "04-09-2025 07:00"
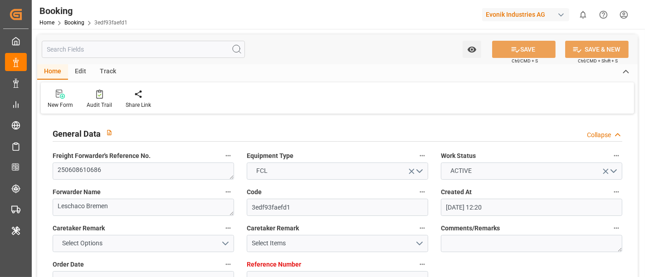
type input "20-08-2025 15:18"
type input "05-09-2025 00:11"
type input "04-09-2025 23:27"
type input "08-09-2025 12:55"
type input "09-09-2025 19:00"
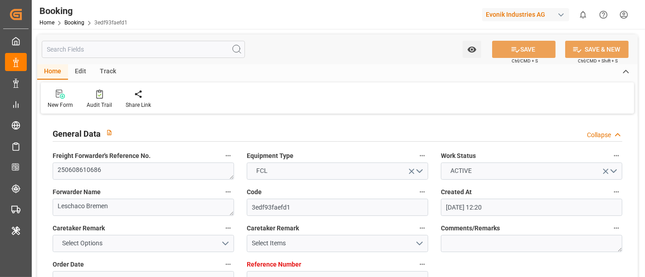
type input "10-09-2025 00:30"
type input "10-09-2025 13:22"
type input "10-09-2025 00:48"
type input "10-09-2025 02:53"
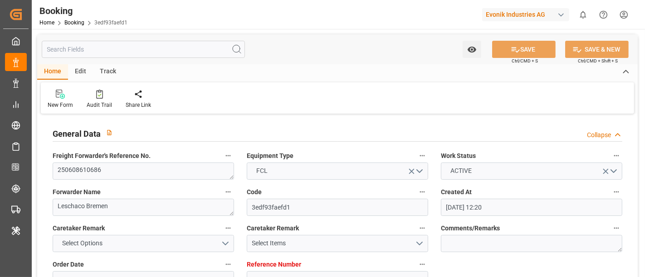
type input "13-09-2025 15:00"
type input "30-09-2025 19:31"
type input "13-09-2025 08:29"
type input "11-09-2025 23:55"
type input "23-09-2025 13:30"
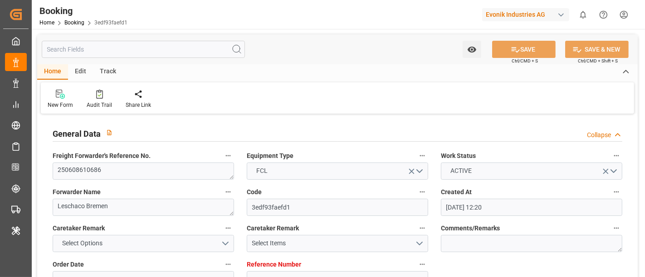
type input "23-09-2025 14:06"
type input "23-09-2025 22:55"
type input "23-09-2025 14:24"
type input "26-09-2025 05:00"
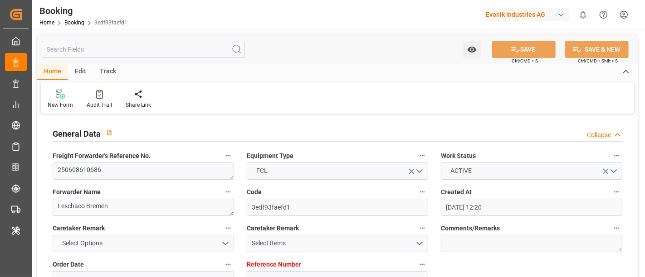
type input "01-10-2025 18:00"
type input "01-10-2025 21:35"
type input "06-10-2025 12:00"
type input "05-10-2025 21:35"
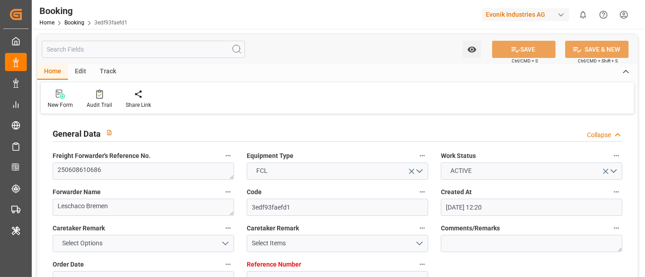
click at [131, 58] on input "text" at bounding box center [143, 49] width 203 height 17
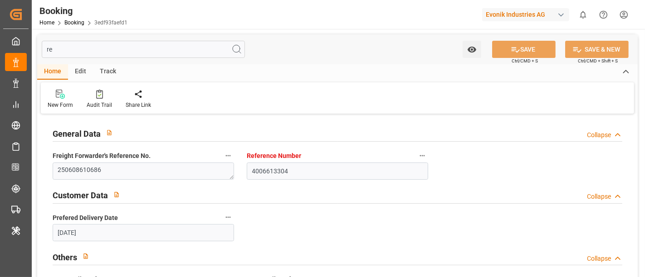
type input "r"
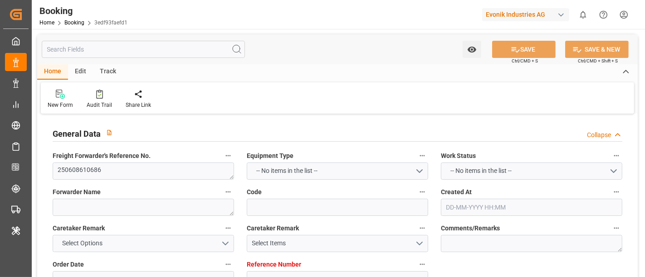
type textarea "Leschaco Bremen"
type input "3edf93faefd1"
type textarea "AT-SE"
type input "4006613253"
type input "4006613304"
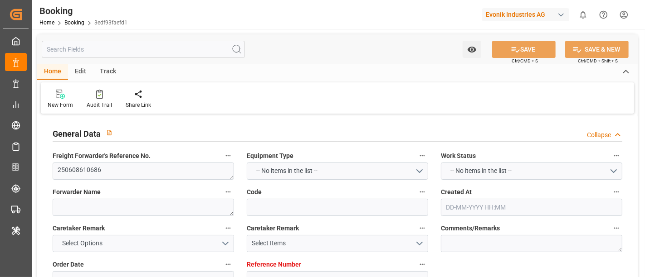
type textarea "CIF"
type textarea "Nagoya,Japan"
type textarea "Hombourg"
type textarea "BSIU3298299"
type input "MAJESTIC MAERSK"
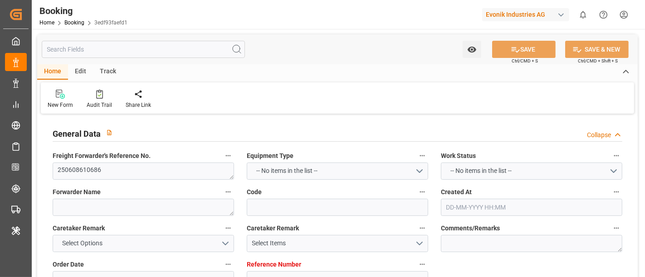
type textarea "93590934"
type input "[GEOGRAPHIC_DATA]"
type input "Nagoya, Aichi"
type textarea "vesselName etd eta"
type textarea "NWC/UK North West Continent / UK_JPNGO_HLCU_AT-SE"
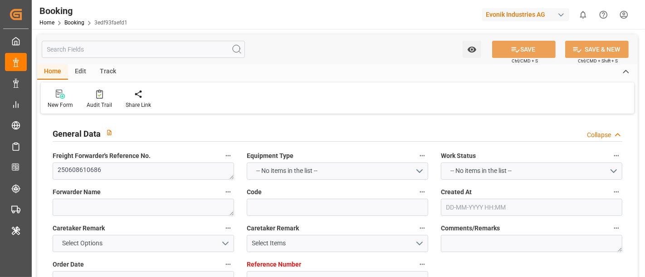
type textarea "1003132350"
type textarea "[PERSON_NAME]"
type textarea "businessLine-"
type textarea "IFTSTA"
type textarea "a011t00000LcJC5AAN"
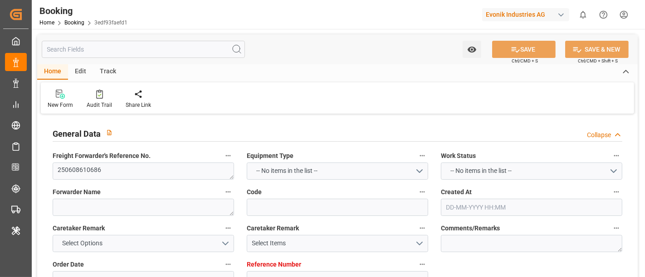
type textarea "Yes"
type input "527E"
type input "VESSEL"
type input "HOPE C"
type input "TIHAMA"
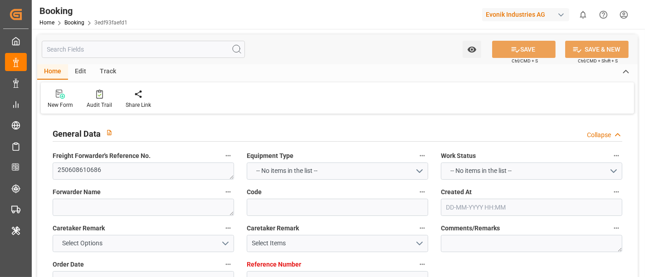
type input "034N"
type input "531E"
type input "VIRGO"
type input "539N"
type input "MAERSK VIRGINIA"
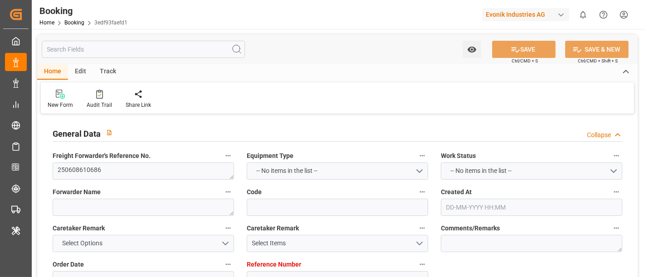
type input "TRUCK"
type input "02-06-2025 12:20"
type input "20-06-2025"
type input "9619919"
type input "Hapag Lloyd"
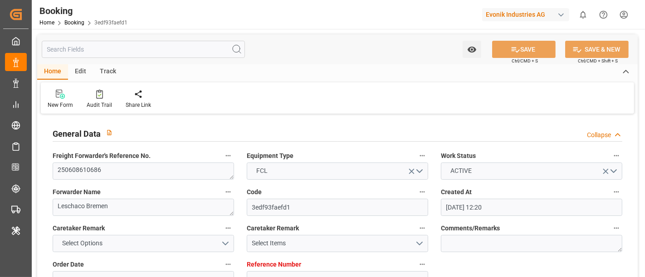
type input "Hapag Lloyd Aktiengesellschaft"
type input "DEHAM"
type input "JPNGO"
type input "CNQDG"
type input "SGSIN"
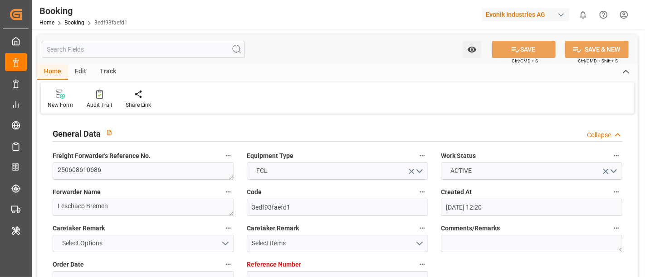
type input "CNSHG"
type input "0"
type input "DEHAM"
type input "JPNGO"
type input "06-07-2025 07:00"
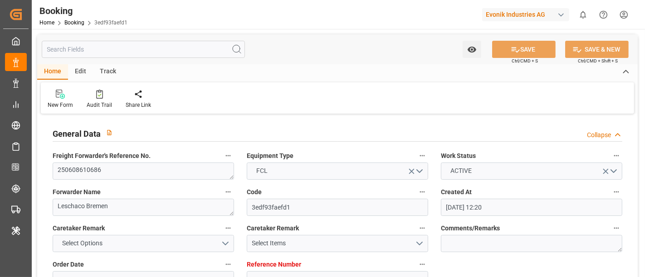
type input "06-07-2025 07:33"
type input "9978638"
type input "04-09-2025 07:00"
type input "26-08-2025 01:57"
type input "05-09-2025 00:11"
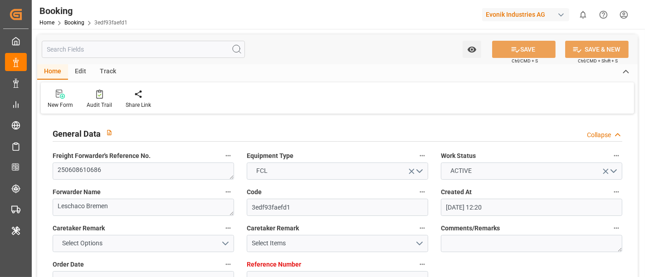
type input "09-09-2025 19:00"
type input "9736107"
type input "10-09-2025 00:30"
type input "10-09-2025 13:22"
type input "11-09-2025 23:55"
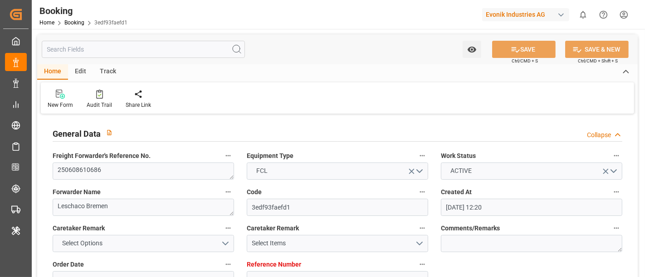
type input "9430765"
type input "23-09-2025 13:30"
type input "23-09-2025 14:06"
type input "23-09-2025 22:55"
type input "26-09-2025 05:00"
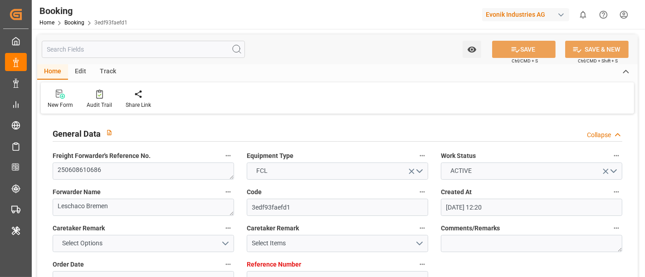
type input "9235531"
type input "01-10-2025 18:00"
type input "01-10-2025 21:35"
type input "05-10-2025 21:35"
type input "02-06-2025"
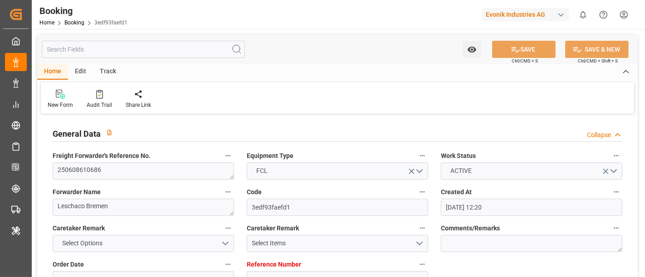
type input "10-09-2025"
type input "05-07-2025 00:00"
type input "06-07-2025 07:06"
type input "30-06-2025 14:55"
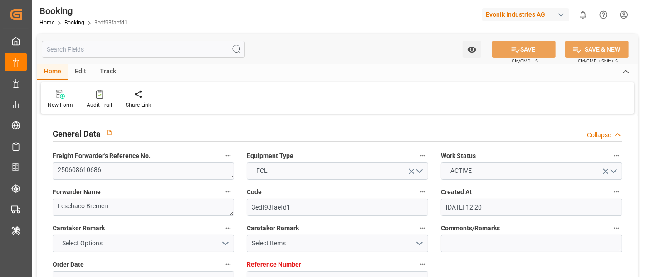
type input "01-10-2025 18:00"
type input "03-09-2025 00:00"
type input "04-09-2025 07:00"
type input "18-08-2025 00:00"
type input "26-08-2025 00:00"
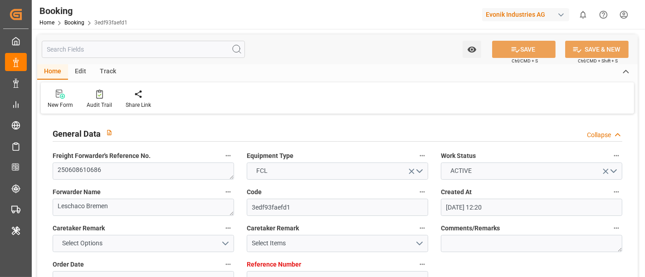
type input "09-09-2025 19:00"
type input "29-08-2025 00:00"
type input "08-09-2025 14:00"
type input "08-09-2025 19:00"
type input "26-08-2025 00:01"
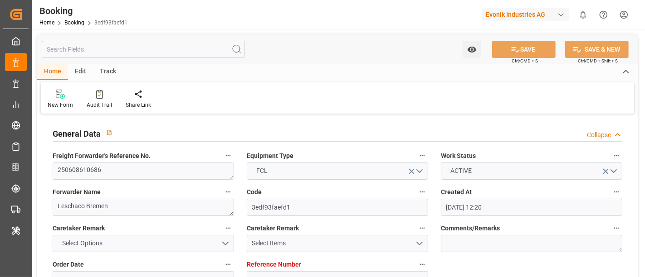
type input "10-09-2025 00:48"
type input "13-09-2025 12:00"
type input "29-08-2025 20:00"
type input "13-09-2025 15:00"
type input "23-09-2025 13:30"
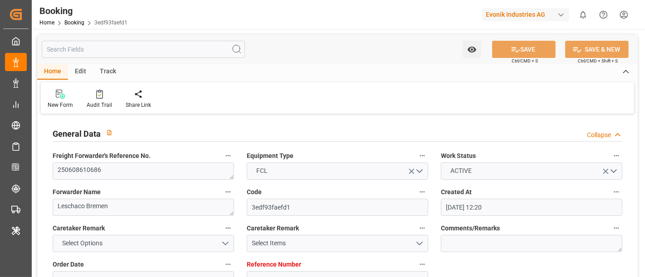
type input "23-09-2025 01:00"
type input "23-09-2025 14:24"
type input "26-09-2025 05:00"
type input "26-09-2025 20:00"
type input "27-06-2025"
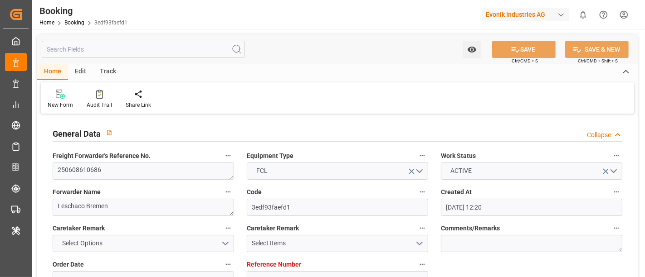
type input "24-09-2025 10:52"
type input "24-09-2025"
type input "18-06-2025 06:11"
type input "04-07-2025 19:11"
type input "04-09-2025 07:00"
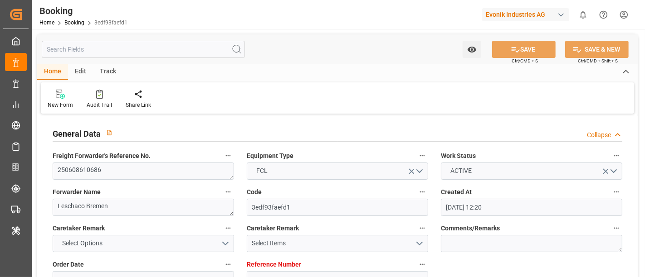
type input "20-08-2025 15:18"
type input "04-09-2025 23:27"
type input "08-09-2025 12:55"
type input "10-09-2025 00:48"
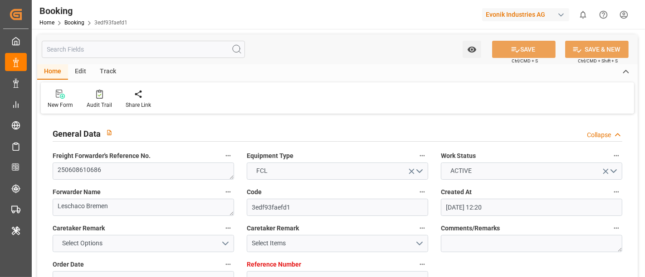
type input "10-09-2025 02:53"
type input "13-09-2025 15:00"
type input "30-09-2025 19:31"
type input "13-09-2025 08:29"
type input "23-09-2025 14:24"
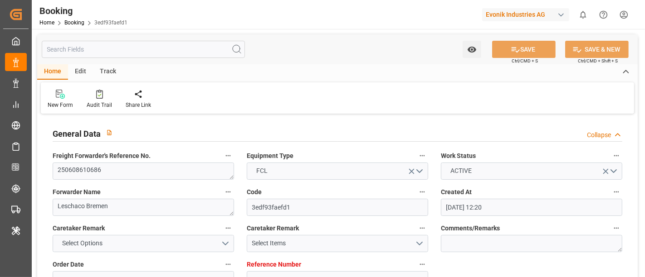
type input "23-09-2025 14:24"
type input "06-10-2025 12:00"
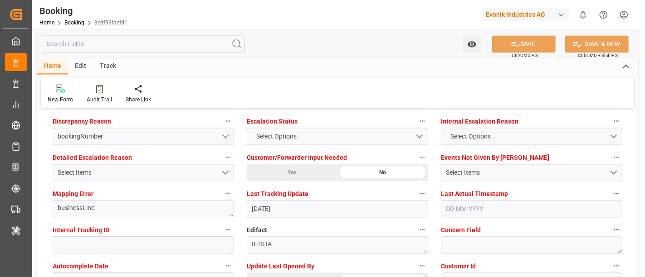
scroll to position [1634, 0]
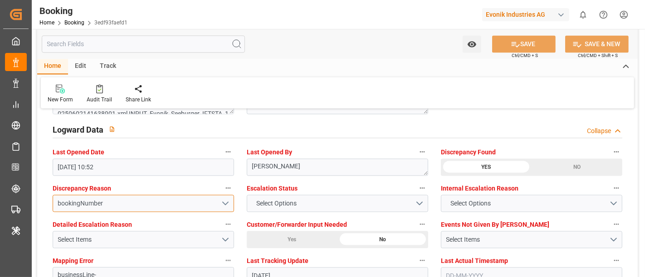
click at [227, 201] on button "bookingNumber" at bounding box center [143, 203] width 181 height 17
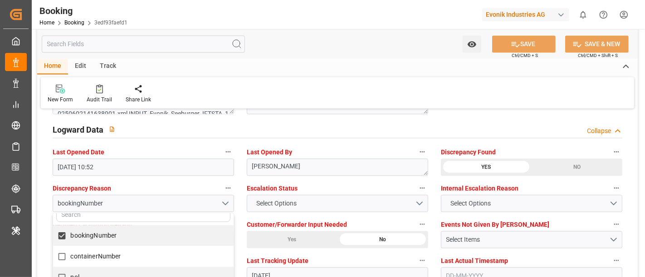
scroll to position [9, 0]
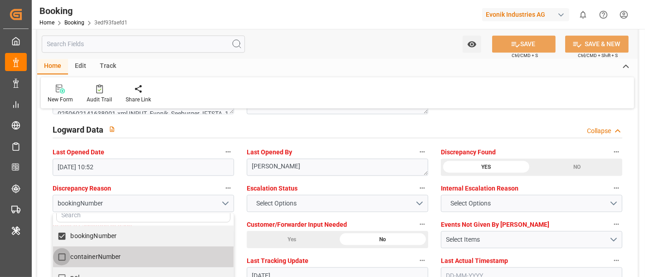
click at [62, 254] on input "containerNumber" at bounding box center [62, 257] width 18 height 18
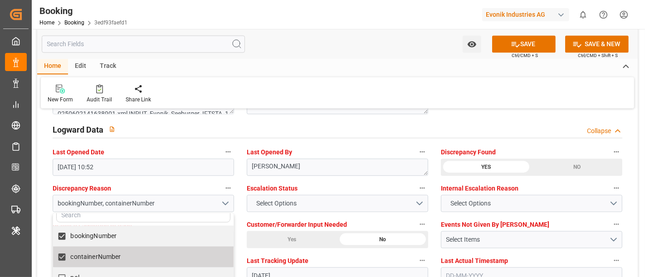
checkbox input "true"
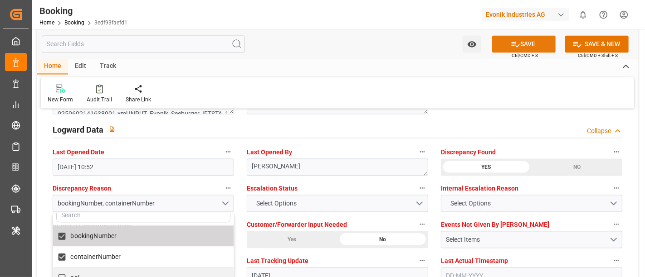
click at [519, 45] on button "SAVE" at bounding box center [523, 43] width 63 height 17
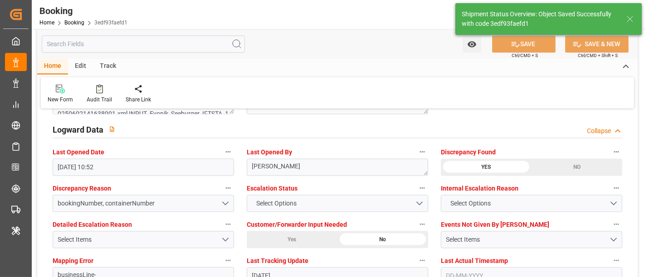
type input "24-09-2025 11:09"
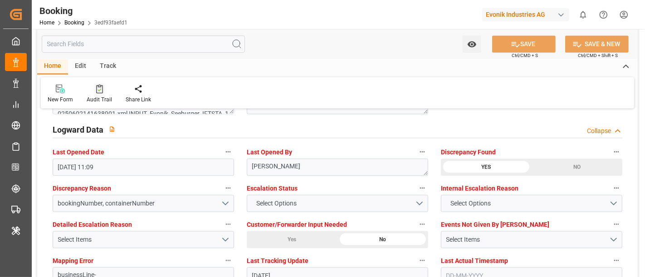
click at [109, 96] on div "Audit Trail" at bounding box center [99, 100] width 25 height 8
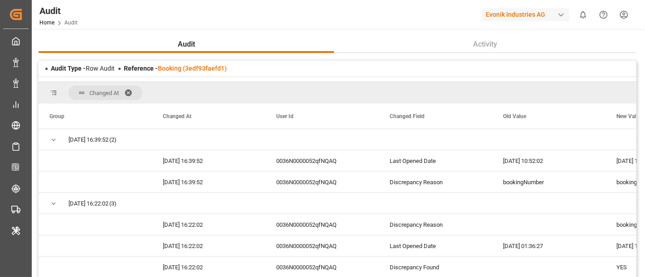
click at [130, 92] on span at bounding box center [131, 93] width 15 height 8
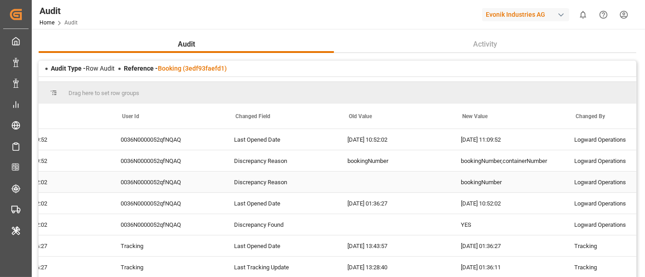
scroll to position [0, 42]
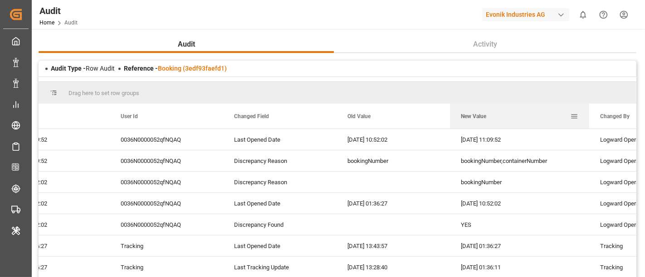
drag, startPoint x: 562, startPoint y: 109, endPoint x: 597, endPoint y: 110, distance: 34.9
click at [591, 110] on div at bounding box center [589, 116] width 4 height 25
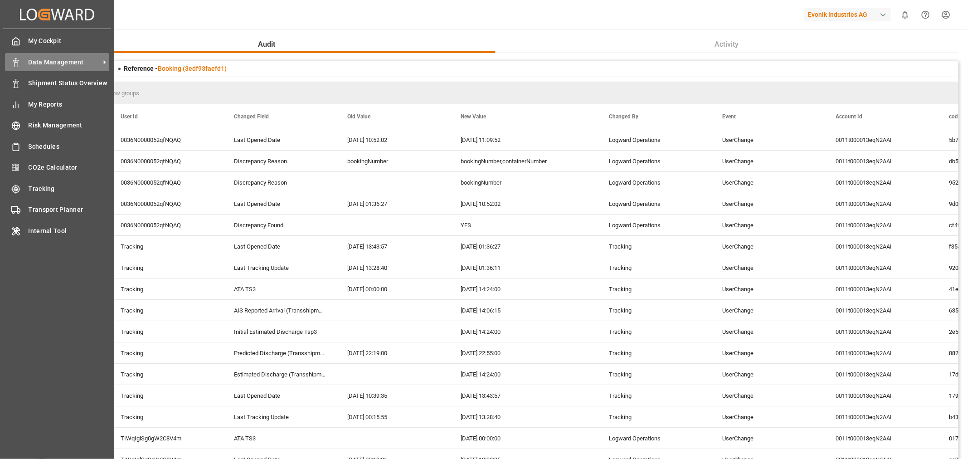
click at [57, 55] on div "Data Management Data Management" at bounding box center [57, 62] width 104 height 18
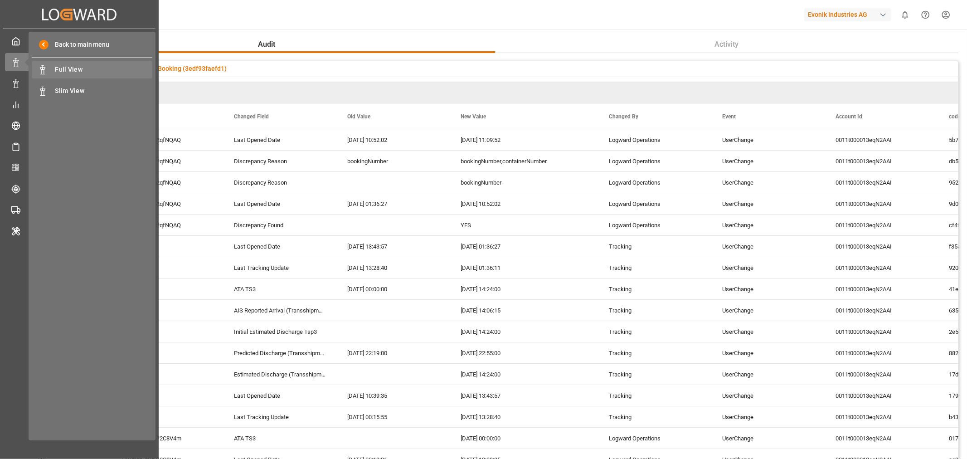
click at [98, 67] on span "Full View" at bounding box center [103, 70] width 97 height 10
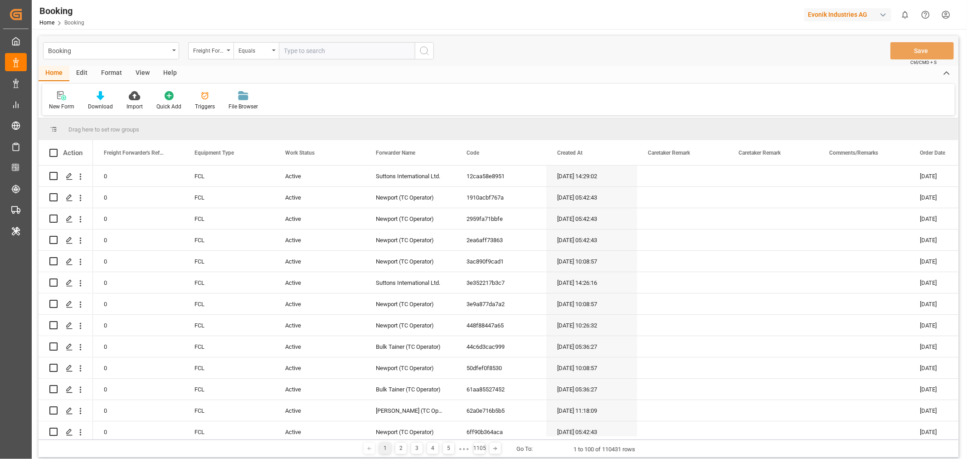
click at [112, 71] on div "Format" at bounding box center [111, 73] width 34 height 15
click at [60, 103] on div "Filter Rows" at bounding box center [62, 106] width 27 height 8
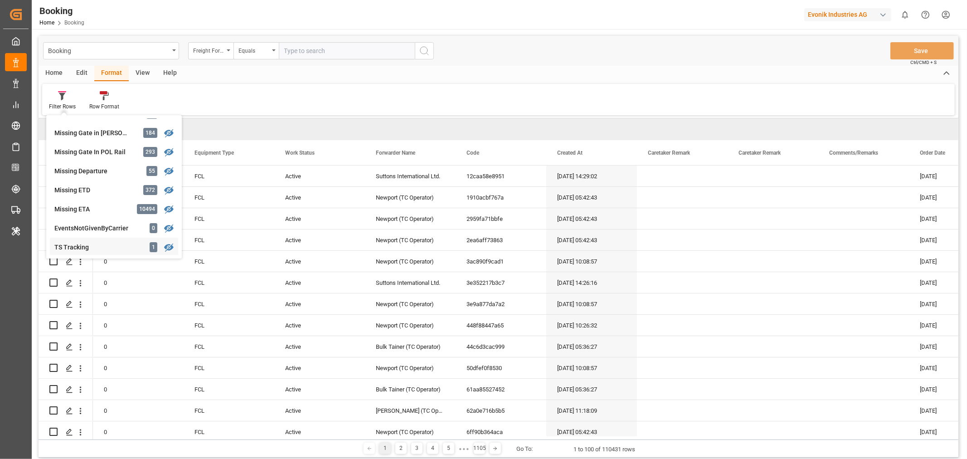
scroll to position [151, 0]
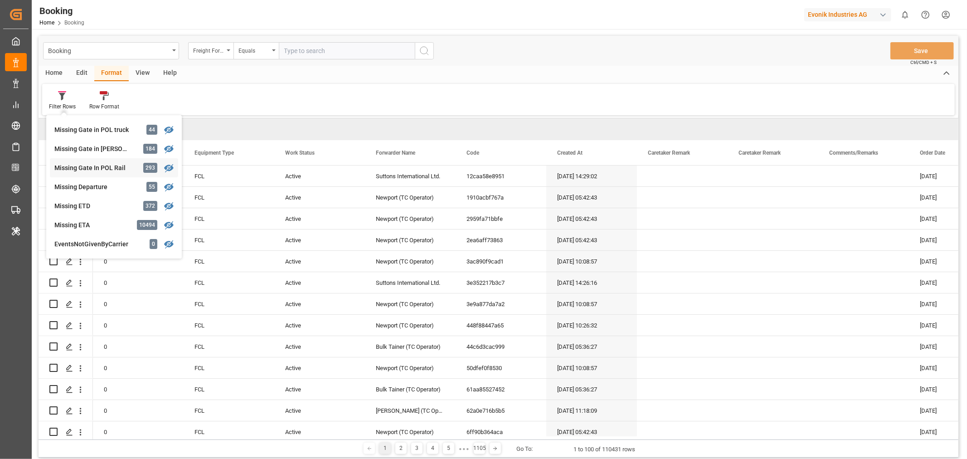
click at [85, 163] on div "Missing Gate In POL Rail" at bounding box center [93, 168] width 79 height 10
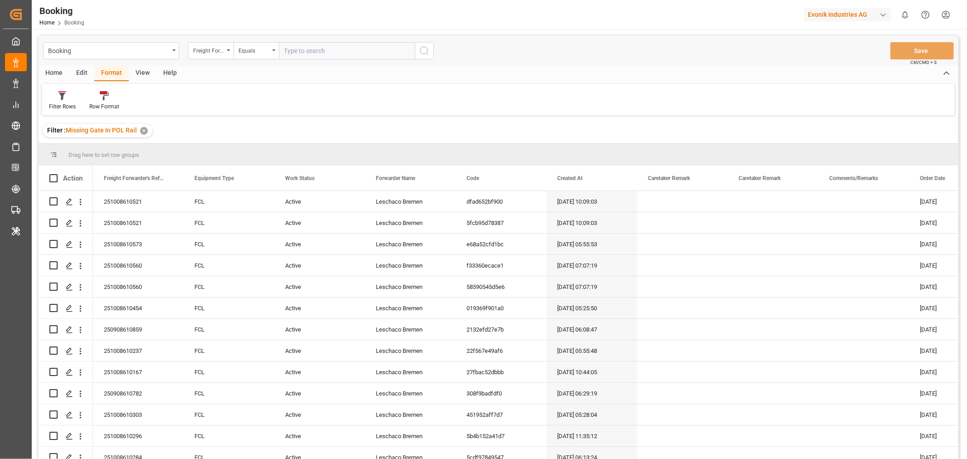
click at [144, 73] on div "View" at bounding box center [143, 73] width 28 height 15
click at [64, 106] on div "Default" at bounding box center [58, 106] width 18 height 8
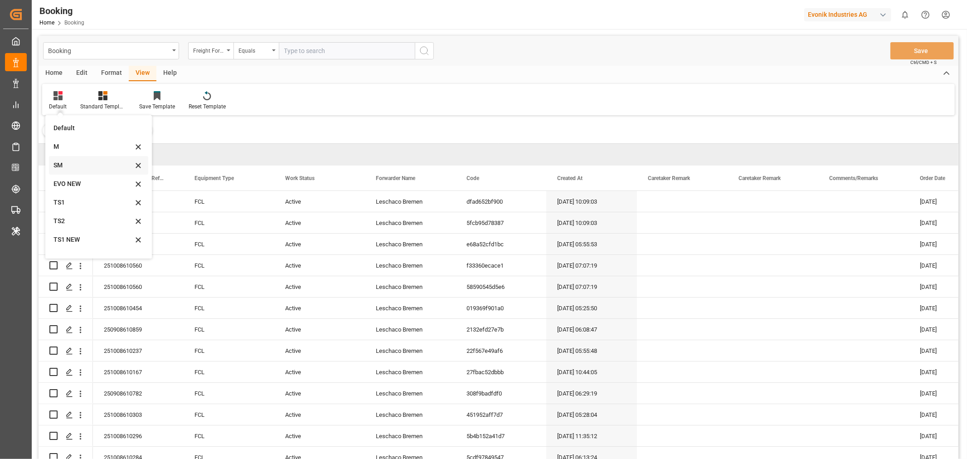
click at [67, 166] on div "SM" at bounding box center [92, 165] width 79 height 10
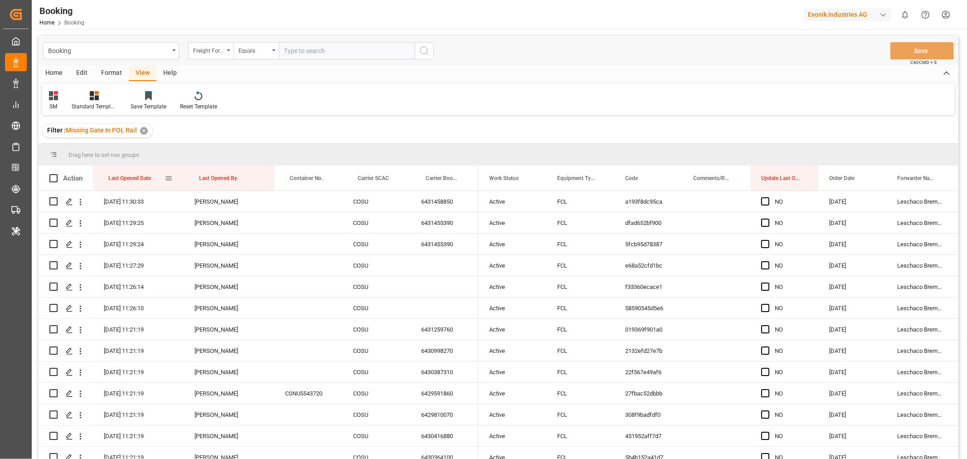
click at [154, 179] on div "Last Opened Date" at bounding box center [136, 177] width 56 height 25
drag, startPoint x: 386, startPoint y: 177, endPoint x: 392, endPoint y: 160, distance: 18.5
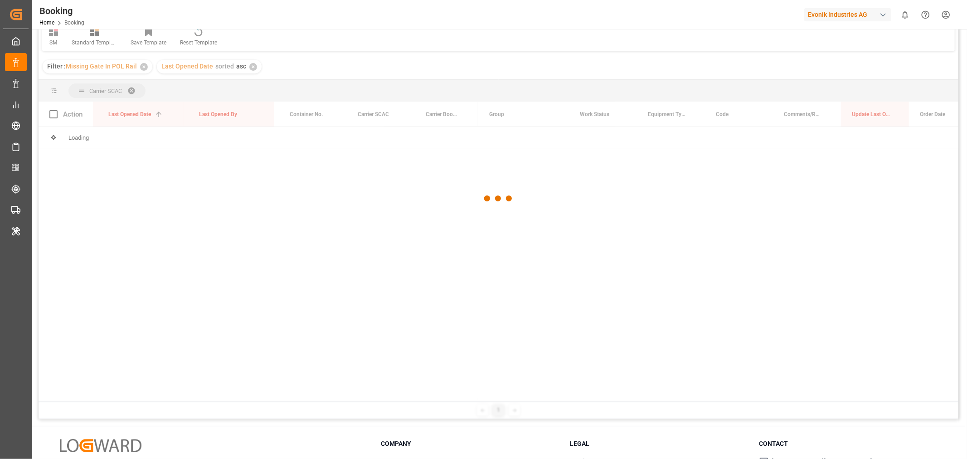
scroll to position [101, 0]
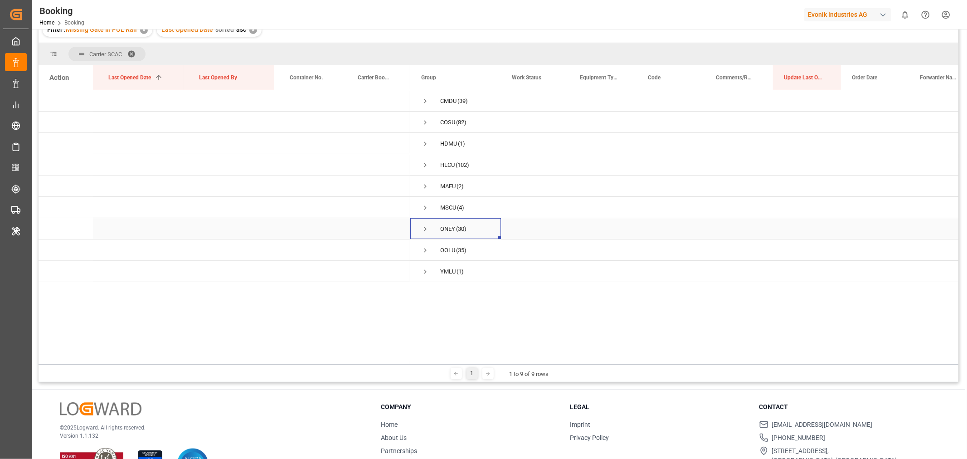
click at [426, 228] on span "Press SPACE to select this row." at bounding box center [425, 229] width 8 height 8
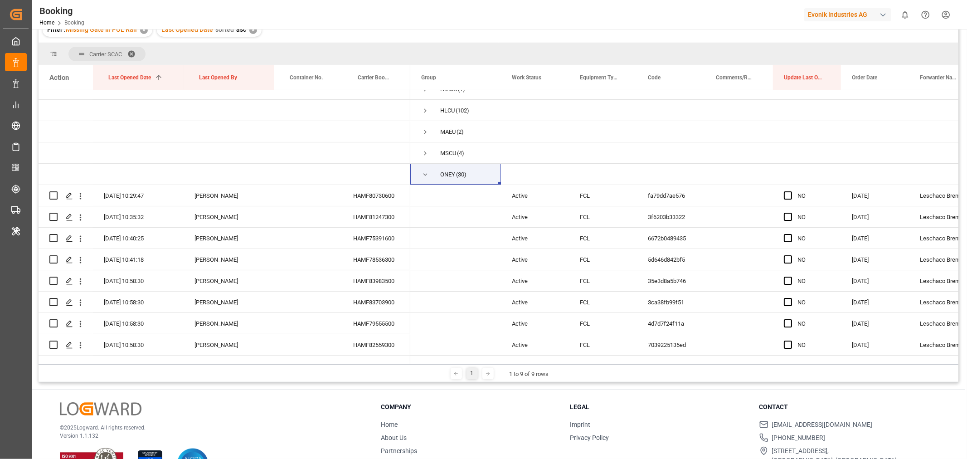
scroll to position [50, 0]
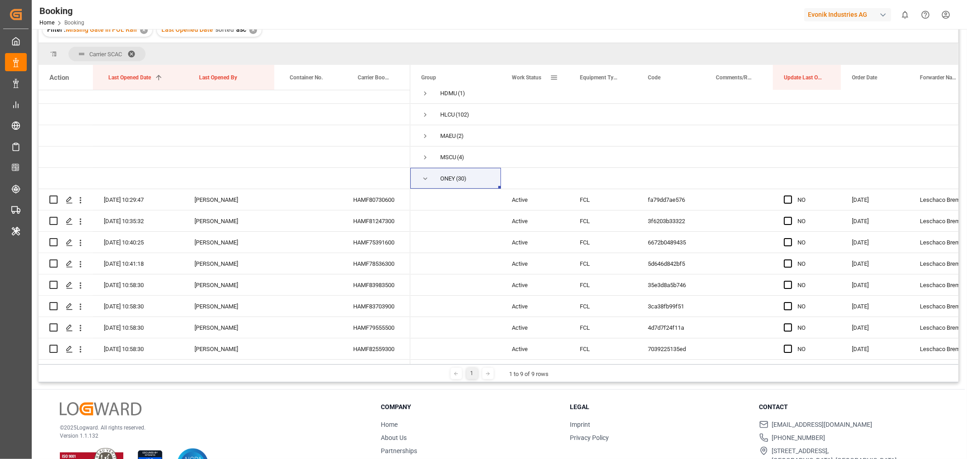
click at [554, 77] on span at bounding box center [554, 77] width 8 height 8
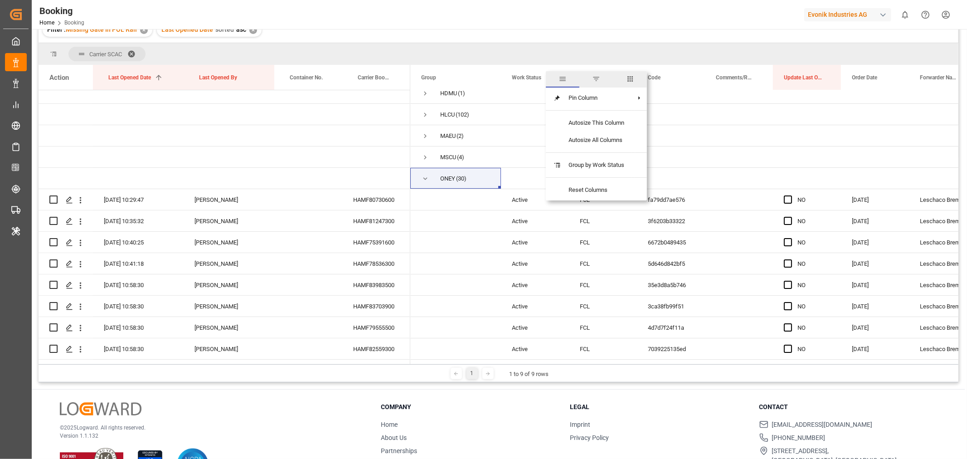
click at [633, 82] on span "columns" at bounding box center [630, 79] width 8 height 8
click at [555, 120] on div "Freight Forwarder's Reference No." at bounding box center [601, 125] width 100 height 14
click at [556, 125] on input "Freight Forwarder's Reference No. column toggle visibility (hidden)" at bounding box center [555, 125] width 8 height 8
checkbox input "true"
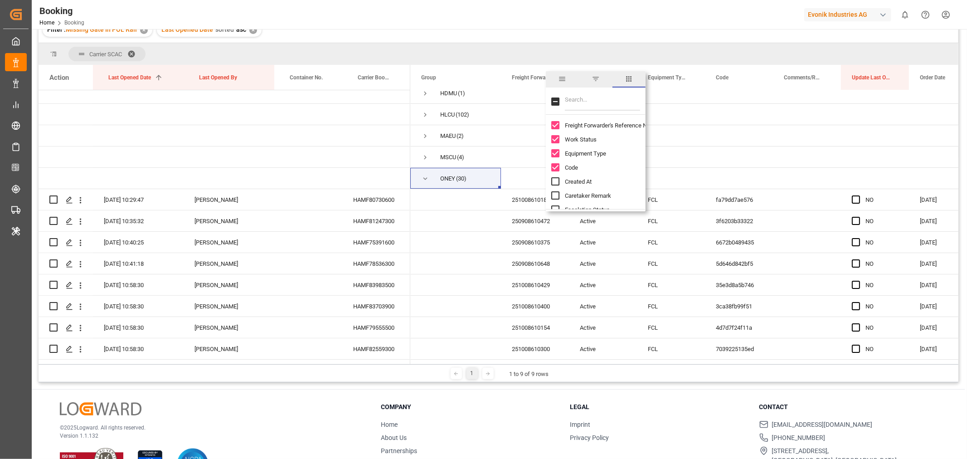
click at [396, 37] on div "Filter : Missing Gate In POL Rail ✕ Last Opened Date sorted asc ✕" at bounding box center [499, 29] width 920 height 25
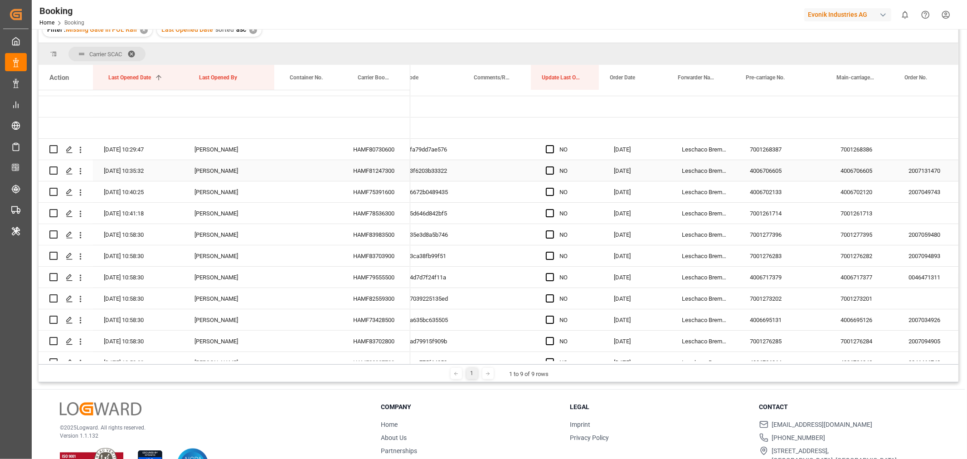
scroll to position [0, 0]
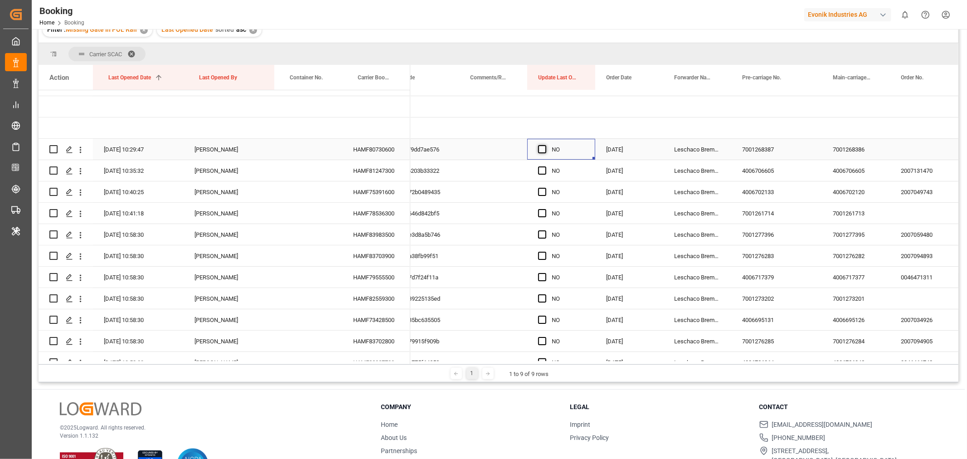
click at [543, 147] on span "Press SPACE to select this row." at bounding box center [542, 149] width 8 height 8
click at [545, 145] on input "Press SPACE to select this row." at bounding box center [545, 145] width 0 height 0
drag, startPoint x: 594, startPoint y: 159, endPoint x: 597, endPoint y: 290, distance: 131.5
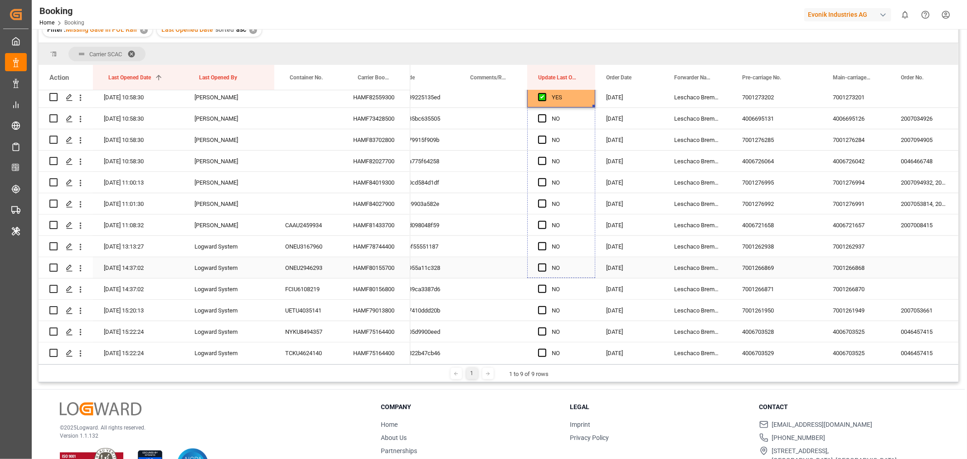
drag, startPoint x: 593, startPoint y: 105, endPoint x: 583, endPoint y: 277, distance: 172.5
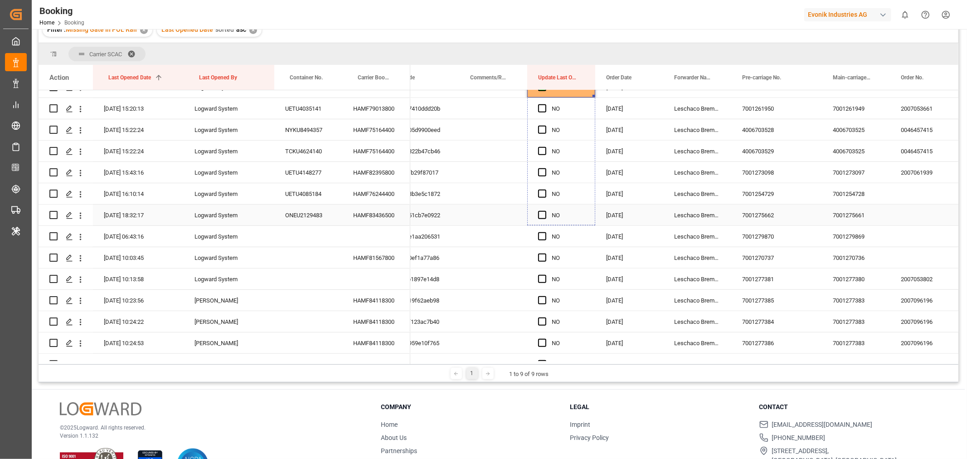
drag, startPoint x: 593, startPoint y: 96, endPoint x: 592, endPoint y: 209, distance: 113.3
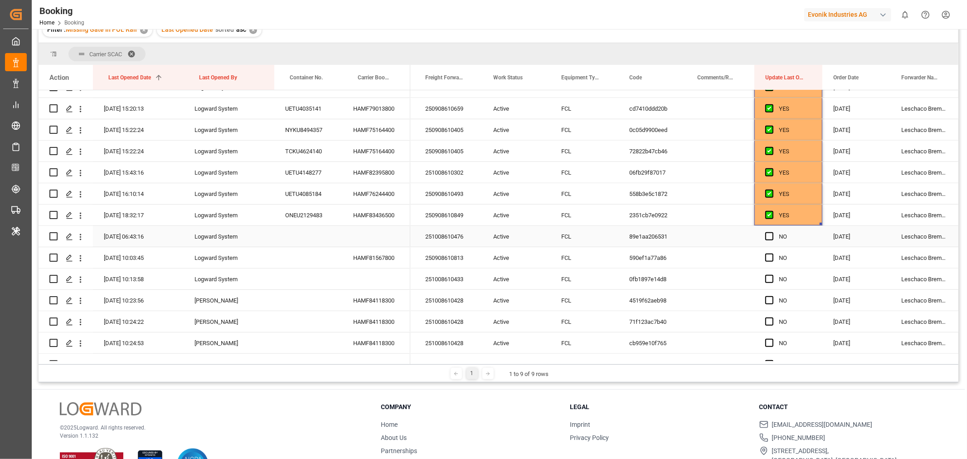
click at [460, 239] on div "251008610476" at bounding box center [448, 236] width 68 height 21
click at [79, 238] on icon "open menu" at bounding box center [81, 237] width 10 height 10
click at [102, 249] on div "Open in new tab" at bounding box center [132, 256] width 112 height 19
click at [450, 238] on div "251008610476" at bounding box center [448, 236] width 68 height 21
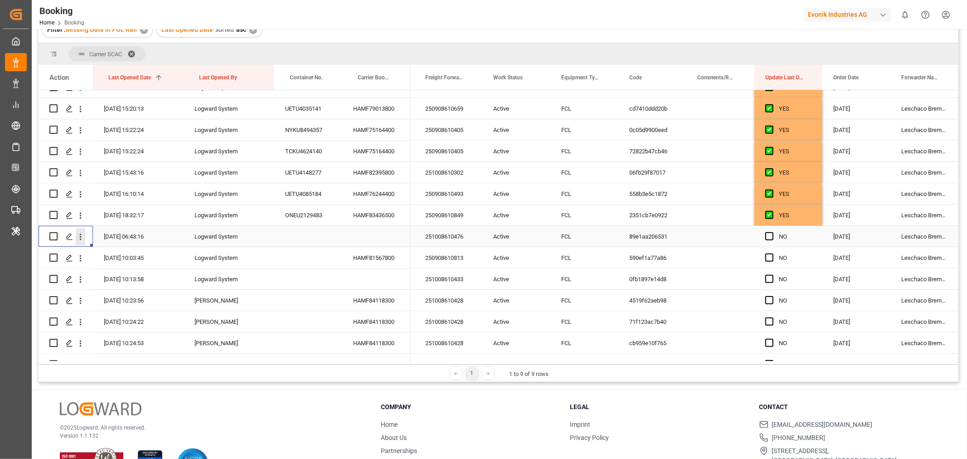
click at [82, 236] on icon "open menu" at bounding box center [81, 237] width 10 height 10
click at [126, 254] on span "Open in new tab" at bounding box center [140, 256] width 83 height 10
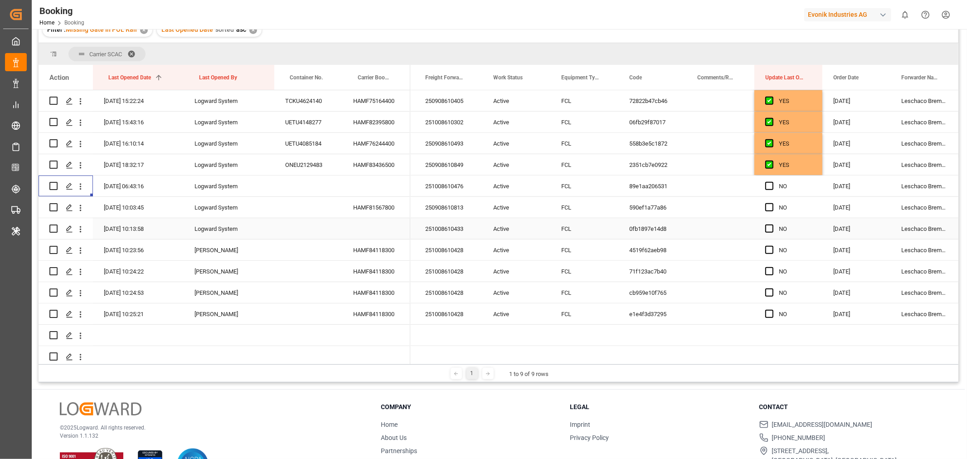
click at [443, 228] on div "251008610433" at bounding box center [448, 228] width 68 height 21
click at [80, 229] on icon "open menu" at bounding box center [81, 229] width 10 height 10
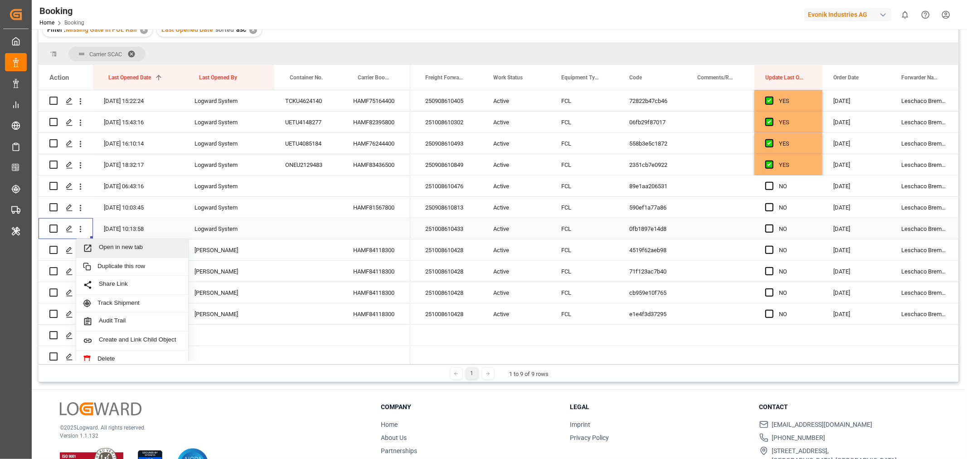
click at [134, 248] on span "Open in new tab" at bounding box center [140, 248] width 83 height 10
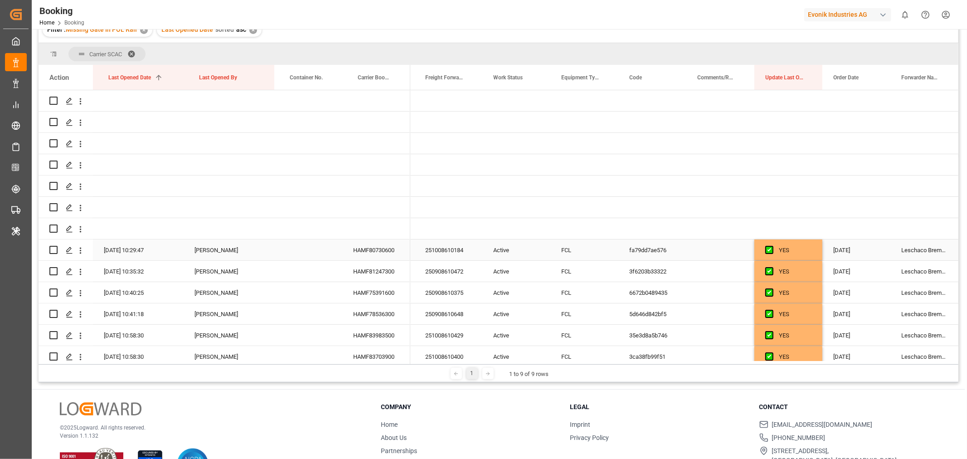
scroll to position [50, 0]
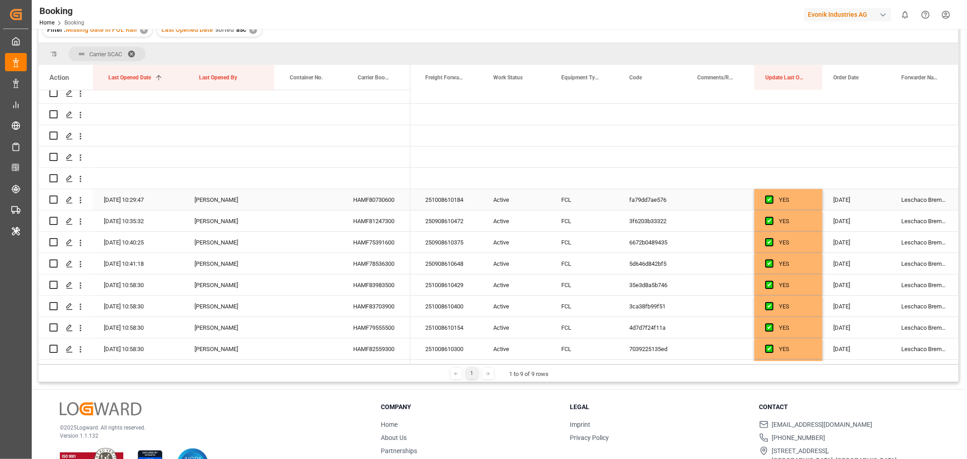
click at [373, 201] on div "HAMF80730600" at bounding box center [376, 199] width 68 height 21
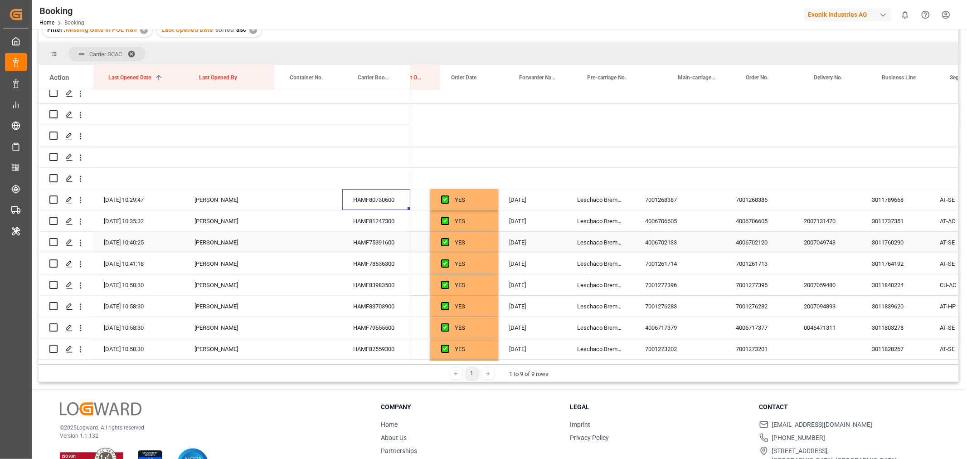
scroll to position [0, 612]
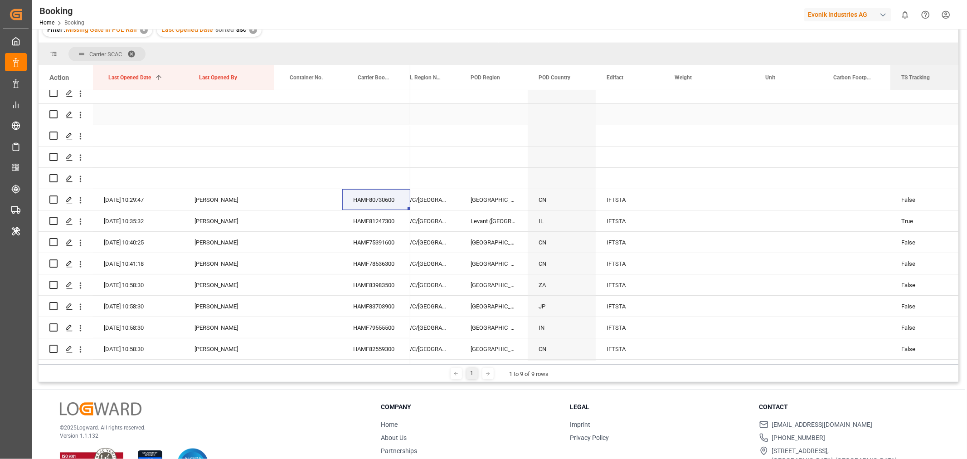
drag, startPoint x: 479, startPoint y: 80, endPoint x: 894, endPoint y: 106, distance: 416.1
click at [644, 106] on div "Action Last Opened Date 1 Last Opened By Container No." at bounding box center [499, 214] width 920 height 299
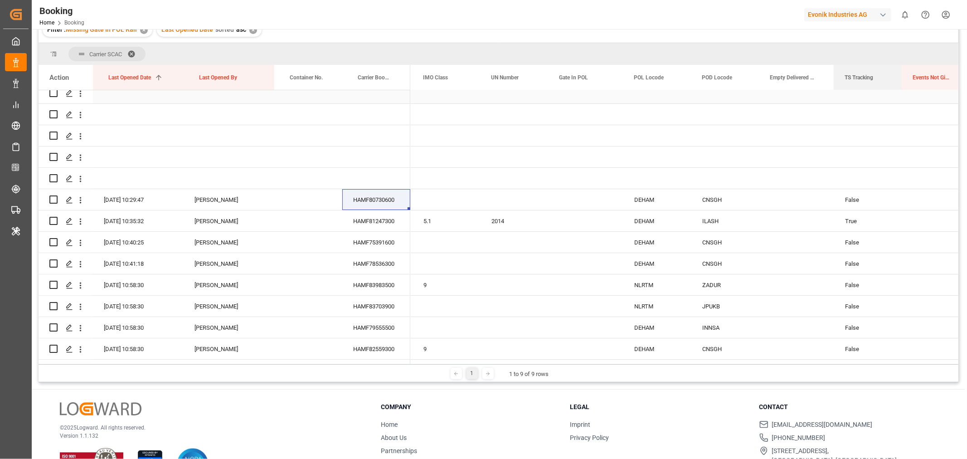
drag, startPoint x: 437, startPoint y: 80, endPoint x: 885, endPoint y: 100, distance: 448.4
click at [644, 100] on div "Action Last Opened Date 1 Last Opened By Container No." at bounding box center [499, 214] width 920 height 299
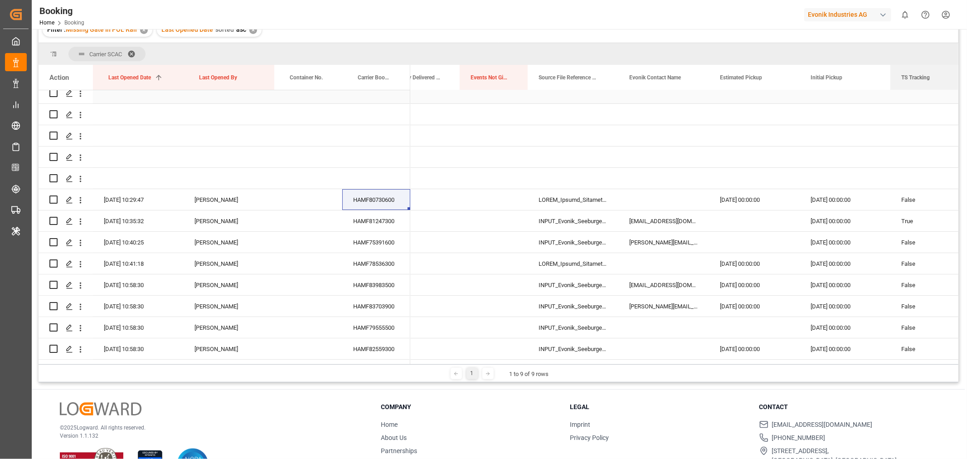
drag, startPoint x: 480, startPoint y: 82, endPoint x: 901, endPoint y: 97, distance: 421.9
click at [644, 97] on div "Action Last Opened Date 1 Last Opened By Container No." at bounding box center [499, 214] width 920 height 299
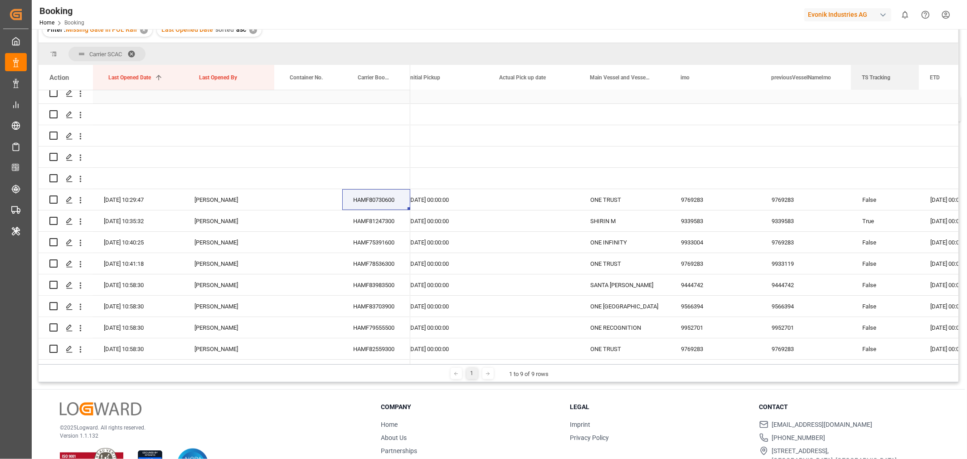
drag, startPoint x: 505, startPoint y: 82, endPoint x: 908, endPoint y: 102, distance: 403.0
click at [644, 102] on div "Action Last Opened Date 1 Last Opened By Container No." at bounding box center [499, 214] width 920 height 299
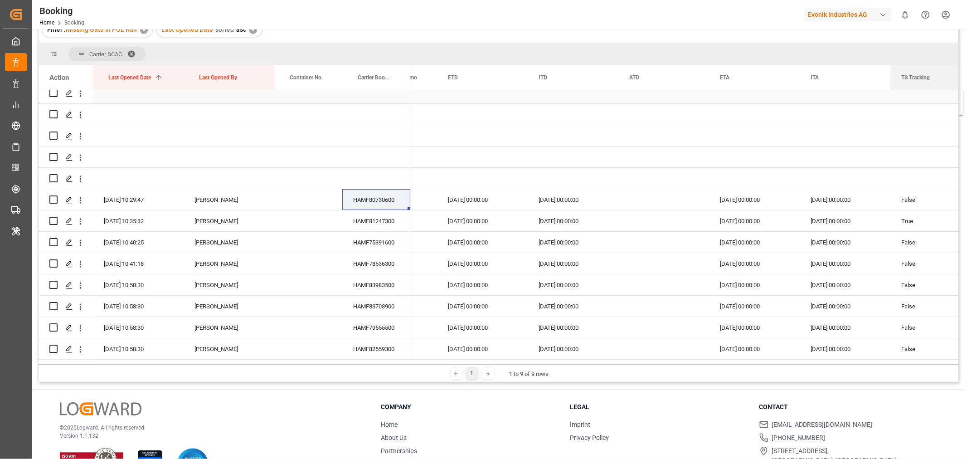
drag, startPoint x: 471, startPoint y: 79, endPoint x: 910, endPoint y: 95, distance: 440.0
click at [644, 95] on div "Action Last Opened Date 1 Last Opened By Container No." at bounding box center [499, 214] width 920 height 299
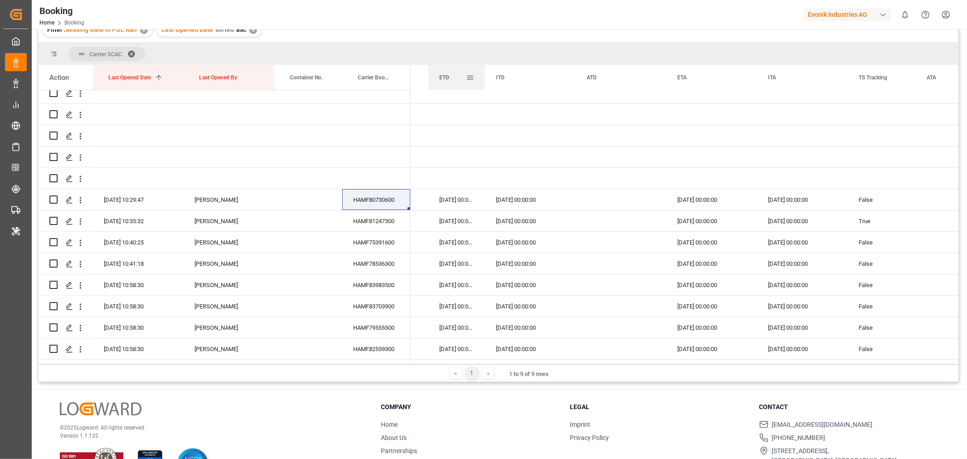
drag, startPoint x: 517, startPoint y: 77, endPoint x: 483, endPoint y: 75, distance: 34.0
click at [483, 75] on div at bounding box center [485, 77] width 4 height 25
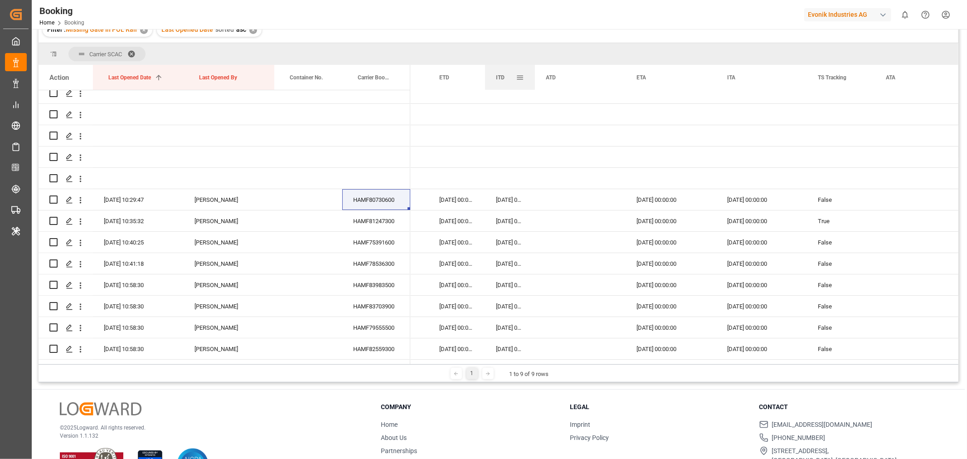
drag, startPoint x: 574, startPoint y: 72, endPoint x: 533, endPoint y: 79, distance: 41.5
click at [533, 79] on div at bounding box center [535, 77] width 4 height 25
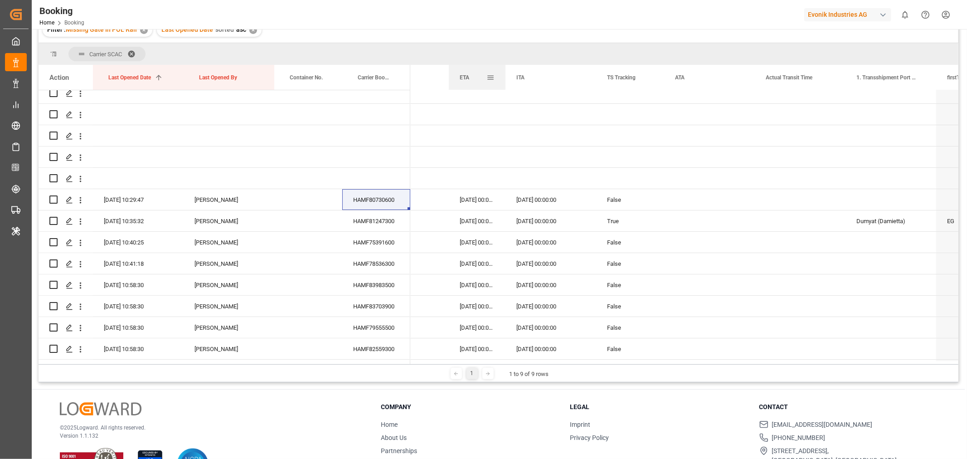
drag, startPoint x: 539, startPoint y: 76, endPoint x: 505, endPoint y: 78, distance: 34.1
click at [505, 78] on div at bounding box center [506, 77] width 4 height 25
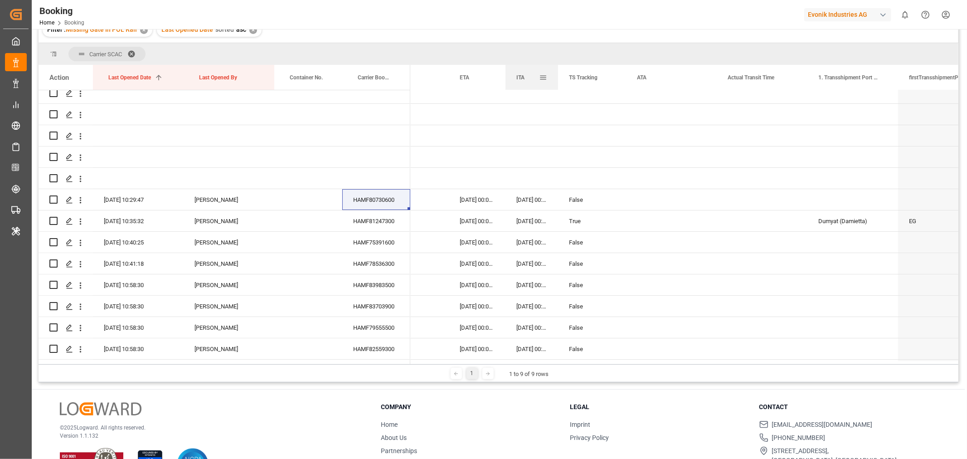
drag, startPoint x: 594, startPoint y: 76, endPoint x: 556, endPoint y: 85, distance: 39.3
click at [556, 85] on div at bounding box center [558, 77] width 4 height 25
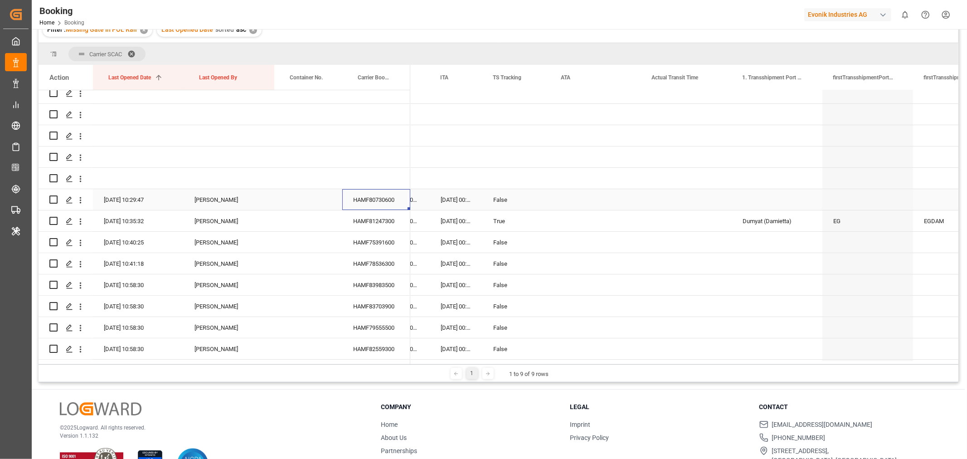
click at [383, 199] on div "HAMF80730600" at bounding box center [376, 199] width 68 height 21
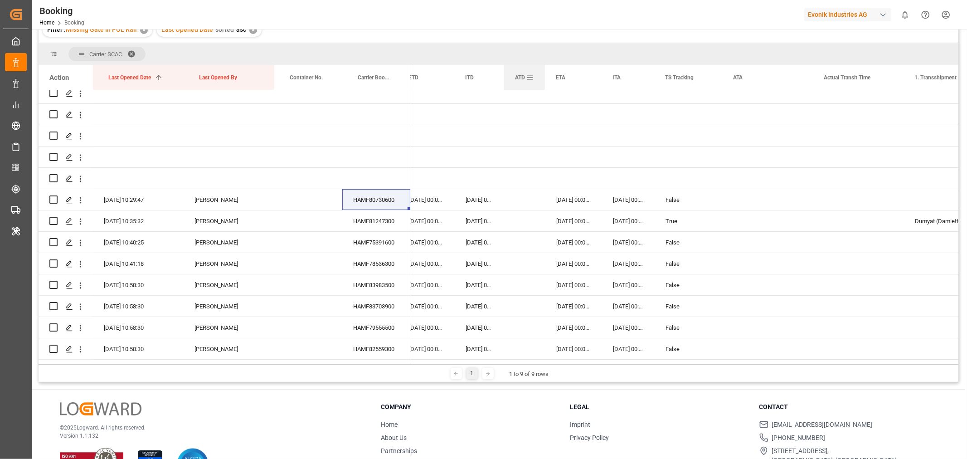
drag, startPoint x: 594, startPoint y: 76, endPoint x: 544, endPoint y: 75, distance: 49.9
click at [544, 75] on div at bounding box center [545, 77] width 4 height 25
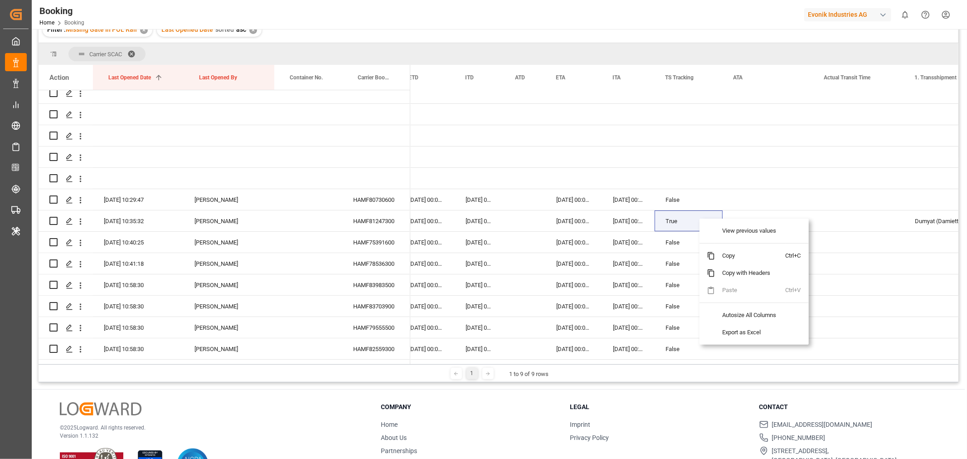
click at [644, 44] on div "Carrier SCAC" at bounding box center [499, 54] width 920 height 22
click at [369, 218] on div "HAMF81247300" at bounding box center [376, 220] width 68 height 21
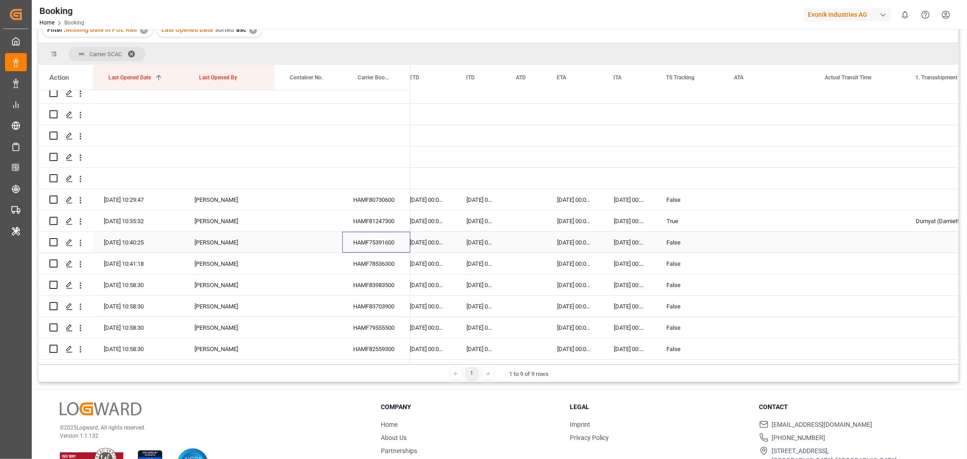
click at [387, 236] on div "HAMF75391600" at bounding box center [376, 242] width 68 height 21
click at [383, 256] on div "HAMF78536300" at bounding box center [376, 263] width 68 height 21
click at [400, 258] on div "HAMF78536300" at bounding box center [376, 263] width 68 height 21
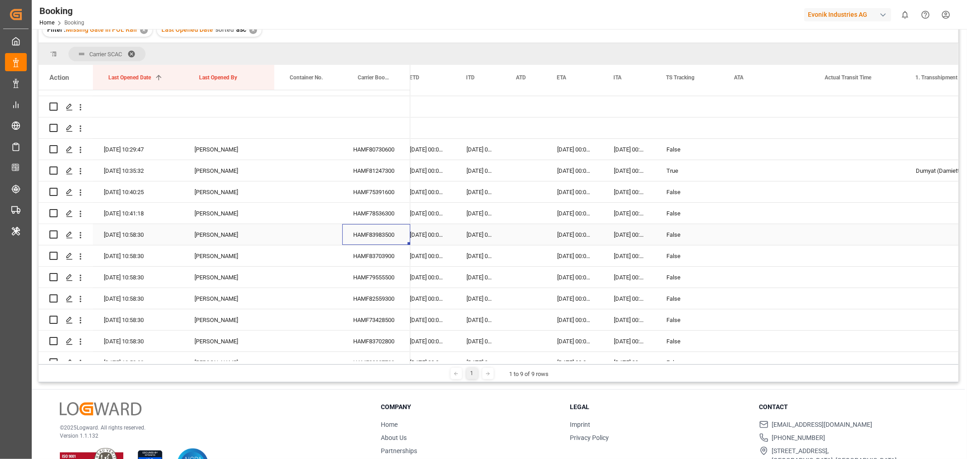
click at [386, 235] on div "HAMF83983500" at bounding box center [376, 234] width 68 height 21
click at [361, 254] on div "HAMF83703900" at bounding box center [376, 255] width 68 height 21
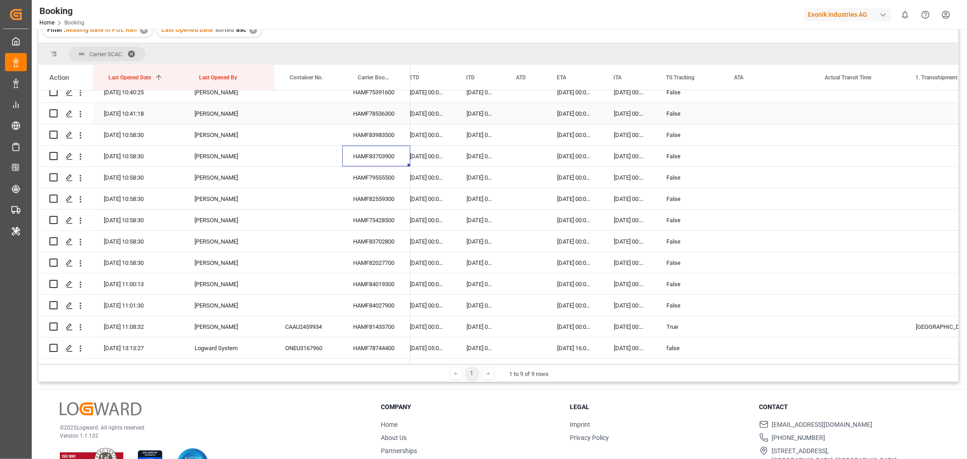
scroll to position [201, 0]
click at [379, 180] on div "HAMF79555500" at bounding box center [376, 176] width 68 height 21
click at [369, 199] on div "HAMF82559300" at bounding box center [376, 197] width 68 height 21
click at [382, 215] on div "HAMF73428500" at bounding box center [376, 219] width 68 height 21
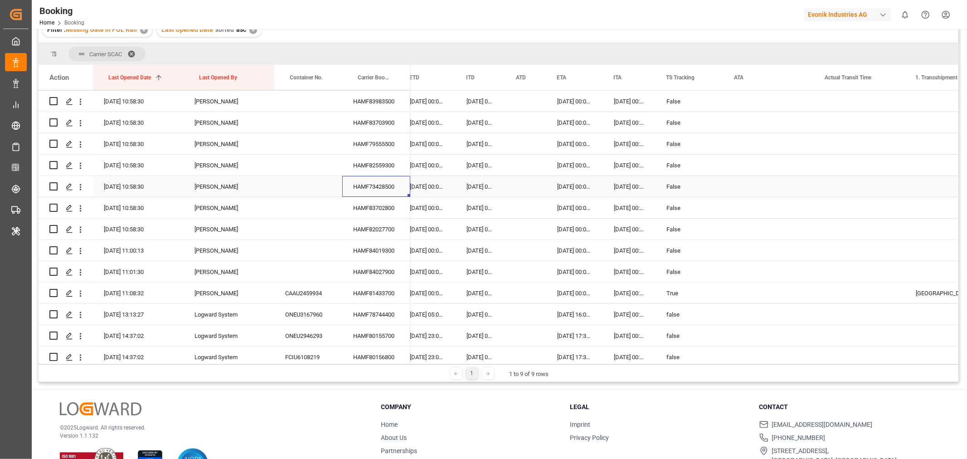
scroll to position [252, 0]
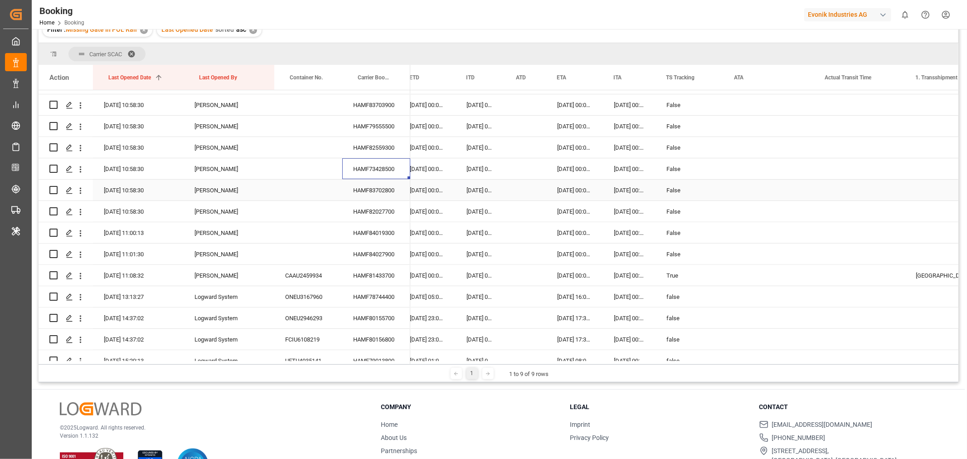
click at [383, 183] on div "HAMF83702800" at bounding box center [376, 190] width 68 height 21
click at [375, 217] on div "HAMF82027700" at bounding box center [376, 211] width 68 height 21
click at [390, 233] on div "HAMF84019300" at bounding box center [376, 232] width 68 height 21
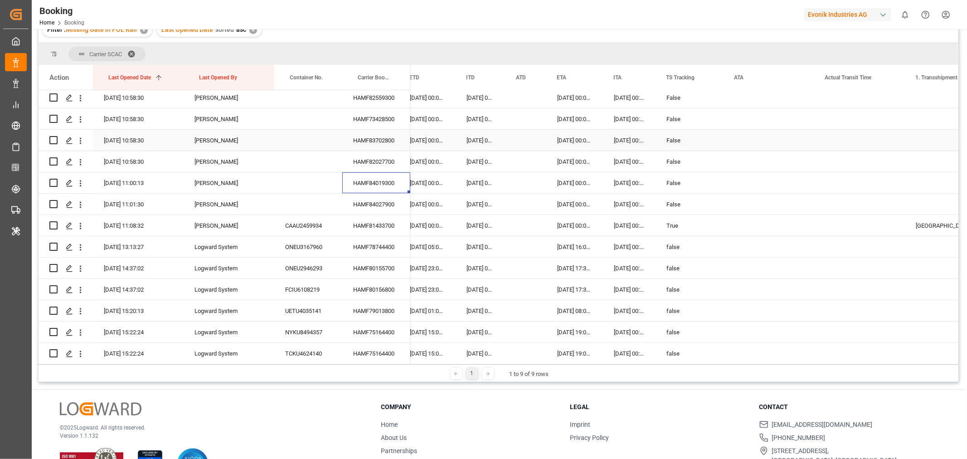
scroll to position [302, 0]
click at [375, 206] on div "HAMF84027900" at bounding box center [376, 203] width 68 height 21
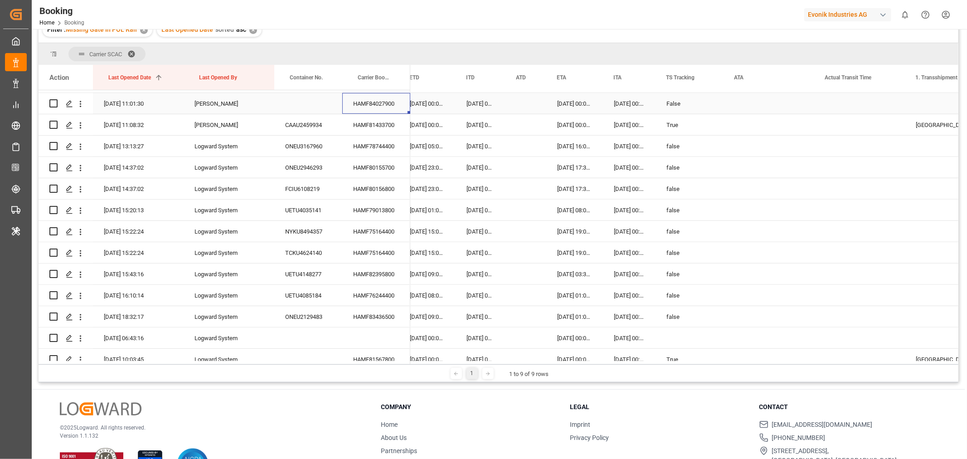
scroll to position [403, 0]
click at [374, 128] on div "HAMF81433700" at bounding box center [376, 124] width 68 height 21
click at [375, 143] on div "HAMF78744400" at bounding box center [376, 145] width 68 height 21
click at [379, 166] on div "HAMF80155700" at bounding box center [376, 166] width 68 height 21
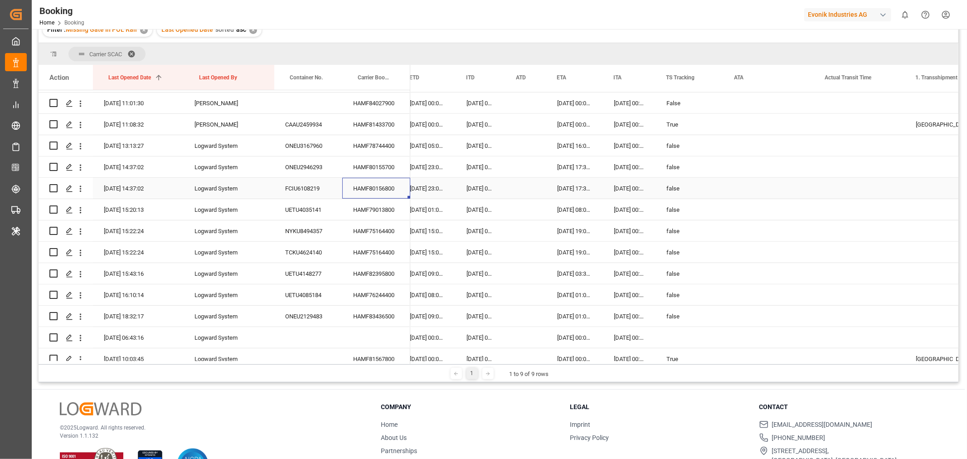
click at [374, 189] on div "HAMF80156800" at bounding box center [376, 188] width 68 height 21
click at [375, 214] on div "HAMF79013800" at bounding box center [376, 209] width 68 height 21
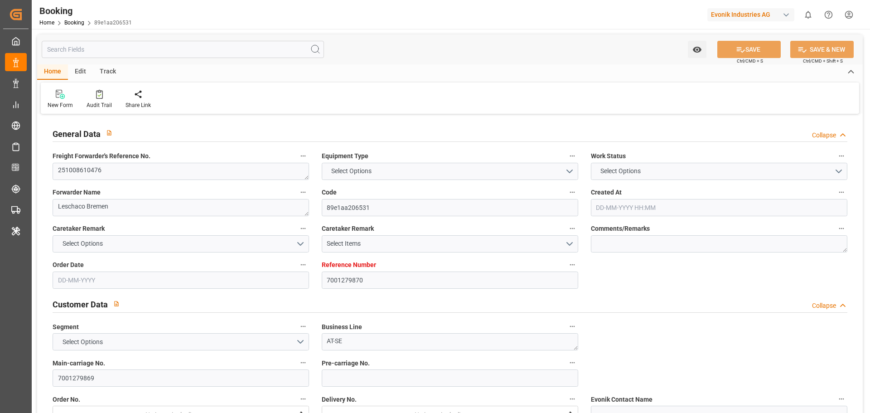
type input "7001279870"
type input "9566394"
type input "ONE"
type input "Ocean Network Express"
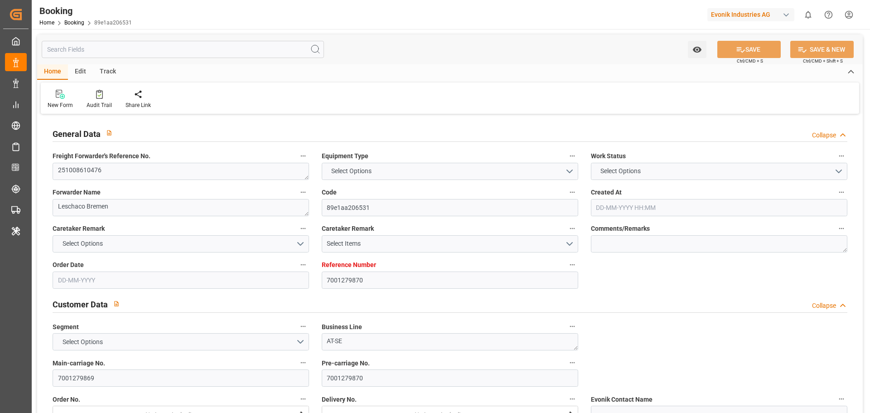
type input "EUNWC"
type input "JPTYO"
type input "[DATE] 11:46"
type input "[DATE]"
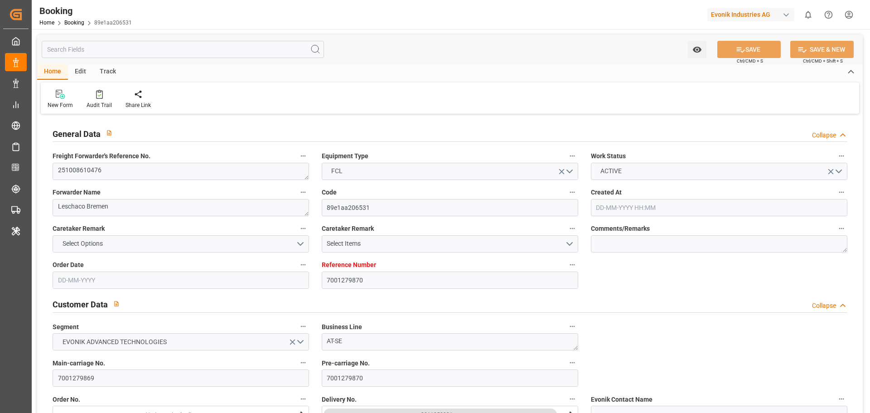
type input "[DATE]"
type input "[DATE] 00:00"
type input "[DATE]"
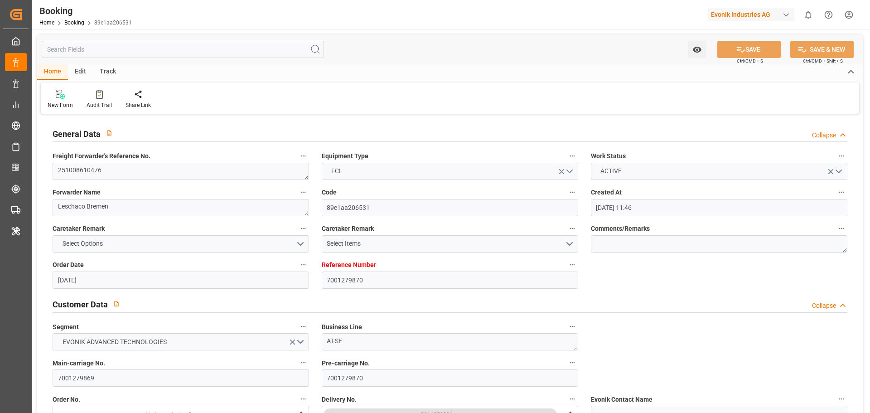
type input "[DATE] 00:00"
type input "[DATE] 06:43"
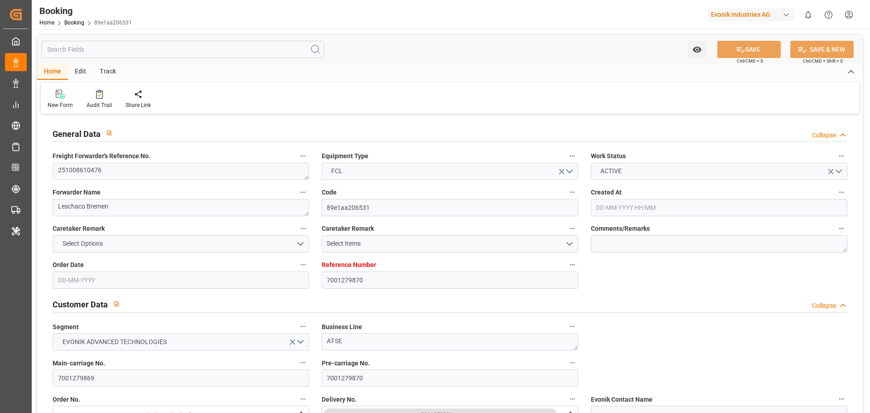
type input "7001279870"
type input "9566394"
type input "ONE"
type input "Ocean Network Express"
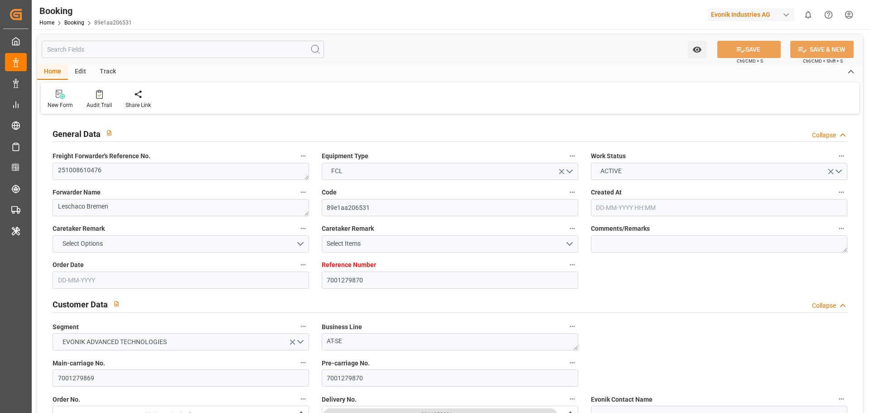
type input "EUNWC"
type input "JPTYO"
type input "[DATE] 11:46"
type input "[DATE]"
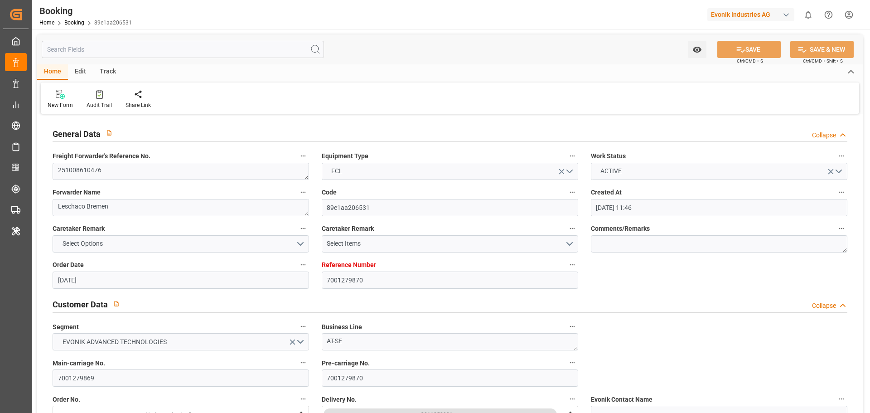
type input "[DATE]"
type input "[DATE] 00:00"
type input "[DATE]"
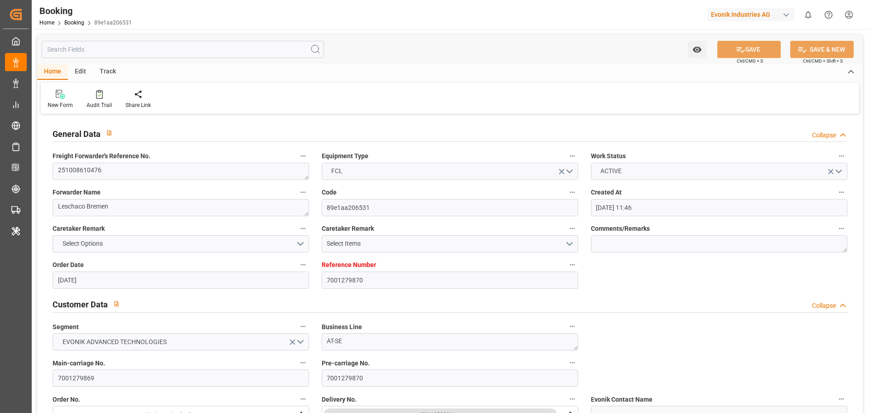
type input "[DATE] 00:00"
type input "[DATE] 06:43"
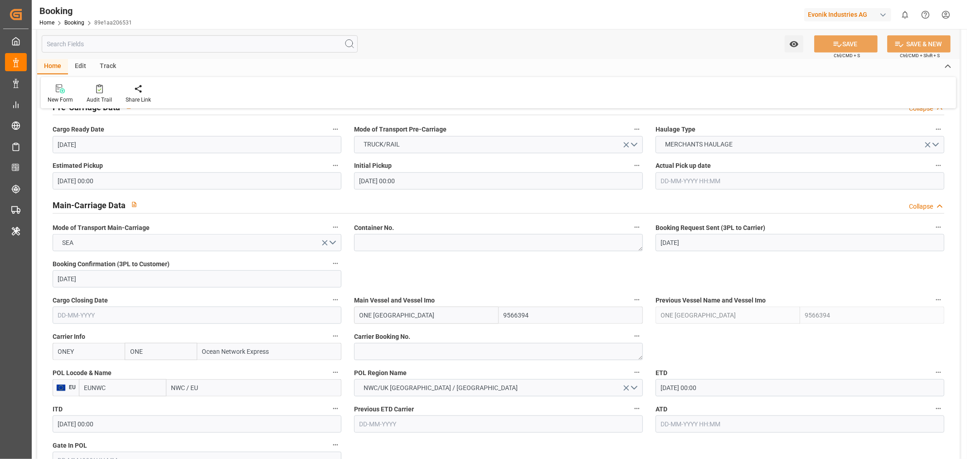
scroll to position [554, 0]
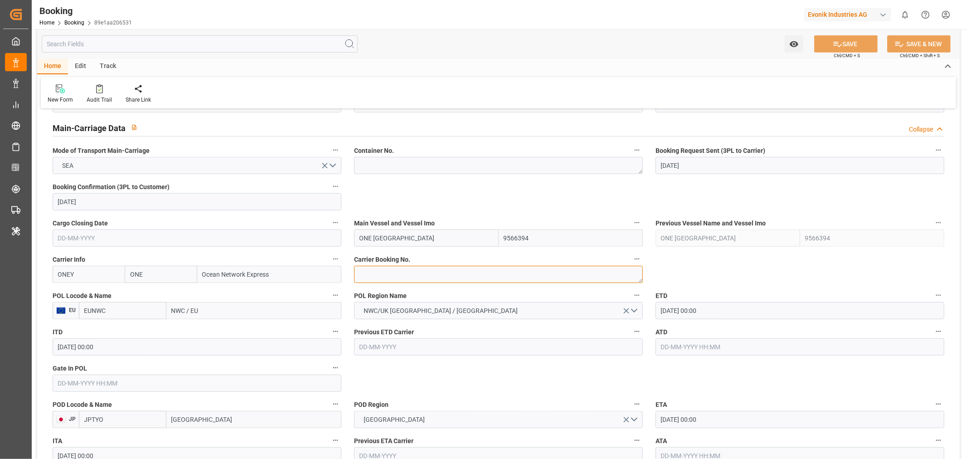
click at [417, 269] on textarea at bounding box center [498, 274] width 289 height 17
paste textarea "HAMF85214800"
type textarea "HAMF85214800"
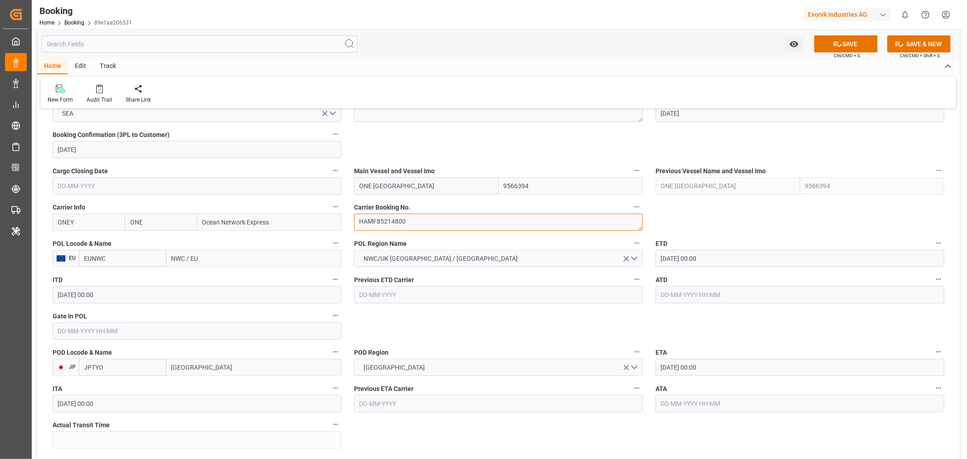
scroll to position [655, 0]
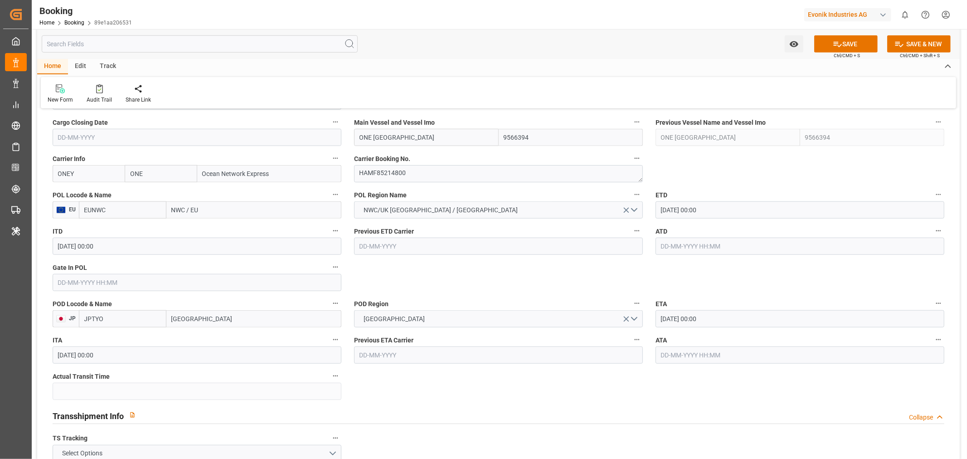
click at [191, 206] on input "NWC / EU" at bounding box center [253, 209] width 175 height 17
paste input "[GEOGRAPHIC_DATA]"
type input "[GEOGRAPHIC_DATA]"
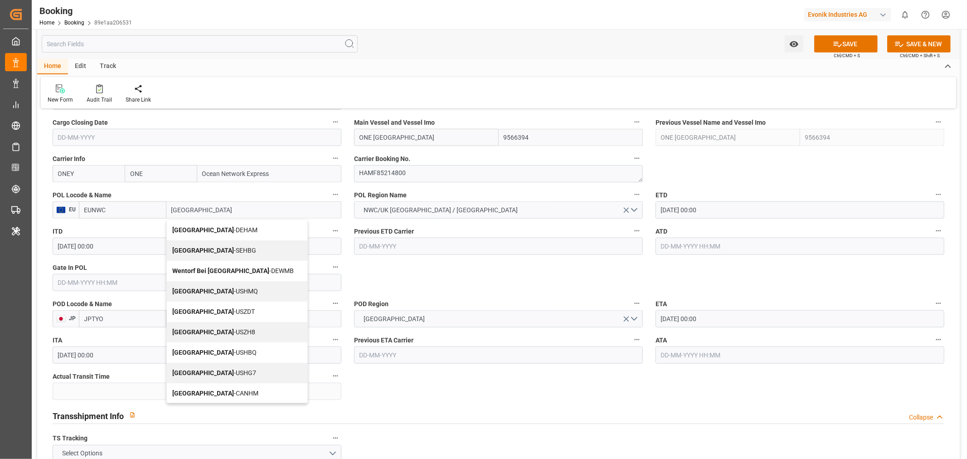
click at [214, 234] on div "[GEOGRAPHIC_DATA] - DEHAM" at bounding box center [237, 230] width 141 height 20
type input "DEHAM"
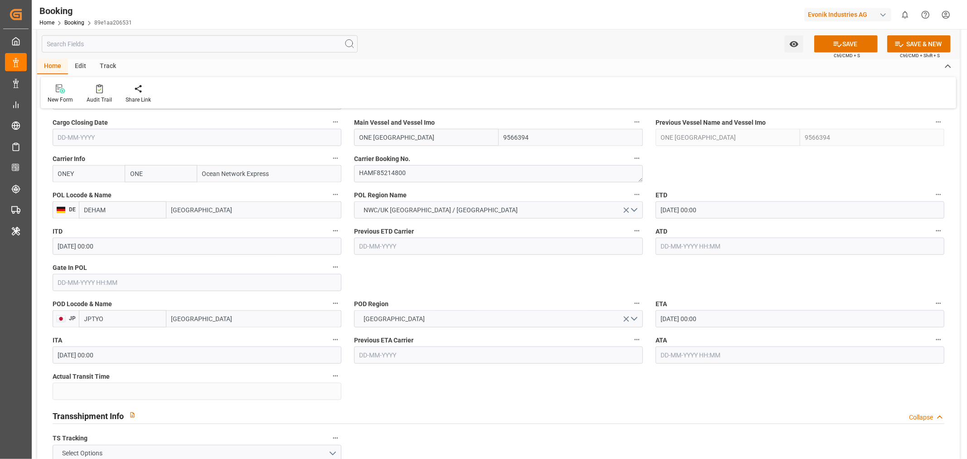
type input "[GEOGRAPHIC_DATA]"
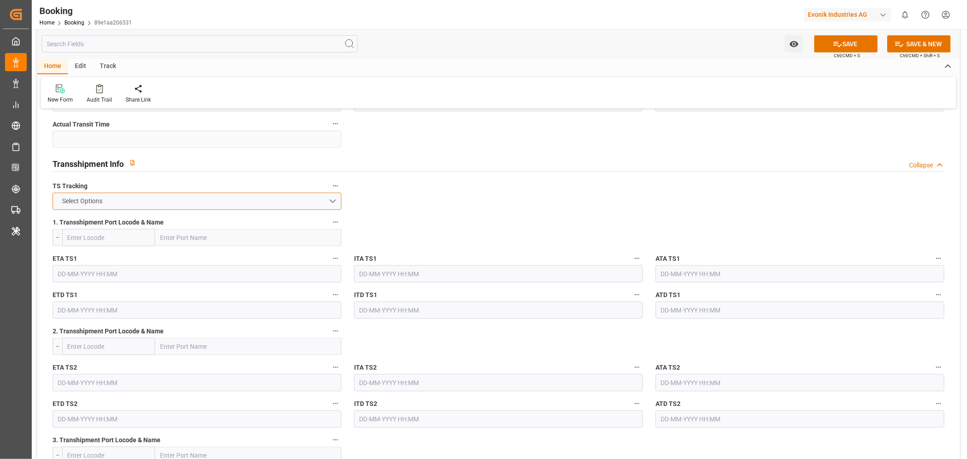
click at [249, 198] on button "Select Options" at bounding box center [197, 201] width 289 height 17
click at [161, 224] on div "FALSE" at bounding box center [197, 222] width 288 height 19
click at [845, 41] on button "SAVE" at bounding box center [845, 43] width 63 height 17
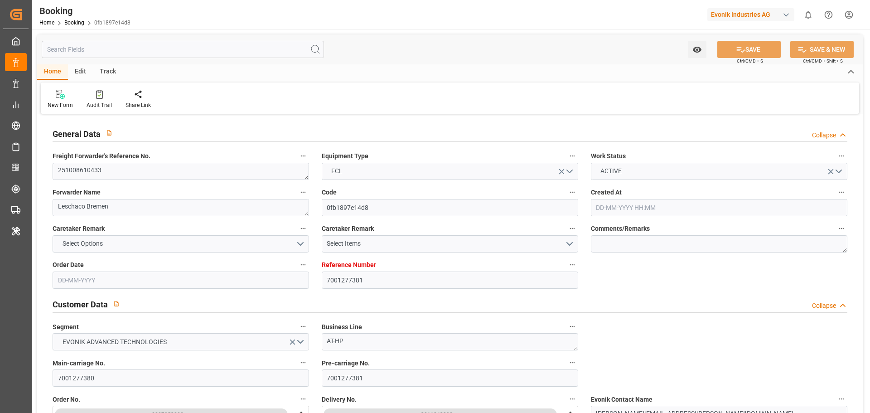
type input "7001277381"
type input "9566394"
type input "ONE"
type input "Ocean Network Express"
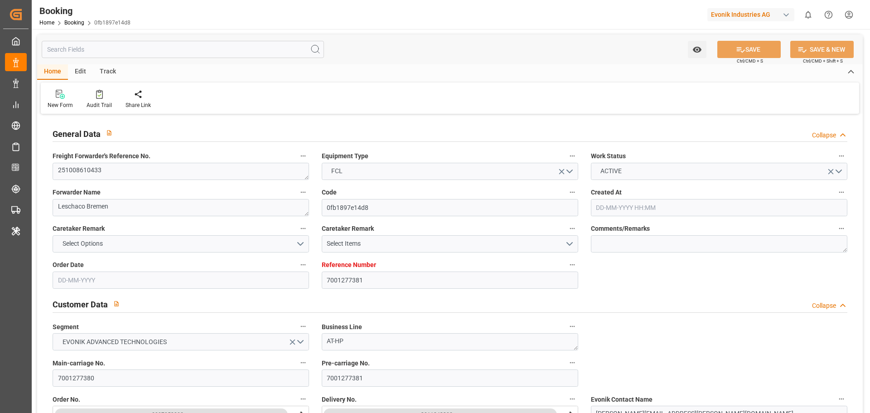
type input "EUNWC"
type input "JPUKB"
type input "[DATE] 09:21"
type input "[DATE]"
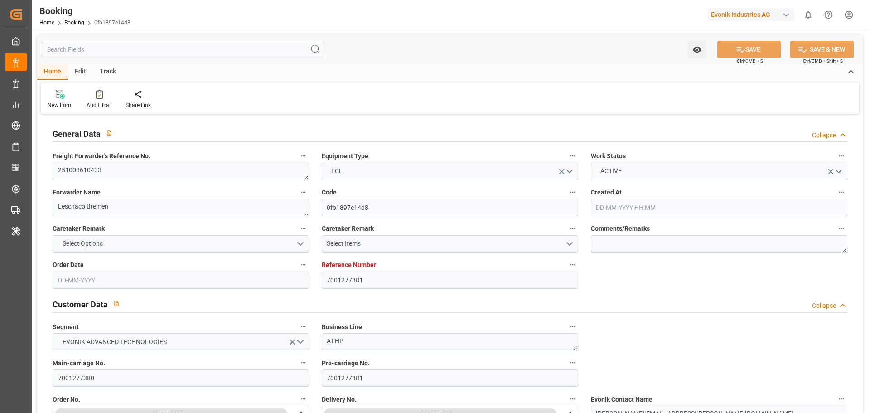
type input "[DATE]"
type input "[DATE] 00:00"
type input "[DATE]"
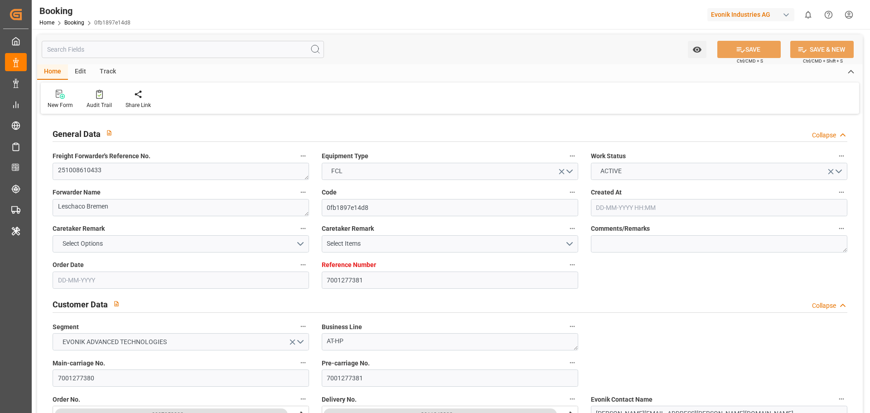
type input "[DATE] 00:00"
type input "[DATE] 10:13"
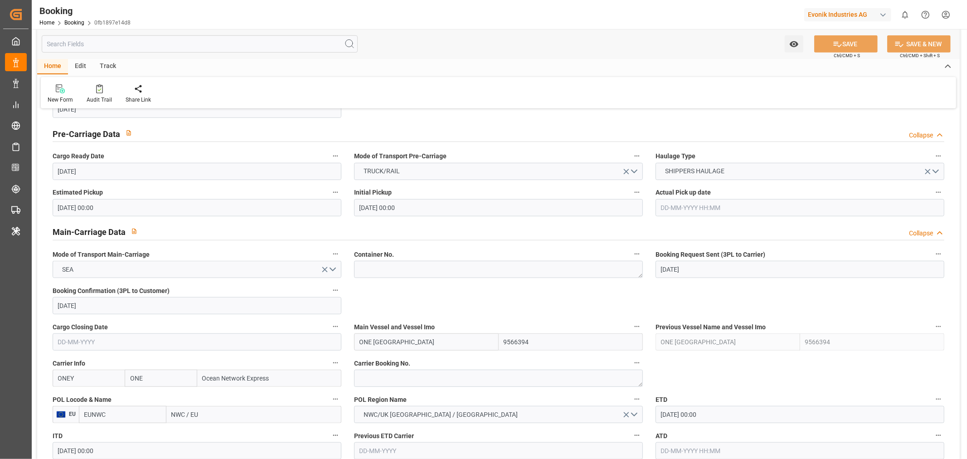
scroll to position [554, 0]
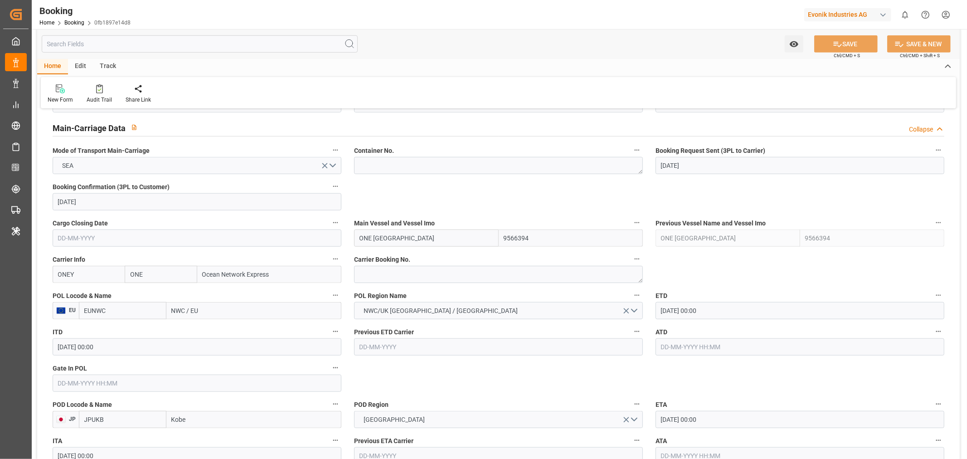
click at [186, 313] on input "NWC / EU" at bounding box center [253, 310] width 175 height 17
paste input "LRTM"
type input "NLRTM"
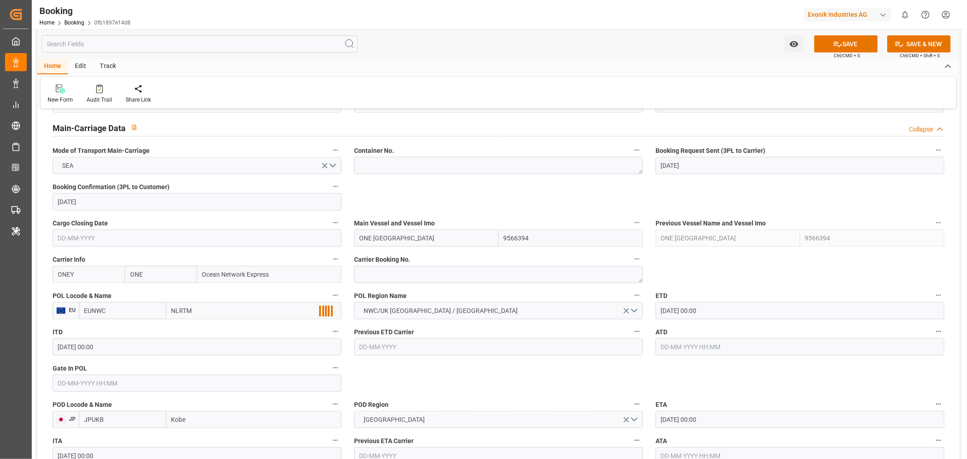
scroll to position [655, 0]
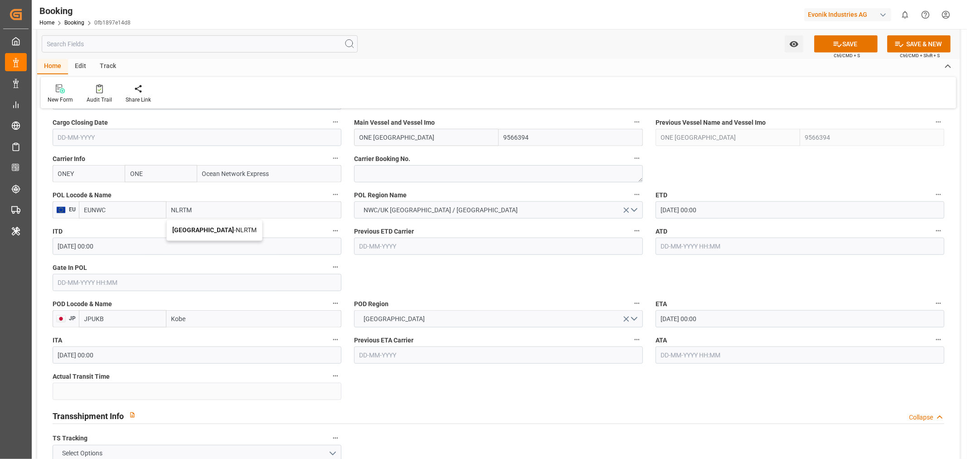
click at [220, 228] on span "[GEOGRAPHIC_DATA] - NLRTM" at bounding box center [214, 229] width 84 height 7
type input "NLRTM"
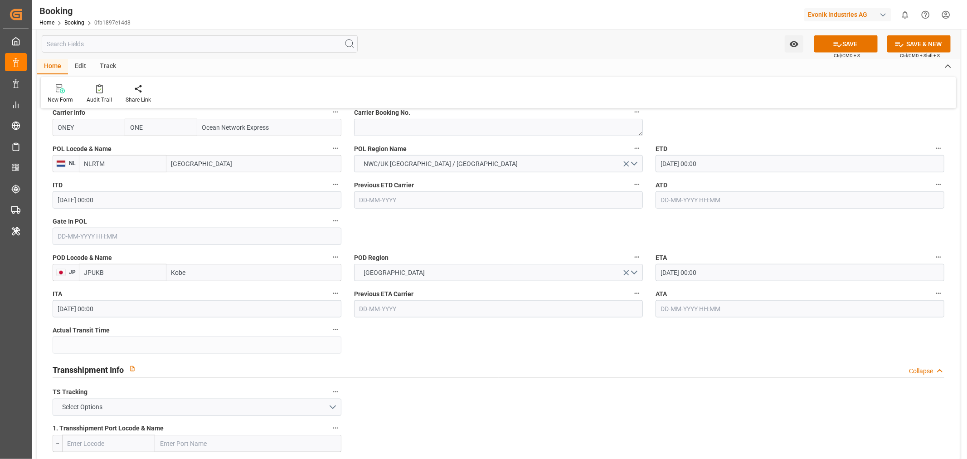
scroll to position [755, 0]
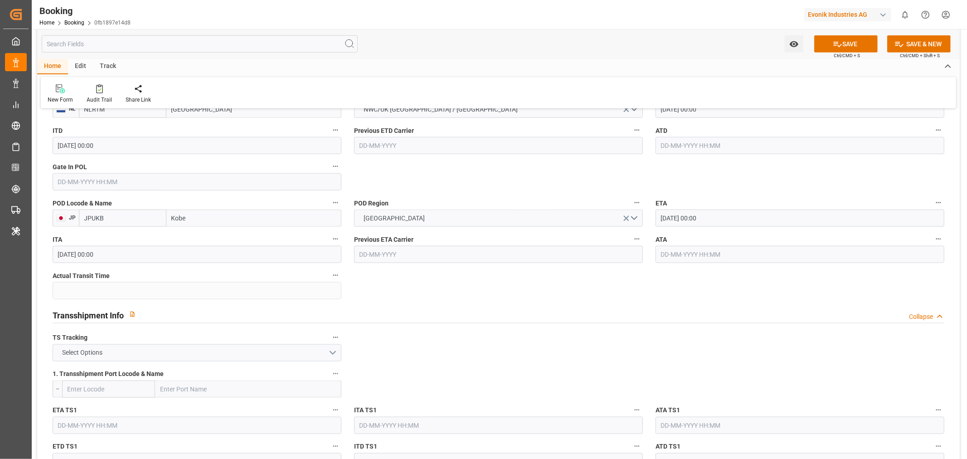
type input "[GEOGRAPHIC_DATA]"
click at [334, 354] on button "Select Options" at bounding box center [197, 352] width 289 height 17
click at [147, 369] on div "FALSE" at bounding box center [197, 373] width 288 height 19
click at [844, 48] on button "SAVE" at bounding box center [845, 43] width 63 height 17
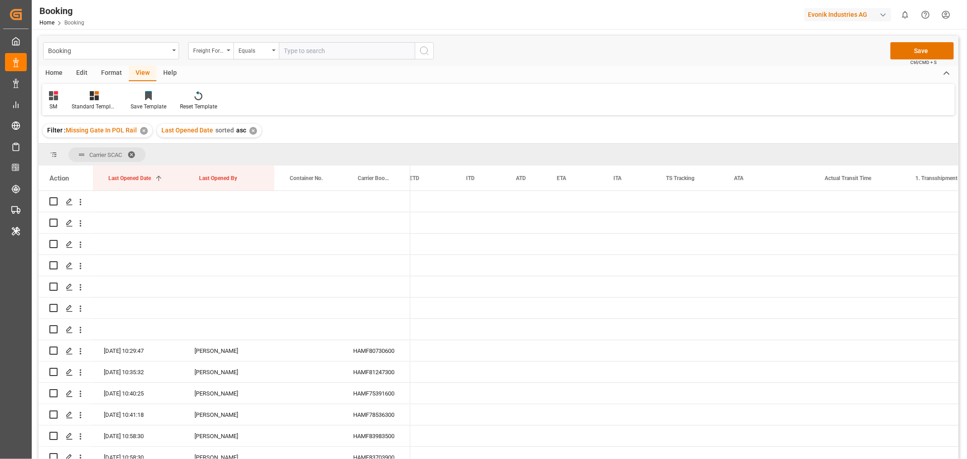
scroll to position [0, 3996]
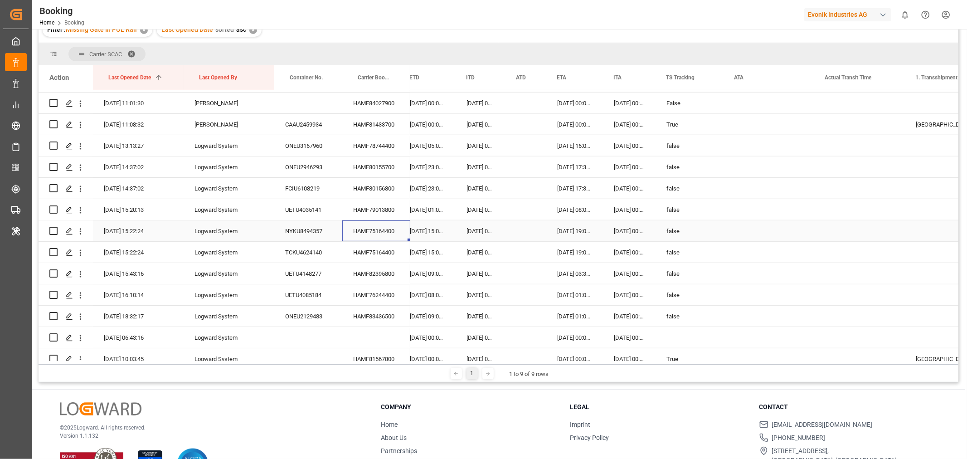
click at [377, 233] on div "HAMF75164400" at bounding box center [376, 230] width 68 height 21
click at [688, 20] on div "Booking Home Booking Evonik Industries AG 0 Notifications Only show unread All …" at bounding box center [496, 14] width 942 height 29
click at [82, 228] on icon "open menu" at bounding box center [81, 232] width 10 height 10
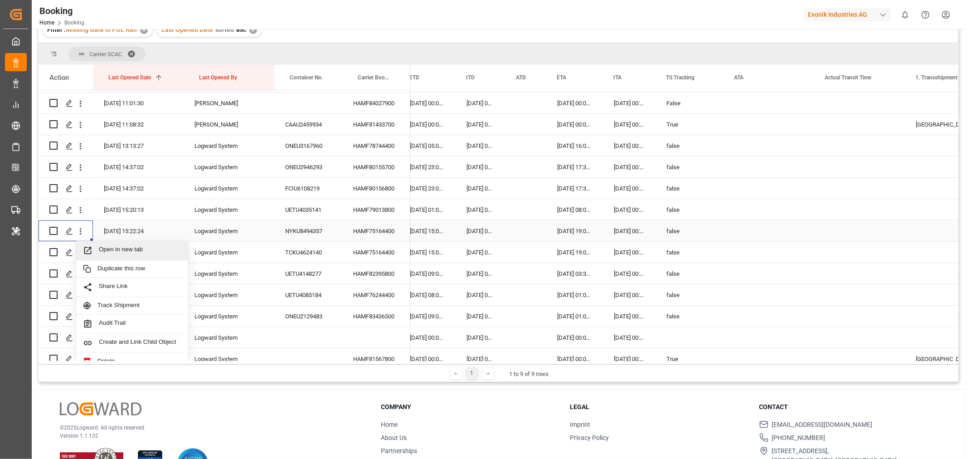
click at [137, 250] on span "Open in new tab" at bounding box center [140, 251] width 83 height 10
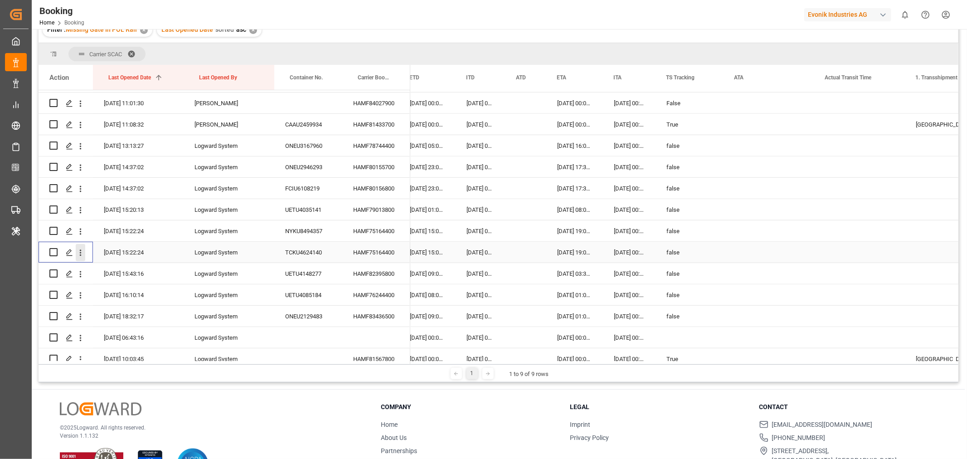
click at [82, 250] on icon "open menu" at bounding box center [81, 253] width 10 height 10
click at [118, 267] on span "Open in new tab" at bounding box center [140, 272] width 83 height 10
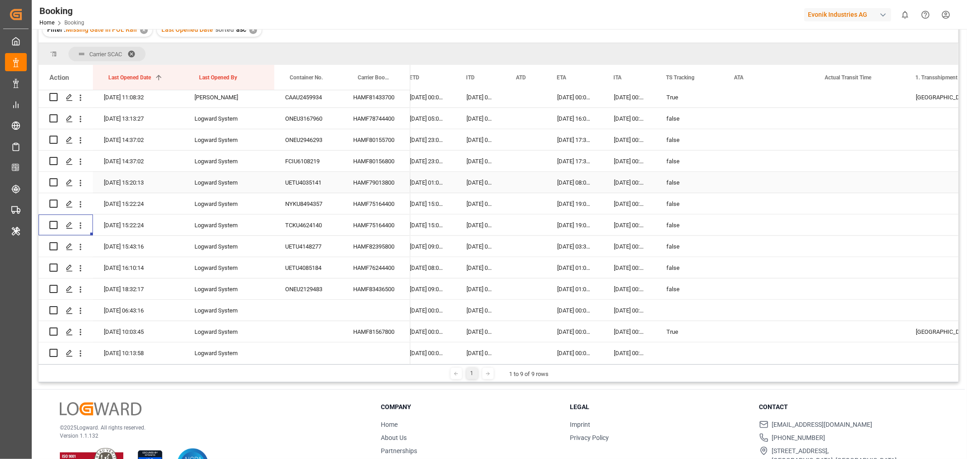
scroll to position [453, 0]
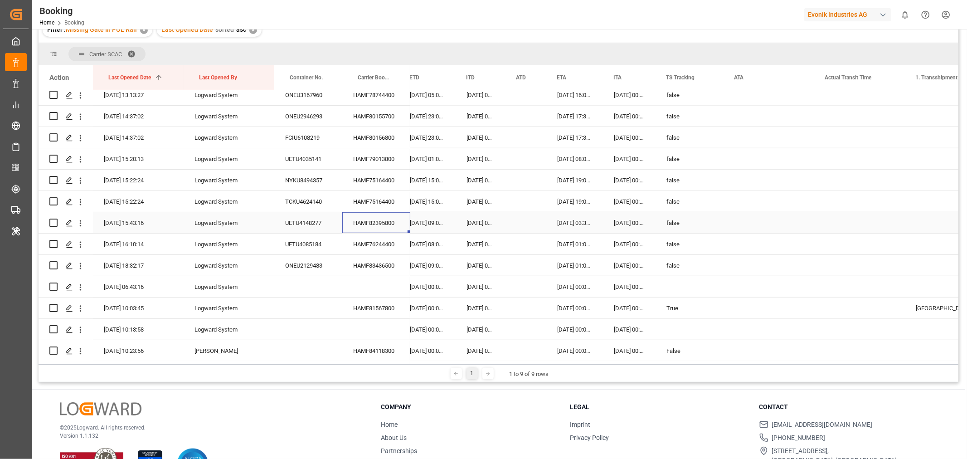
click at [379, 227] on div "HAMF82395800" at bounding box center [376, 222] width 68 height 21
click at [373, 245] on div "HAMF76244400" at bounding box center [376, 243] width 68 height 21
click at [386, 248] on div "HAMF76244400" at bounding box center [376, 243] width 68 height 21
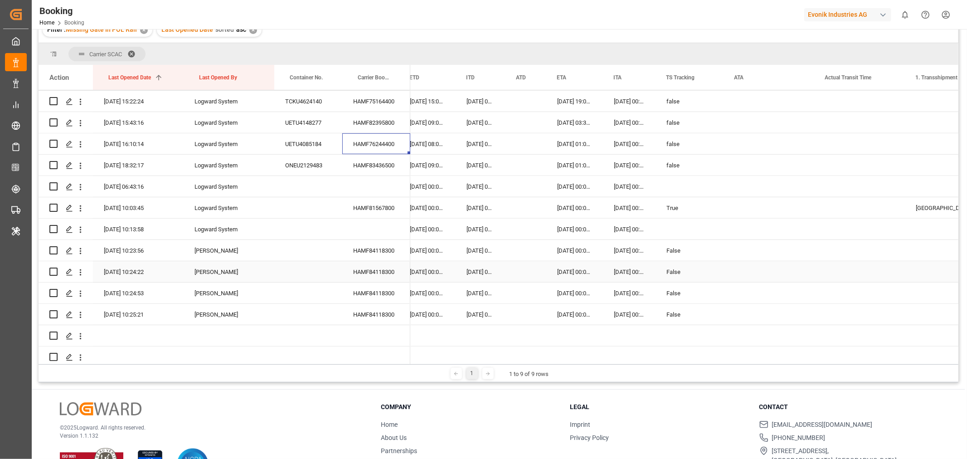
scroll to position [554, 0]
click at [384, 160] on div "HAMF83436500" at bounding box center [376, 164] width 68 height 21
click at [381, 205] on div "HAMF81567800" at bounding box center [376, 207] width 68 height 21
click at [386, 252] on div "HAMF84118300" at bounding box center [376, 249] width 68 height 21
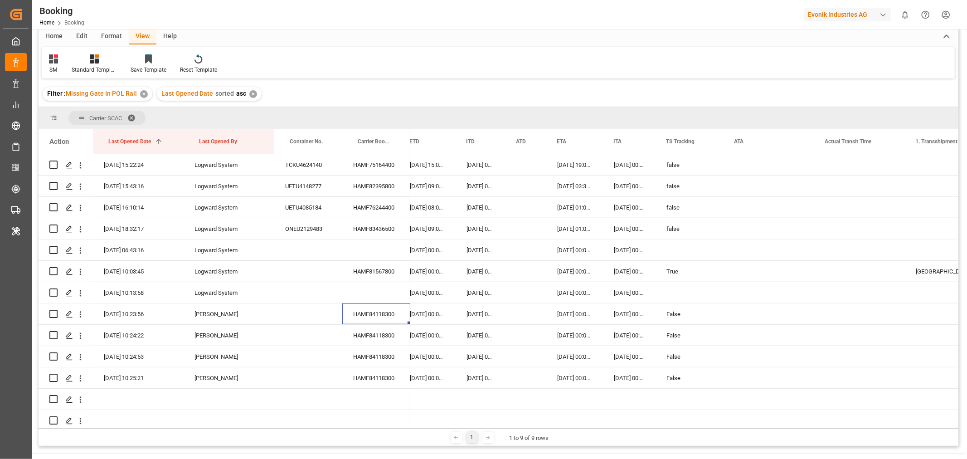
scroll to position [0, 0]
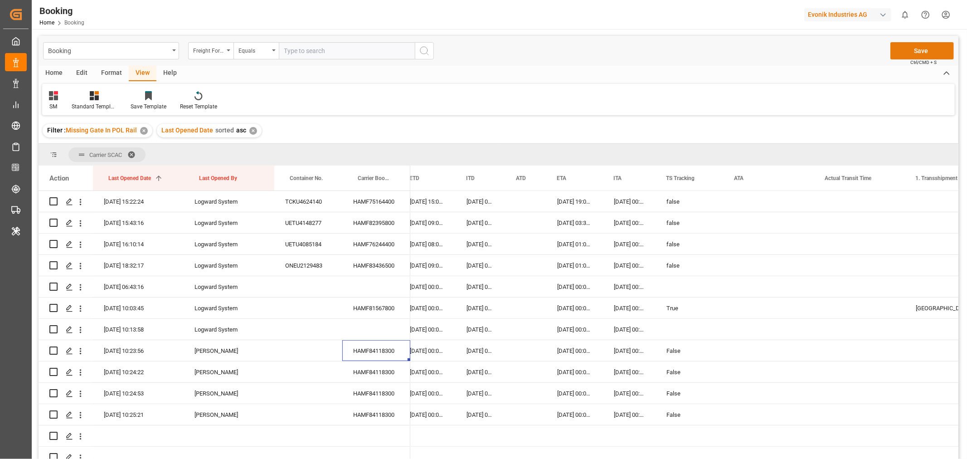
click at [922, 51] on button "Save" at bounding box center [921, 50] width 63 height 17
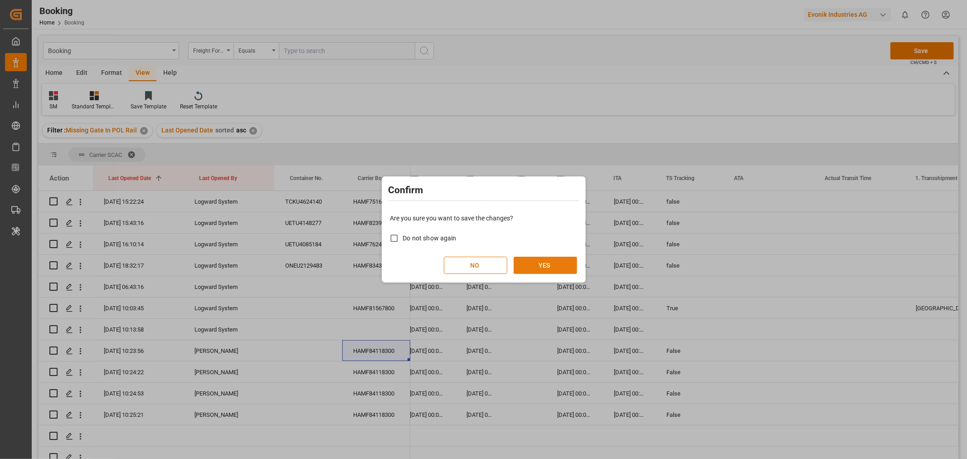
click at [532, 267] on button "YES" at bounding box center [545, 265] width 63 height 17
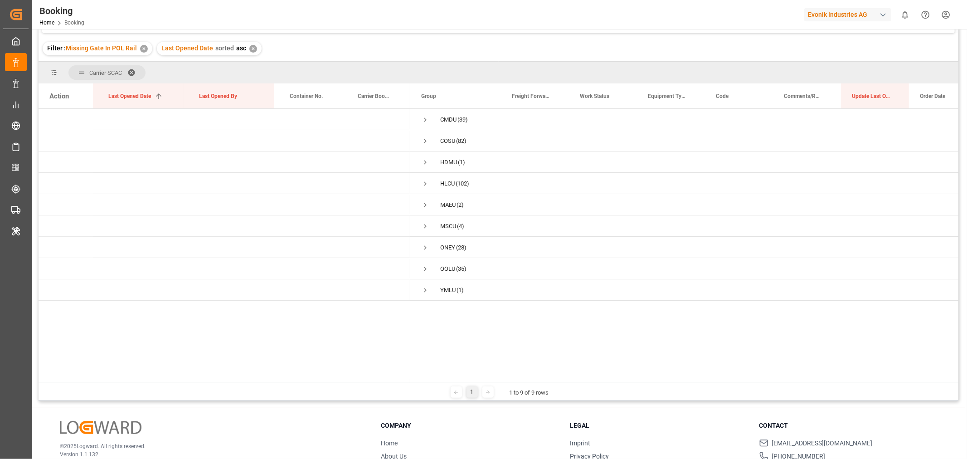
scroll to position [33, 0]
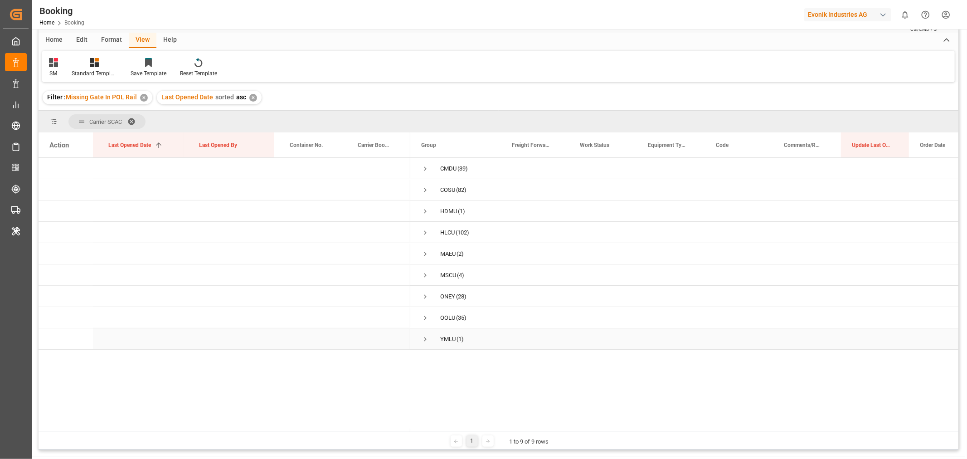
click at [425, 337] on span "Press SPACE to select this row." at bounding box center [425, 339] width 8 height 8
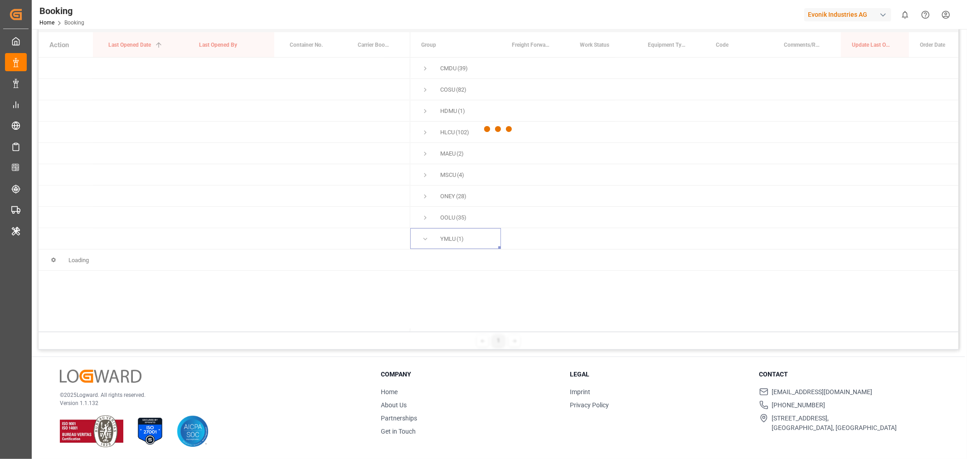
scroll to position [134, 0]
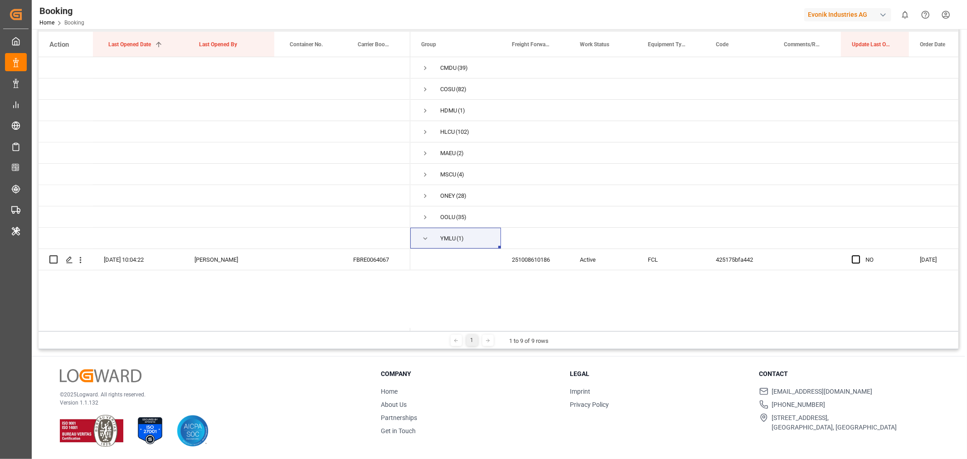
click at [365, 266] on div "FBRE0064067" at bounding box center [376, 259] width 68 height 21
click at [852, 258] on span "Press SPACE to select this row." at bounding box center [856, 259] width 8 height 8
click at [859, 255] on input "Press SPACE to select this row." at bounding box center [859, 255] width 0 height 0
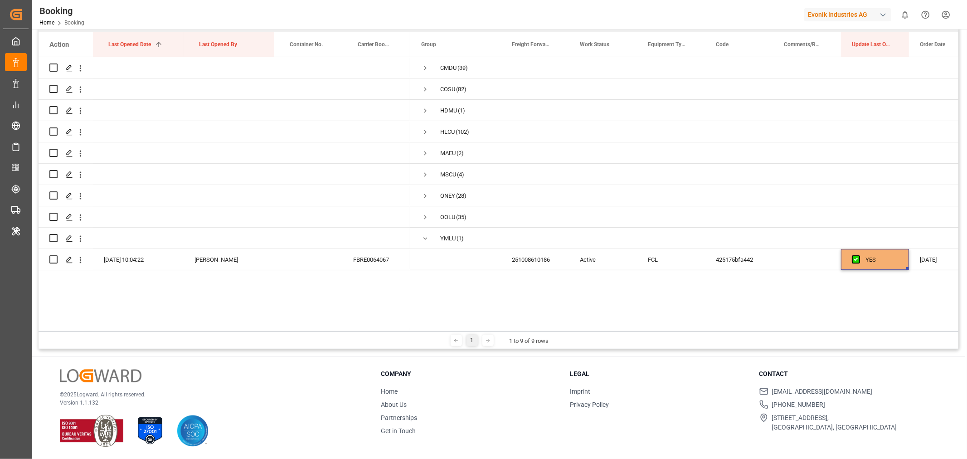
scroll to position [0, 0]
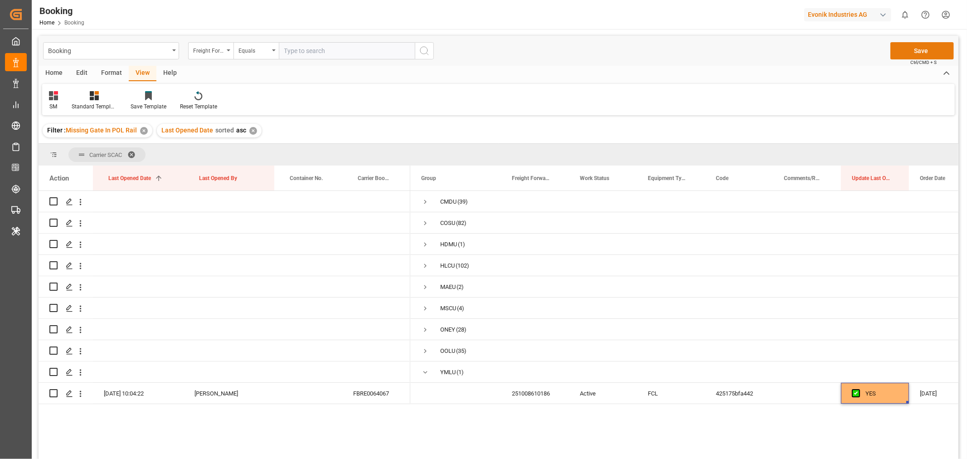
click at [913, 49] on button "Save" at bounding box center [921, 50] width 63 height 17
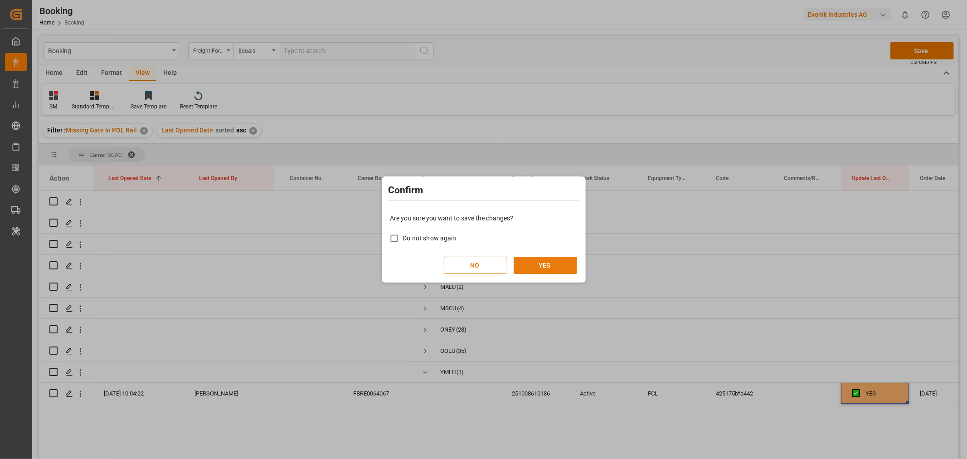
click at [549, 263] on button "YES" at bounding box center [545, 265] width 63 height 17
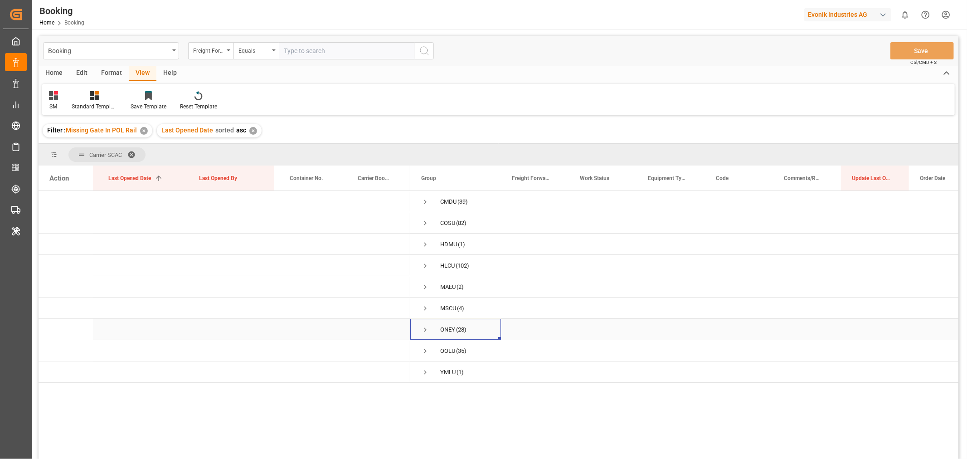
click at [427, 330] on span "Press SPACE to select this row." at bounding box center [425, 330] width 8 height 8
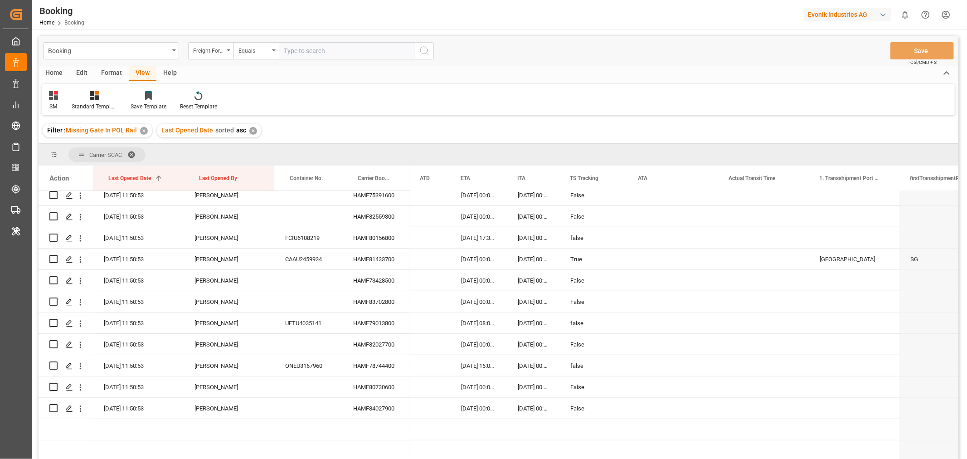
click at [111, 71] on div "Format" at bounding box center [111, 73] width 34 height 15
click at [63, 103] on div "Filter Rows" at bounding box center [62, 106] width 27 height 8
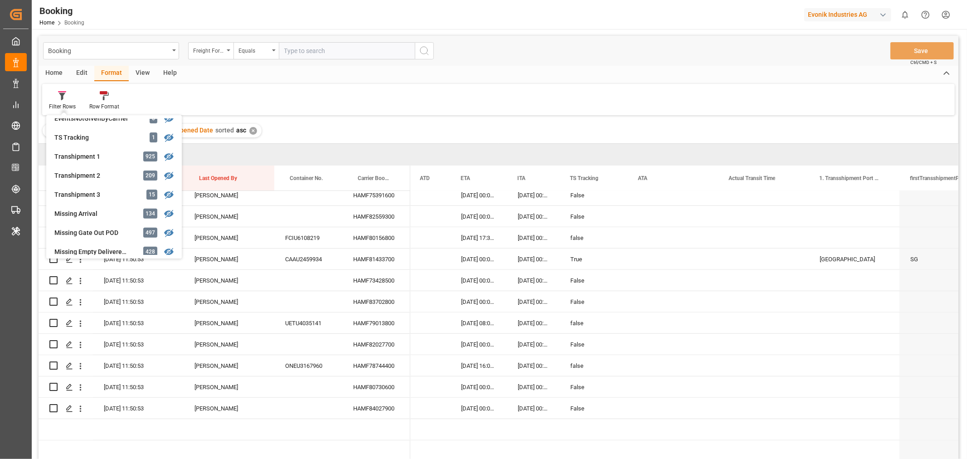
scroll to position [352, 0]
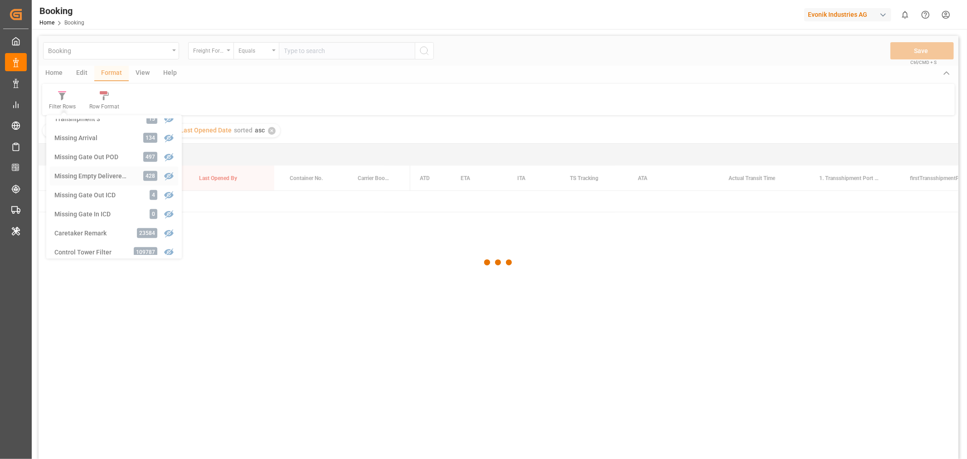
click at [98, 179] on div "Booking Freight Forwarder's Reference No. Equals Save Ctrl/CMD + S Home Edit Fo…" at bounding box center [499, 259] width 920 height 447
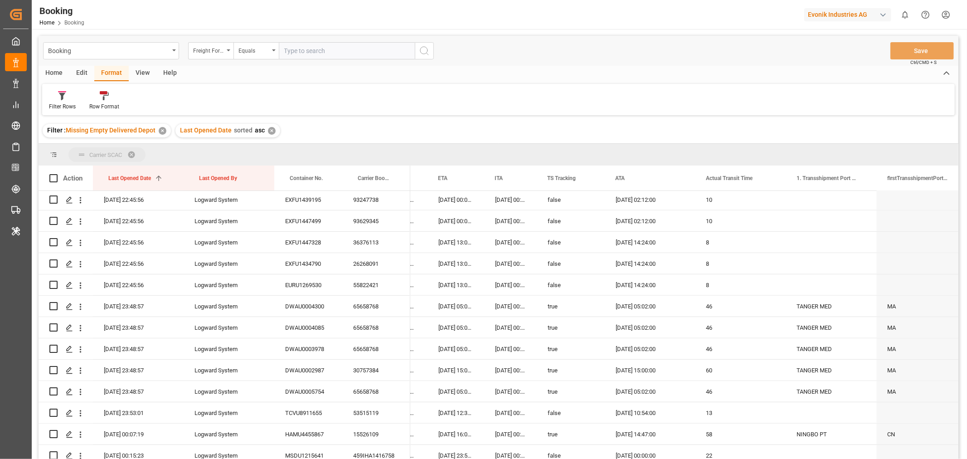
drag, startPoint x: 363, startPoint y: 179, endPoint x: 365, endPoint y: 155, distance: 24.1
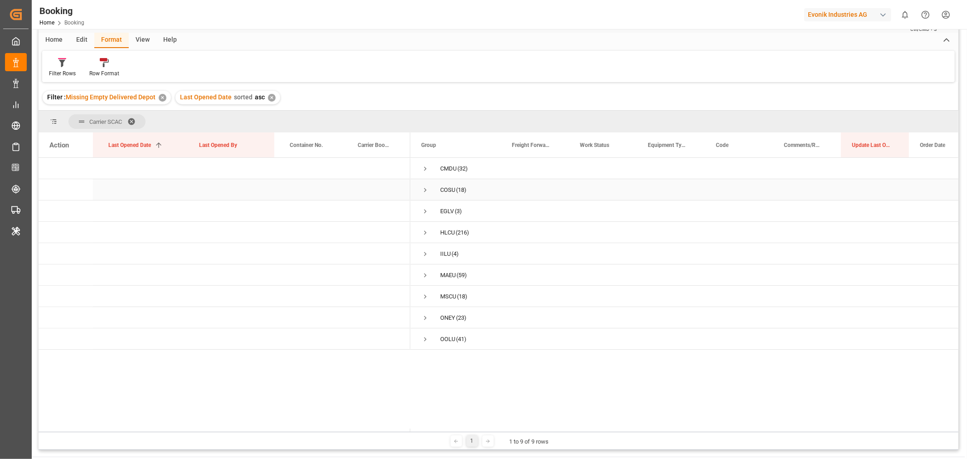
scroll to position [83, 0]
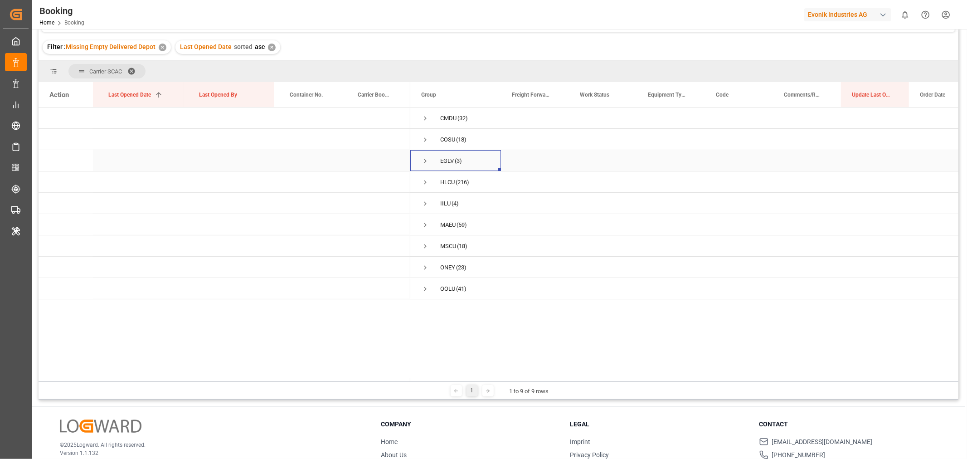
click at [424, 160] on span "Press SPACE to select this row." at bounding box center [425, 161] width 8 height 8
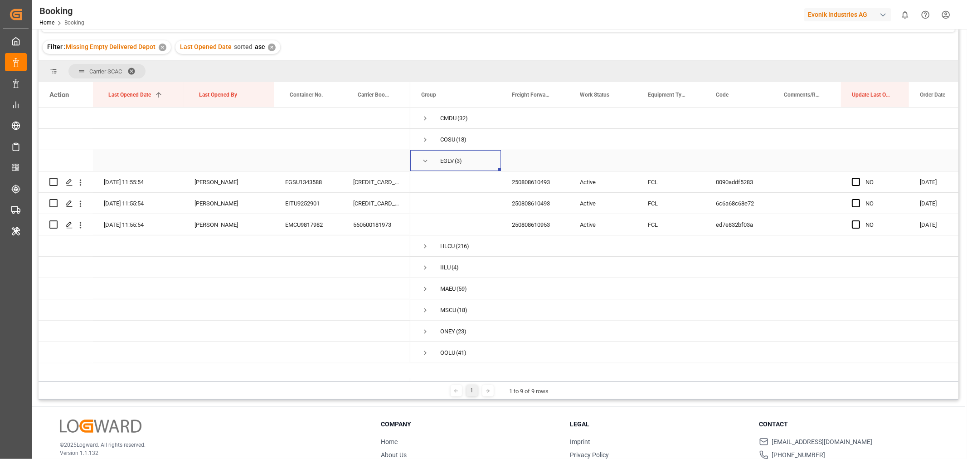
click at [424, 160] on span "Press SPACE to select this row." at bounding box center [425, 161] width 8 height 8
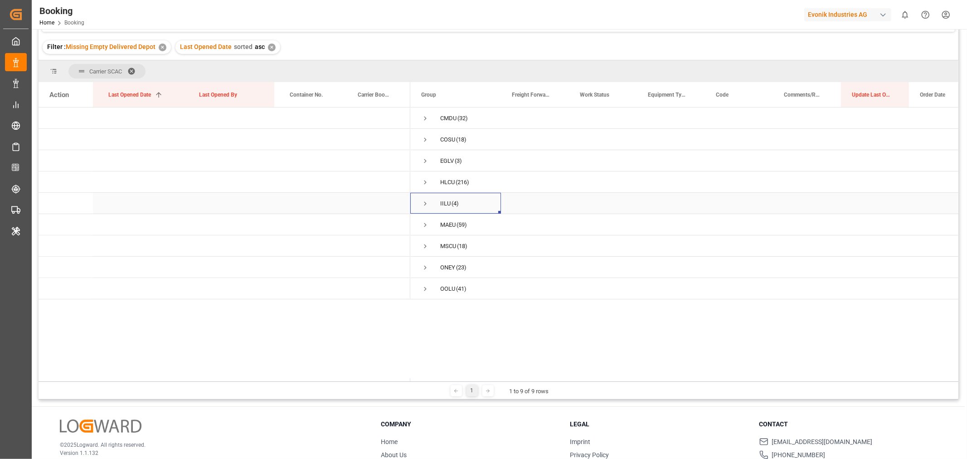
click at [423, 200] on span "Press SPACE to select this row." at bounding box center [425, 203] width 8 height 8
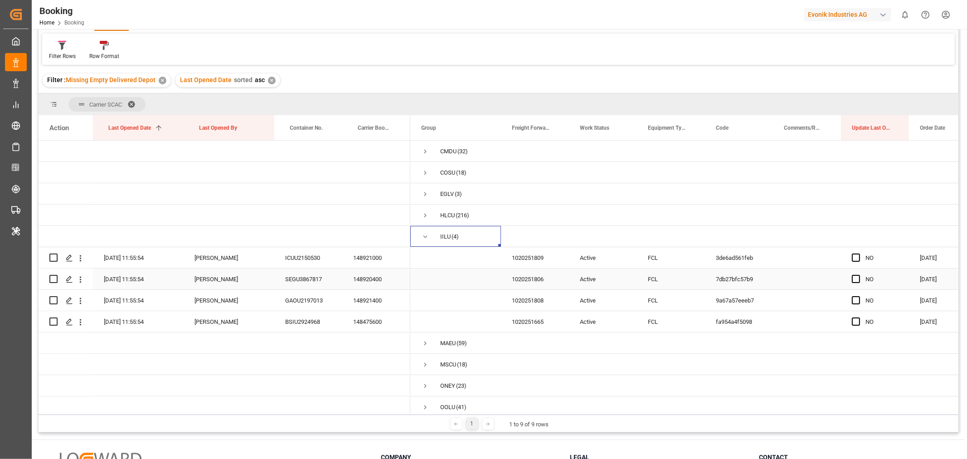
scroll to position [33, 0]
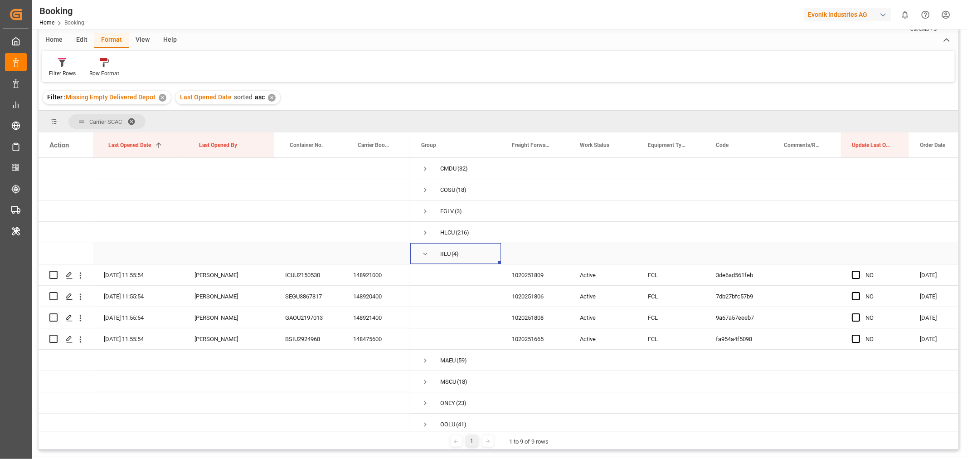
click at [423, 254] on span "Press SPACE to select this row." at bounding box center [425, 254] width 8 height 8
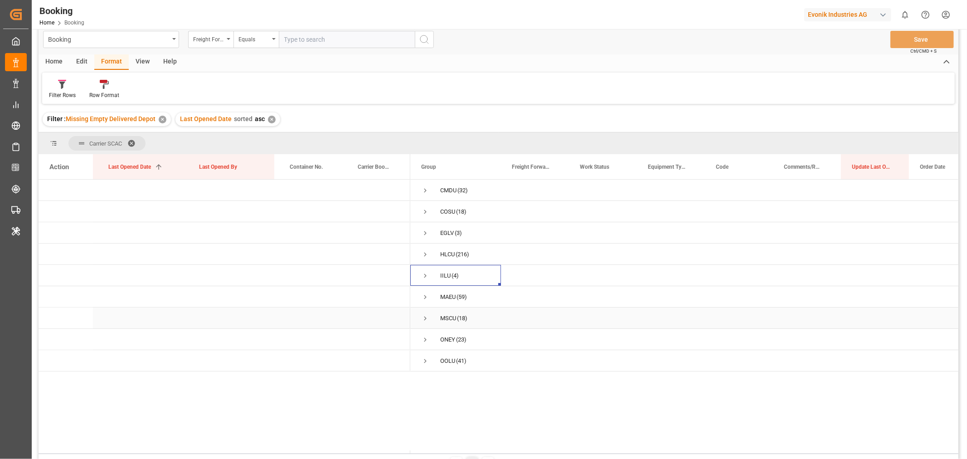
scroll to position [0, 0]
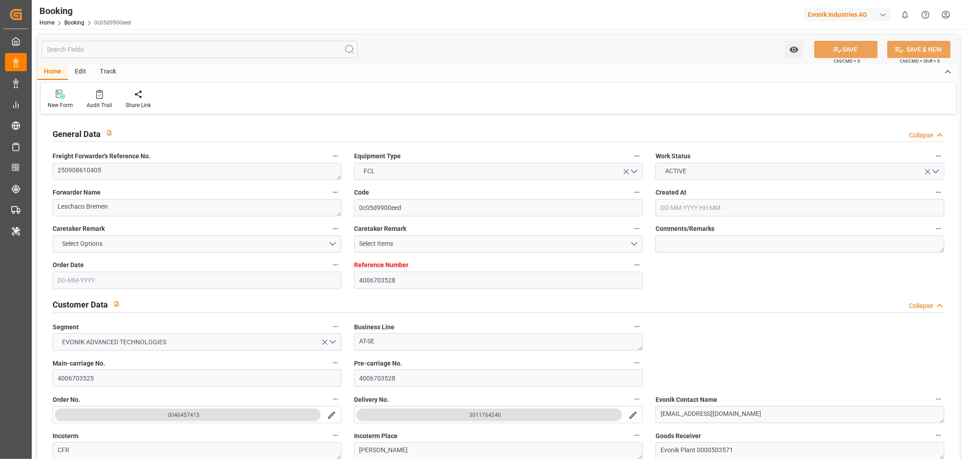
type input "4006703528"
type input "9337688"
type input "ONE"
type input "Ocean Network Express"
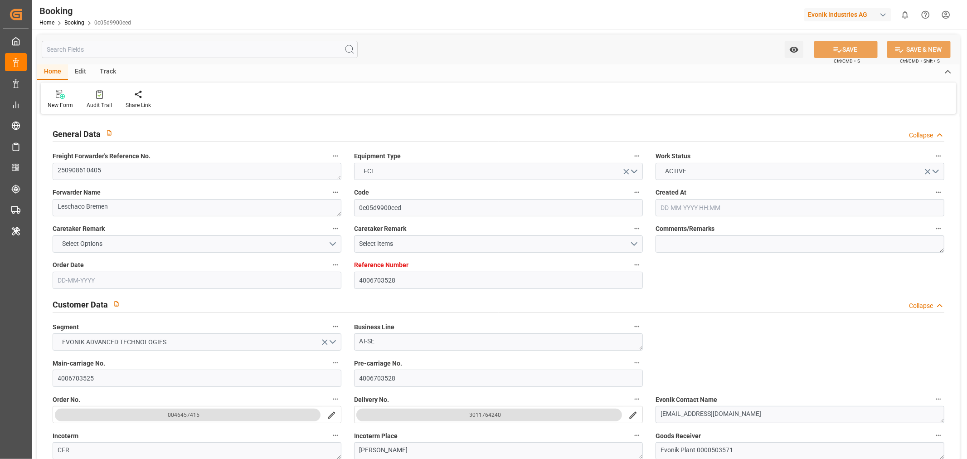
type input "DEHAM"
type input "BRSSZ"
type input "0"
type input "DEHAM"
type input "BRSSZ"
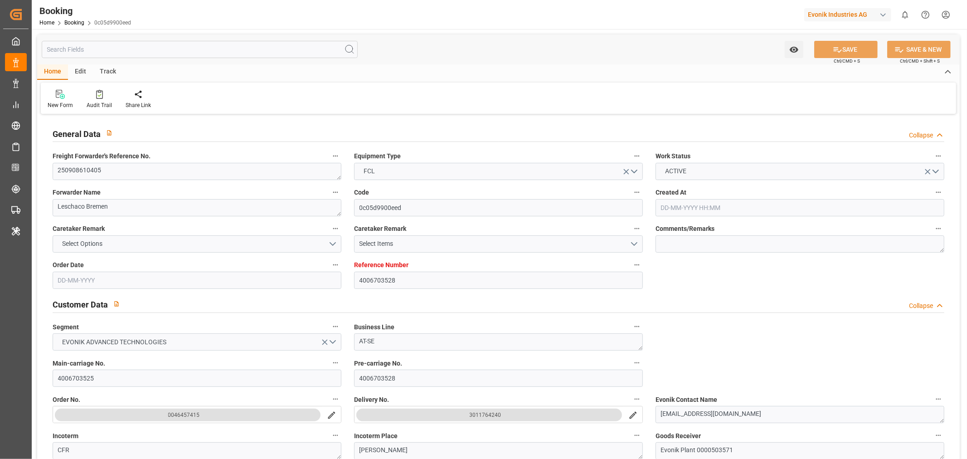
type input "[DATE] 07:58"
type input "[DATE]"
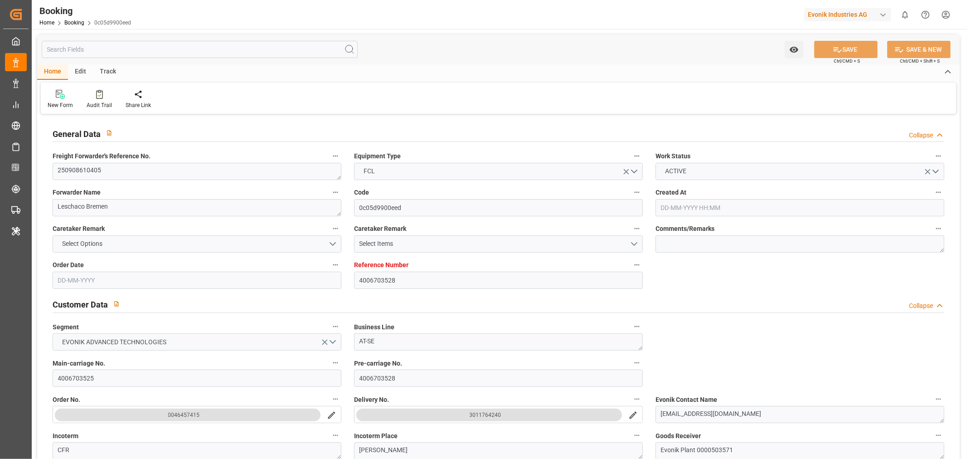
type input "[DATE] 15:00"
type input "[DATE] 00:00"
type input "[DATE] 19:00"
type input "[DATE] 00:00"
type input "[DATE] 15:22"
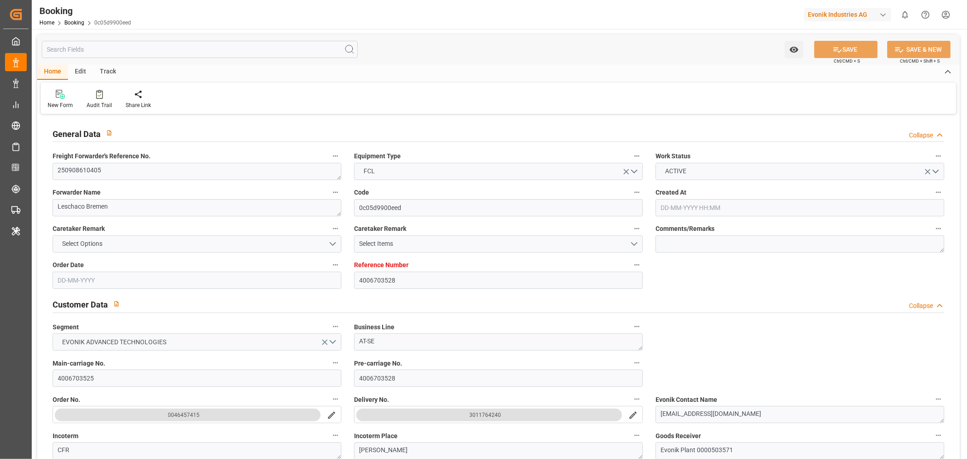
type input "[DATE]"
type input "[DATE] 06:18"
type input "[DATE] 13:55"
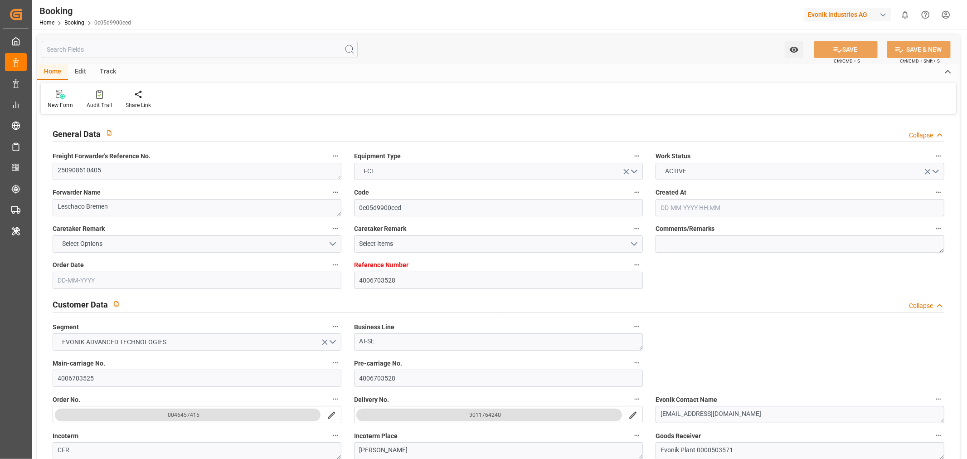
type input "[DATE] 15:00"
type input "[DATE] 19:00"
type input "[DATE] 09:13"
type input "[DATE] 20:30"
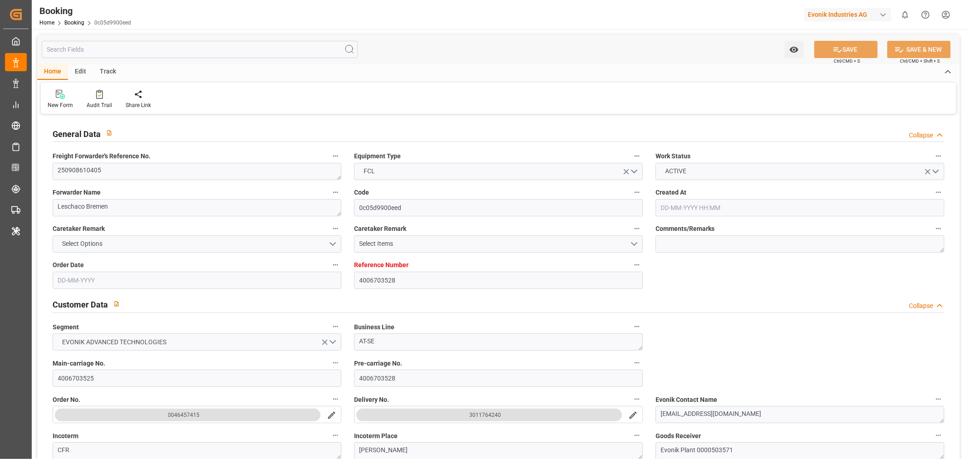
type input "[DATE] 01:00"
type input "[DATE] 09:13"
type input "[DATE] 10:00"
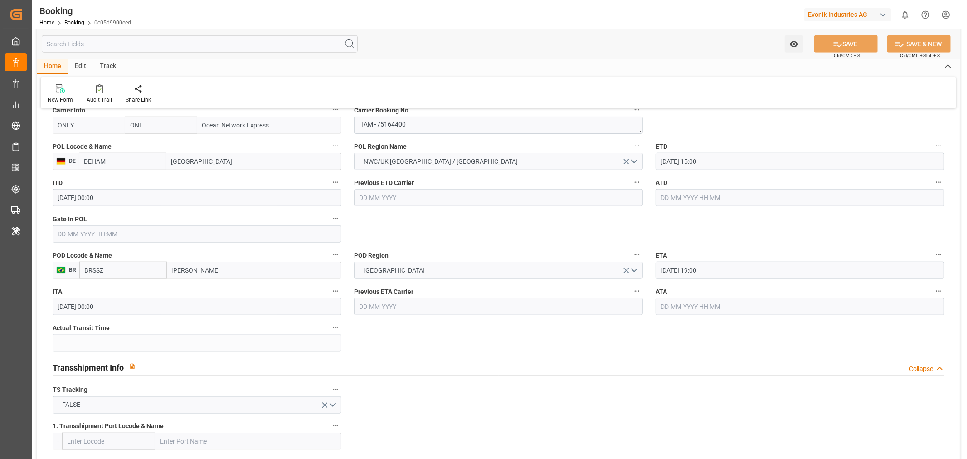
scroll to position [655, 0]
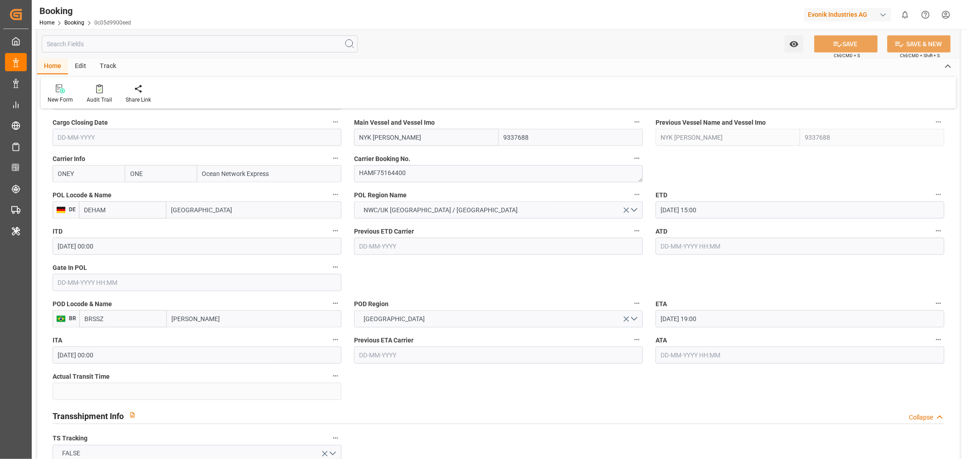
click at [102, 280] on input "text" at bounding box center [197, 282] width 289 height 17
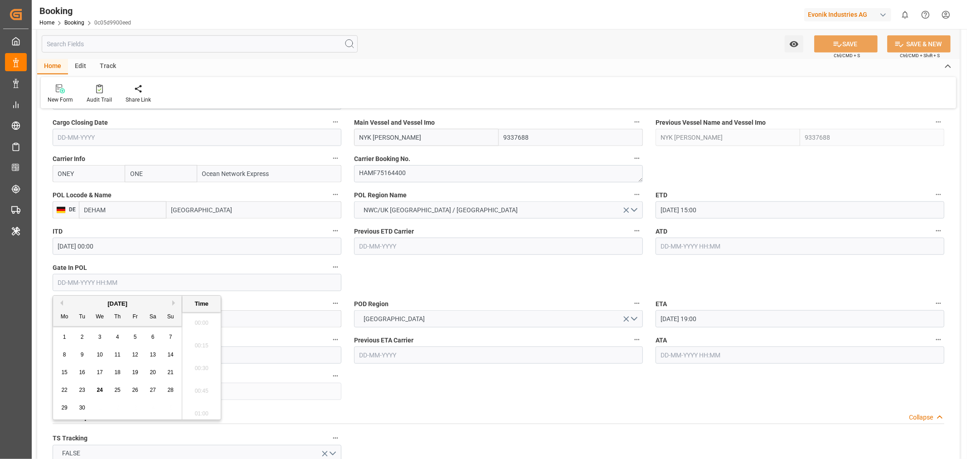
scroll to position [1499, 0]
click at [103, 389] on div "24" at bounding box center [99, 390] width 11 height 11
type input "[DATE] 00:00"
click at [850, 39] on button "SAVE" at bounding box center [845, 43] width 63 height 17
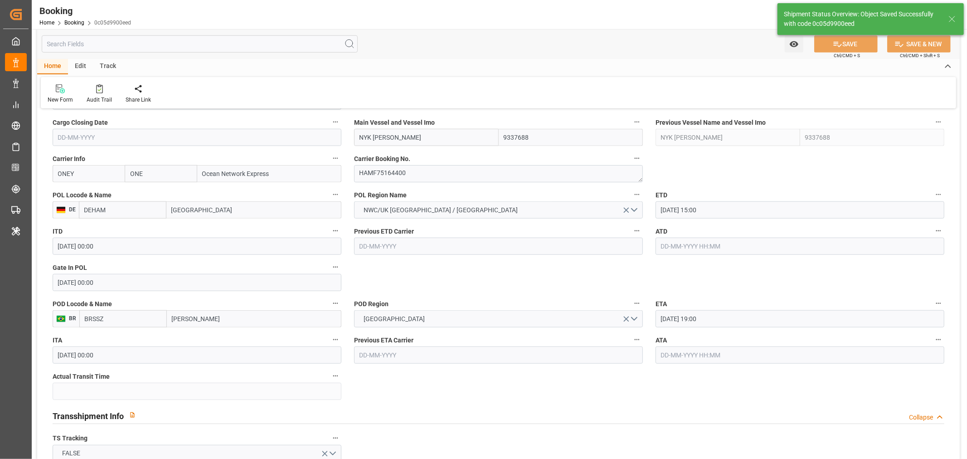
type textarea "[PERSON_NAME]"
type input "[DATE] 11:41"
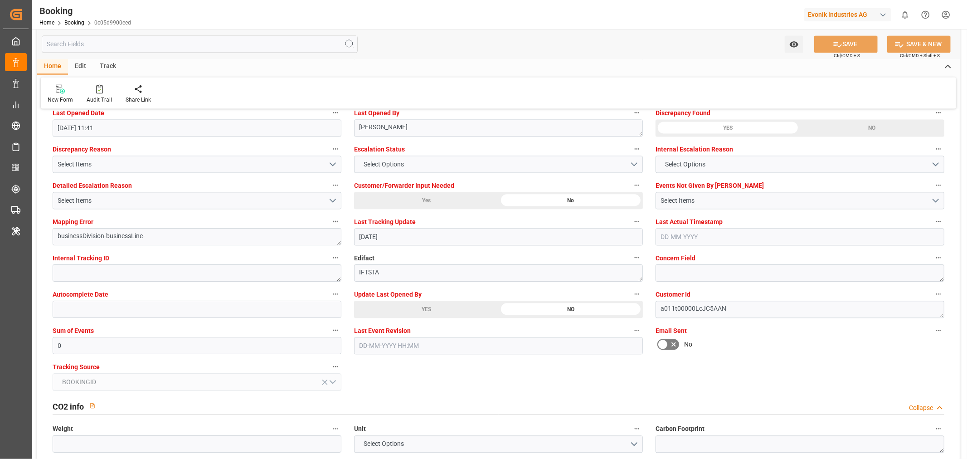
scroll to position [1763, 0]
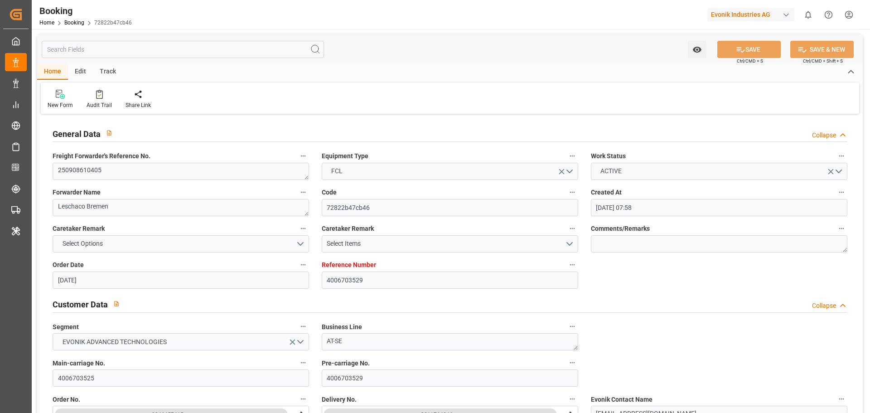
type input "[DATE] 07:58"
type input "[DATE]"
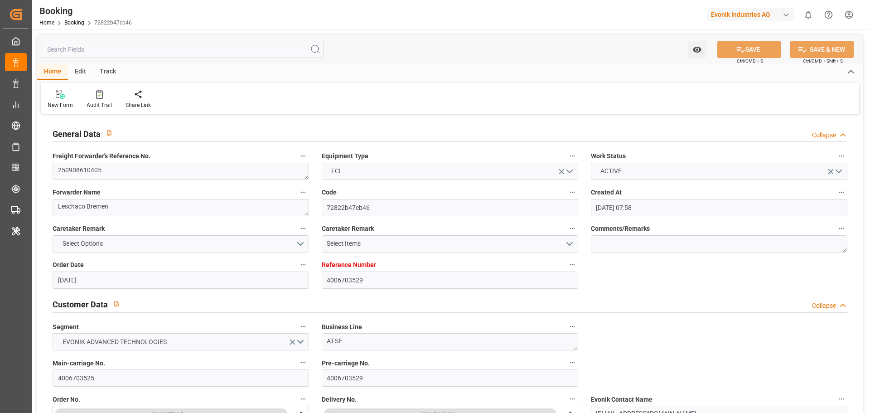
type input "[DATE] 15:00"
type input "[DATE] 00:00"
type input "[DATE] 19:00"
type input "[DATE] 00:00"
type input "[DATE] 15:22"
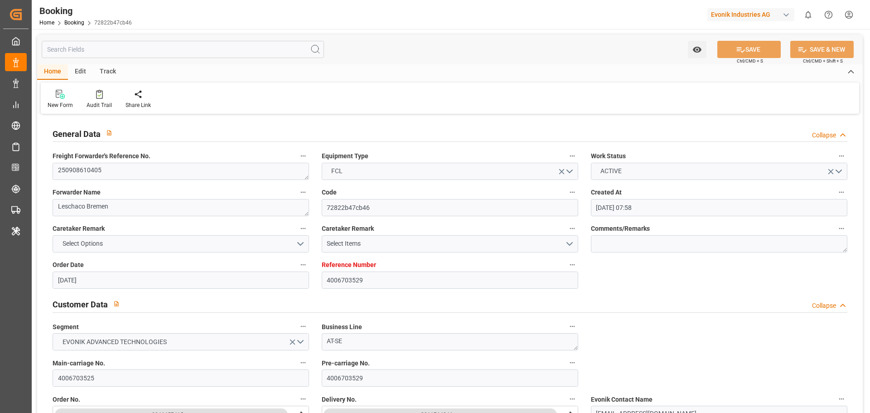
type input "[DATE]"
type input "[DATE] 07:22"
type input "[DATE] 13:55"
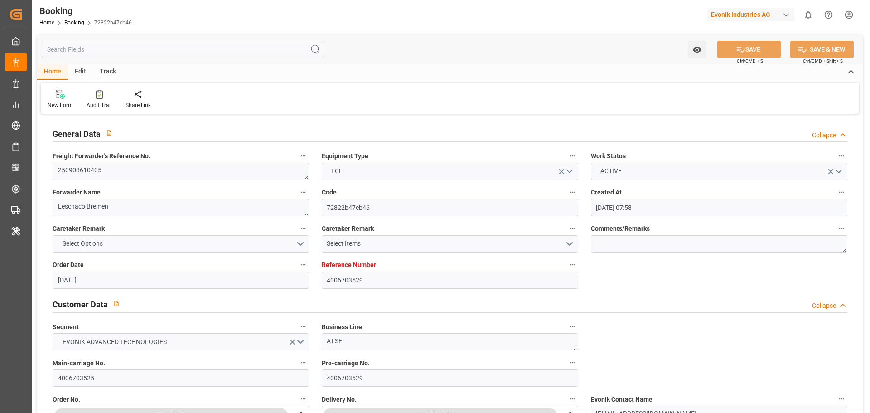
type input "[DATE] 15:00"
type input "[DATE] 19:00"
type input "[DATE] 09:13"
type input "[DATE] 20:30"
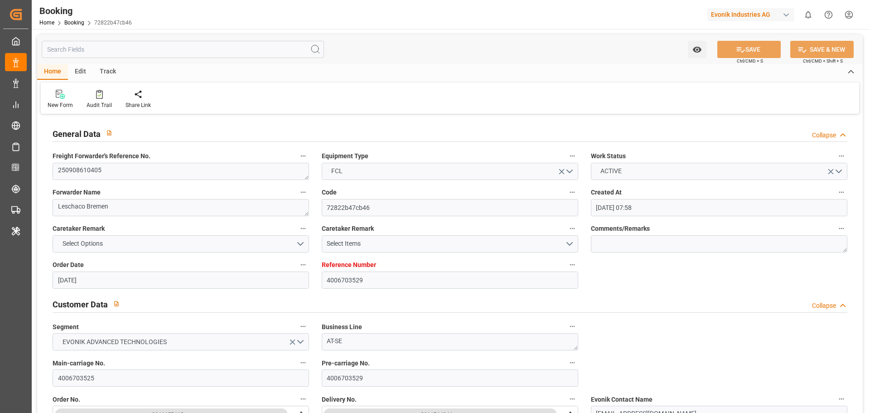
type input "[DATE] 01:00"
type input "[DATE] 09:13"
type input "[DATE] 10:00"
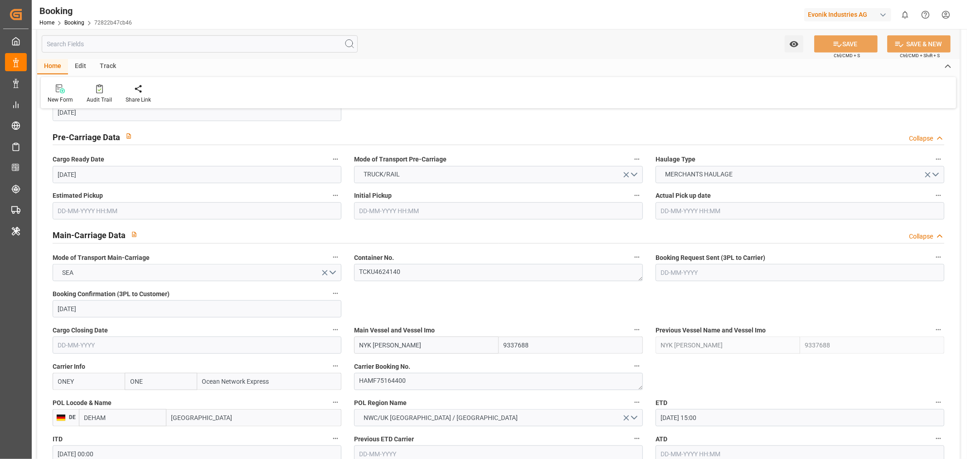
scroll to position [604, 0]
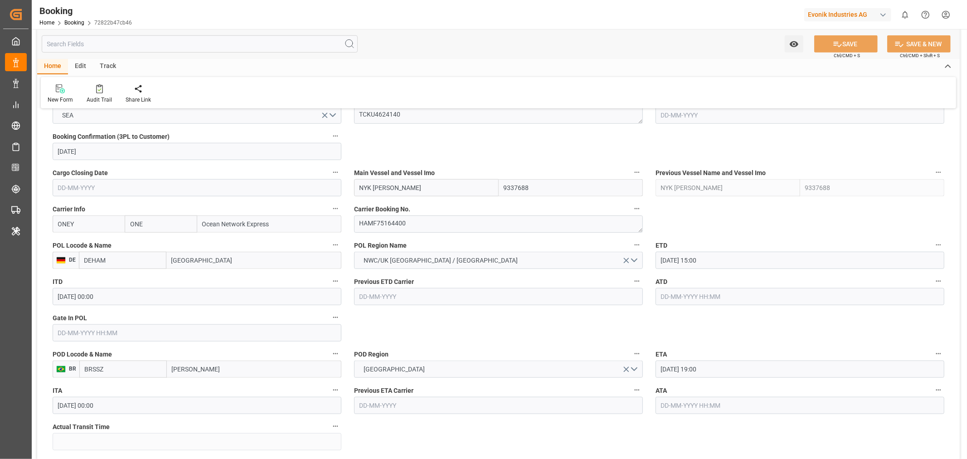
click at [88, 337] on input "text" at bounding box center [197, 332] width 289 height 17
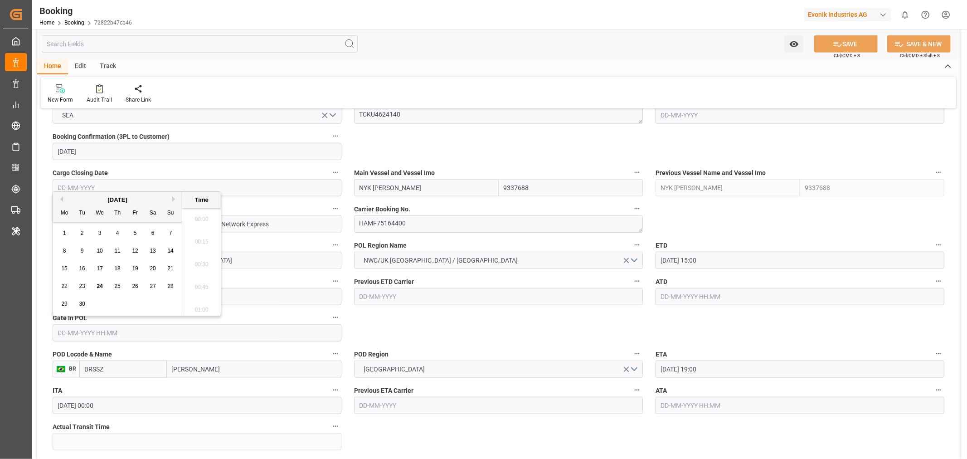
scroll to position [1499, 0]
click at [103, 287] on div "24" at bounding box center [99, 286] width 11 height 11
type input "[DATE] 00:00"
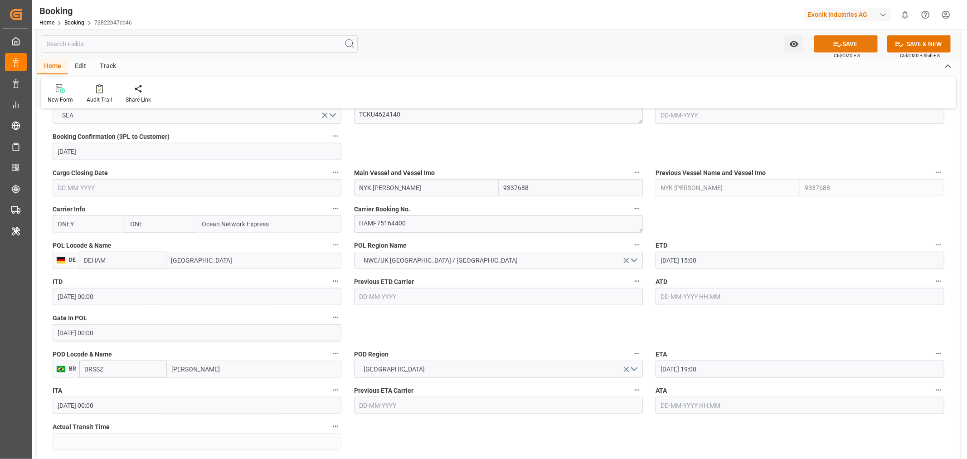
click at [856, 41] on button "SAVE" at bounding box center [845, 43] width 63 height 17
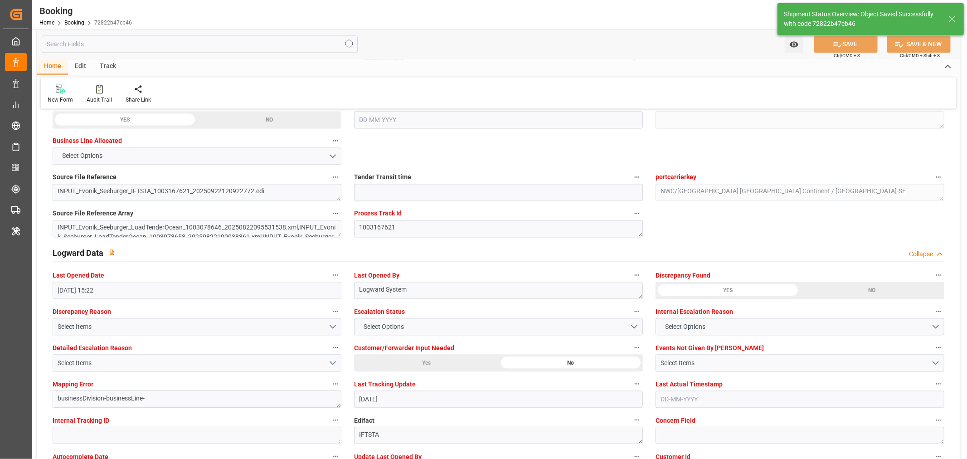
type textarea "[PERSON_NAME]"
type input "[DATE] 11:41"
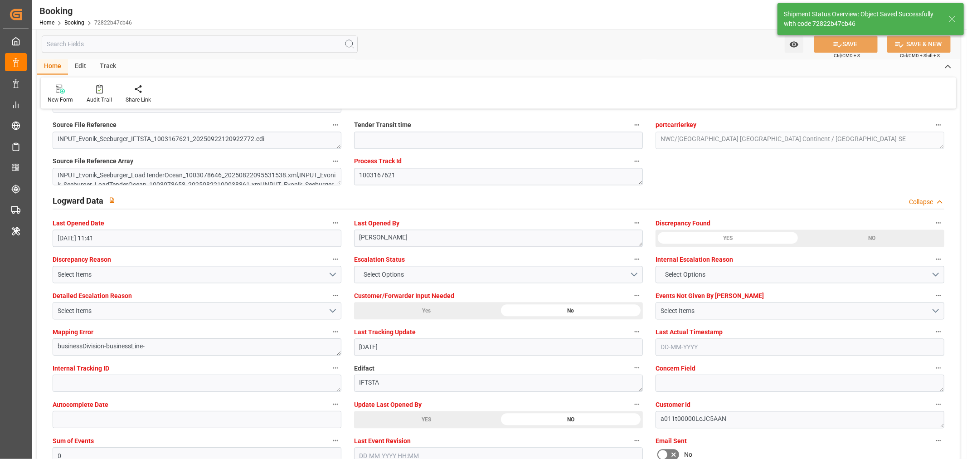
scroll to position [1612, 0]
